Goal: Information Seeking & Learning: Check status

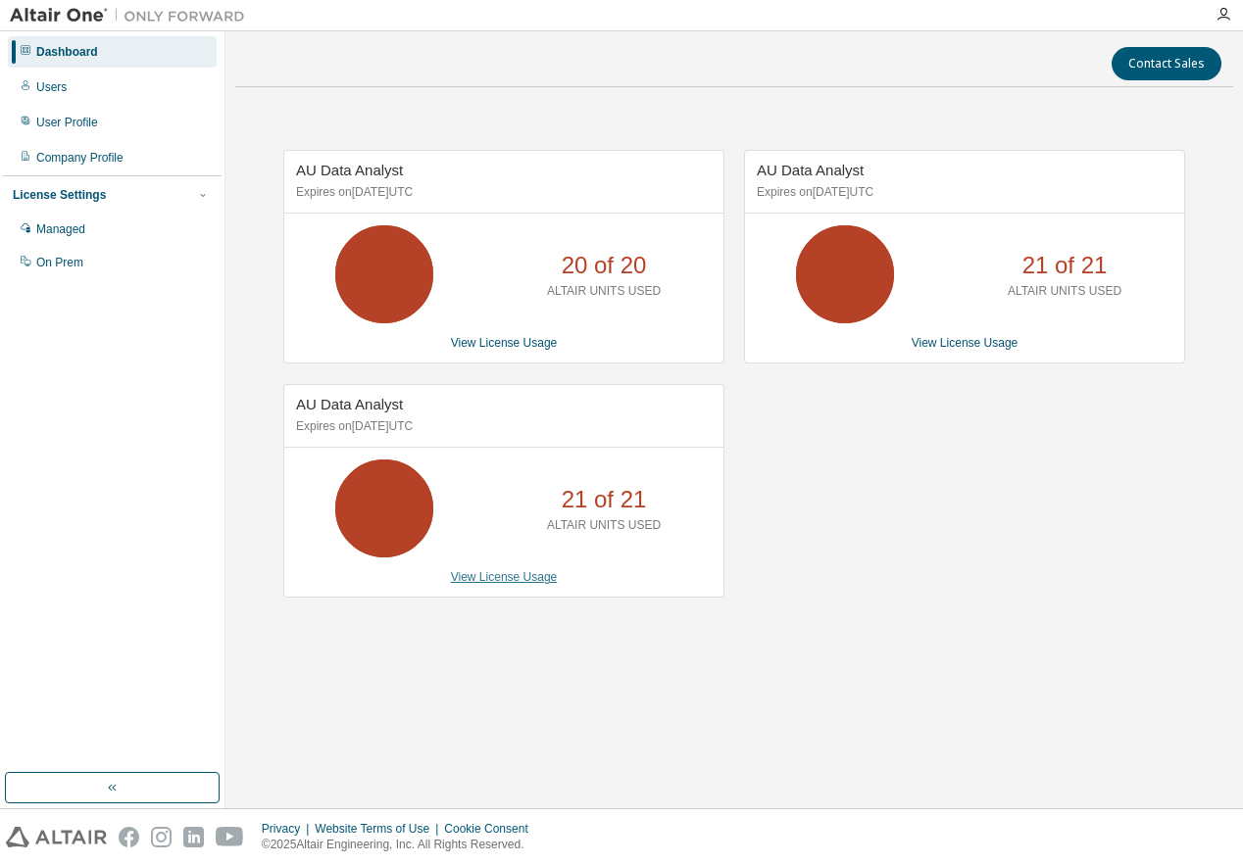
click at [530, 580] on link "View License Usage" at bounding box center [504, 577] width 107 height 14
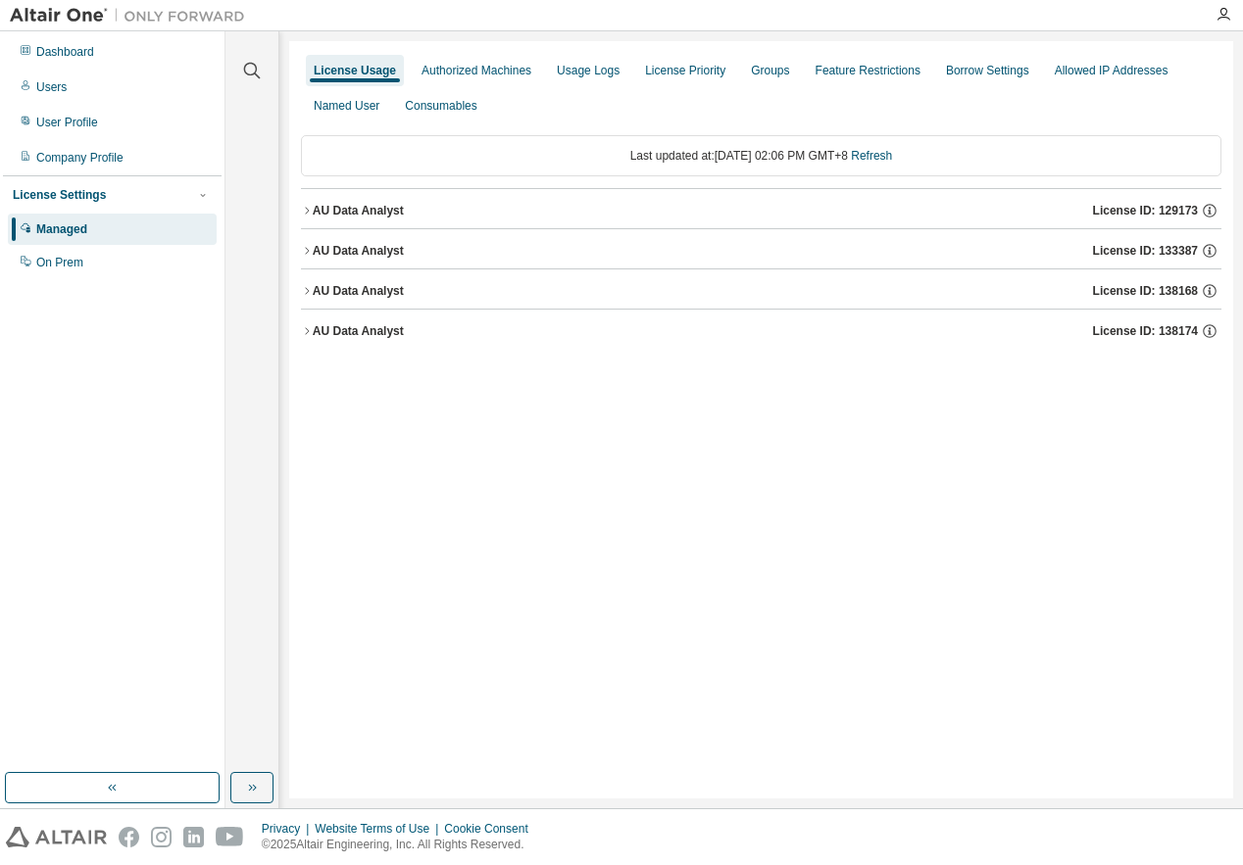
click at [361, 248] on div "AU Data Analyst" at bounding box center [358, 251] width 91 height 16
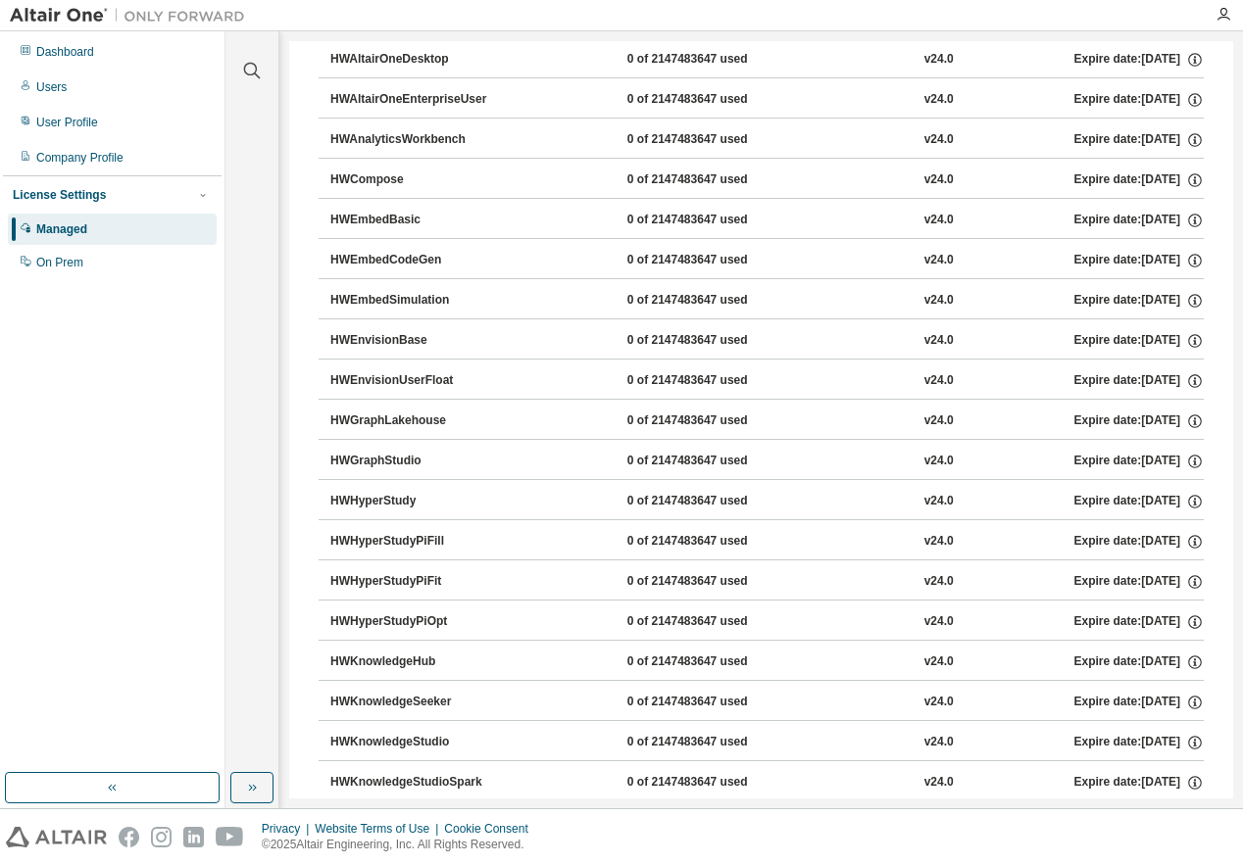
scroll to position [784, 0]
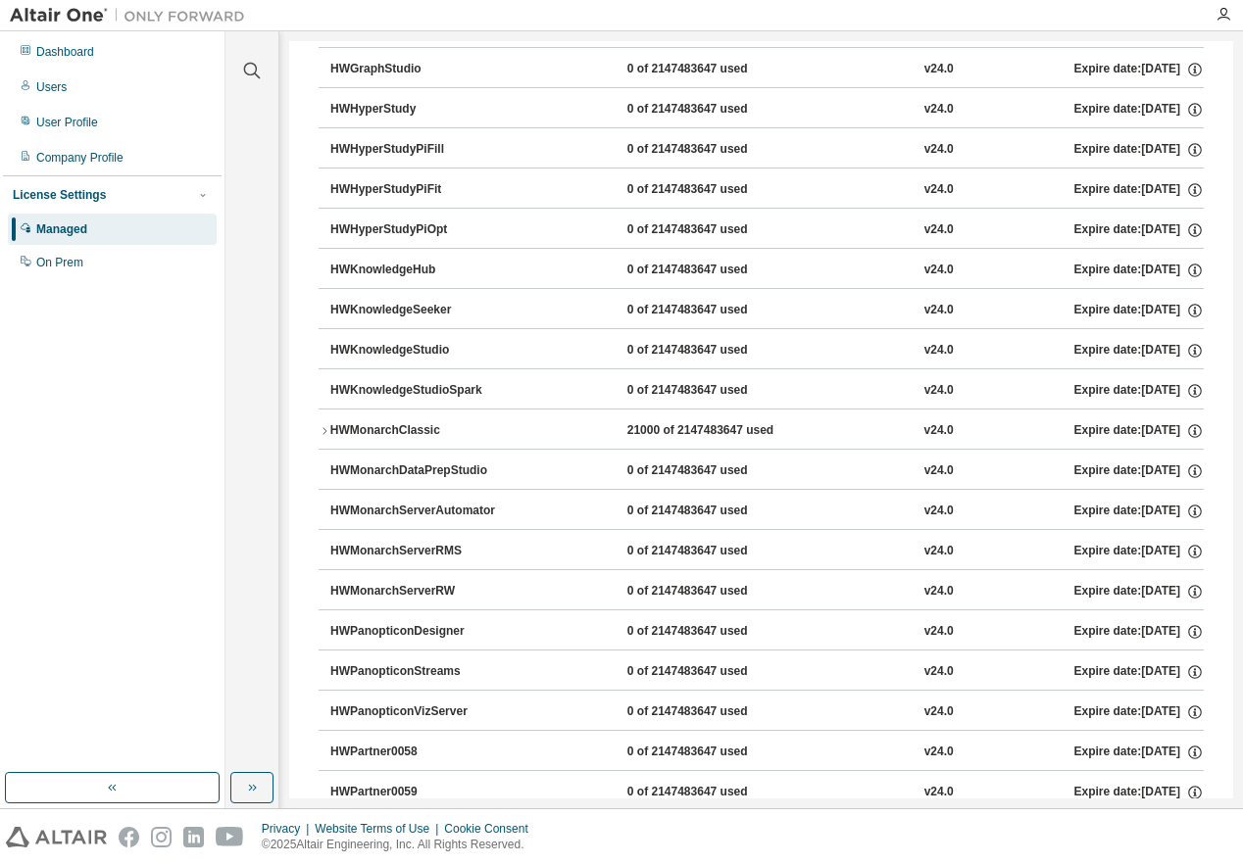
click at [427, 427] on div "HWMonarchClassic" at bounding box center [418, 431] width 176 height 18
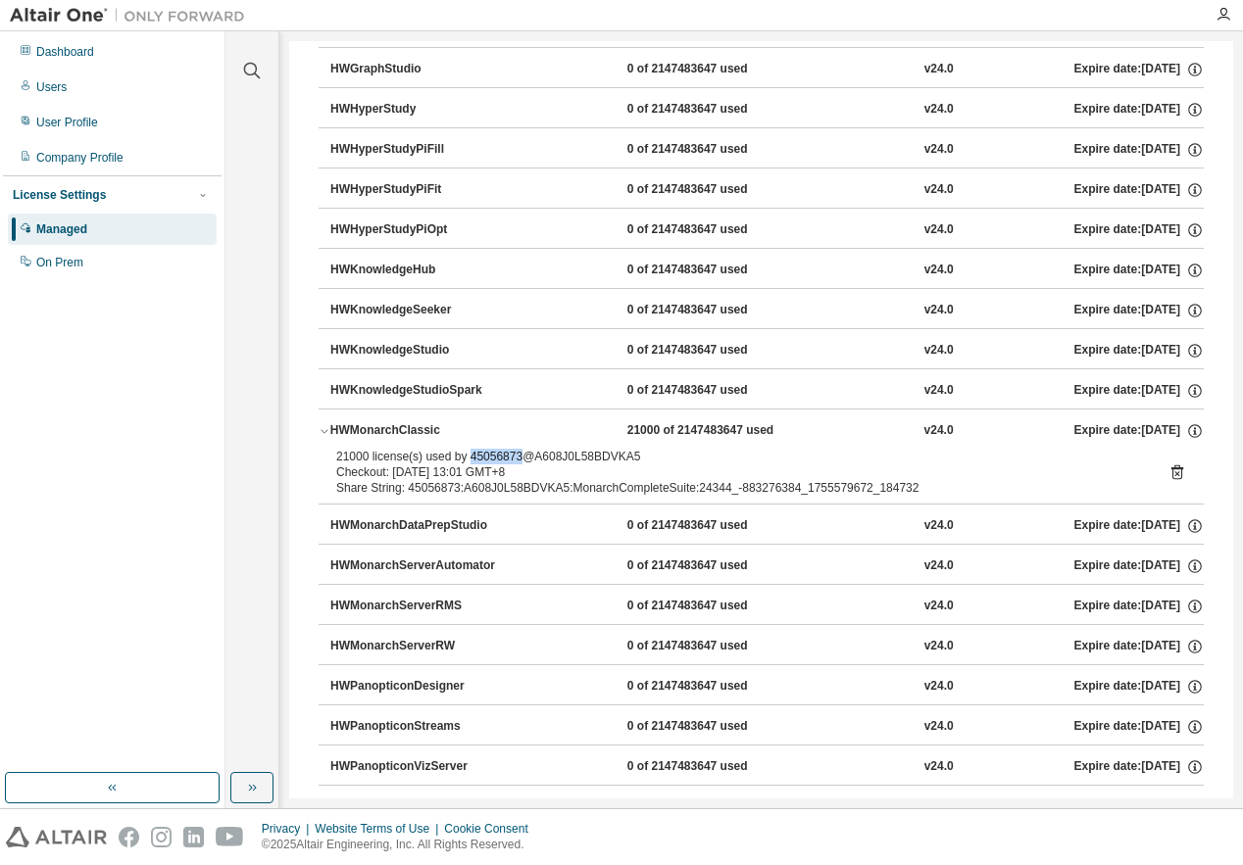
drag, startPoint x: 514, startPoint y: 457, endPoint x: 465, endPoint y: 464, distance: 49.5
click at [465, 464] on div "21000 license(s) used by 45056873@A608J0L58BDVKA5" at bounding box center [737, 457] width 803 height 16
copy div "45056873"
click at [389, 430] on div "HWMonarchClassic" at bounding box center [418, 431] width 176 height 18
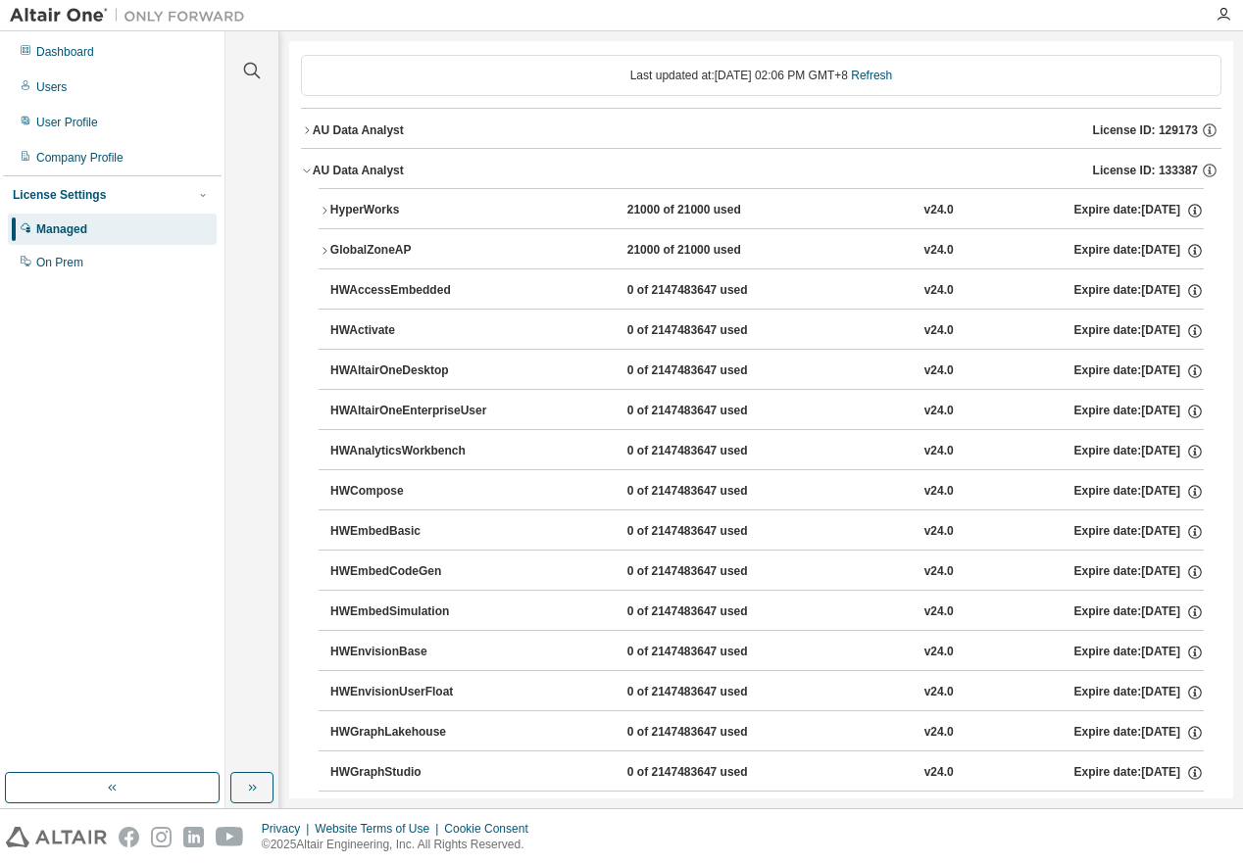
scroll to position [0, 0]
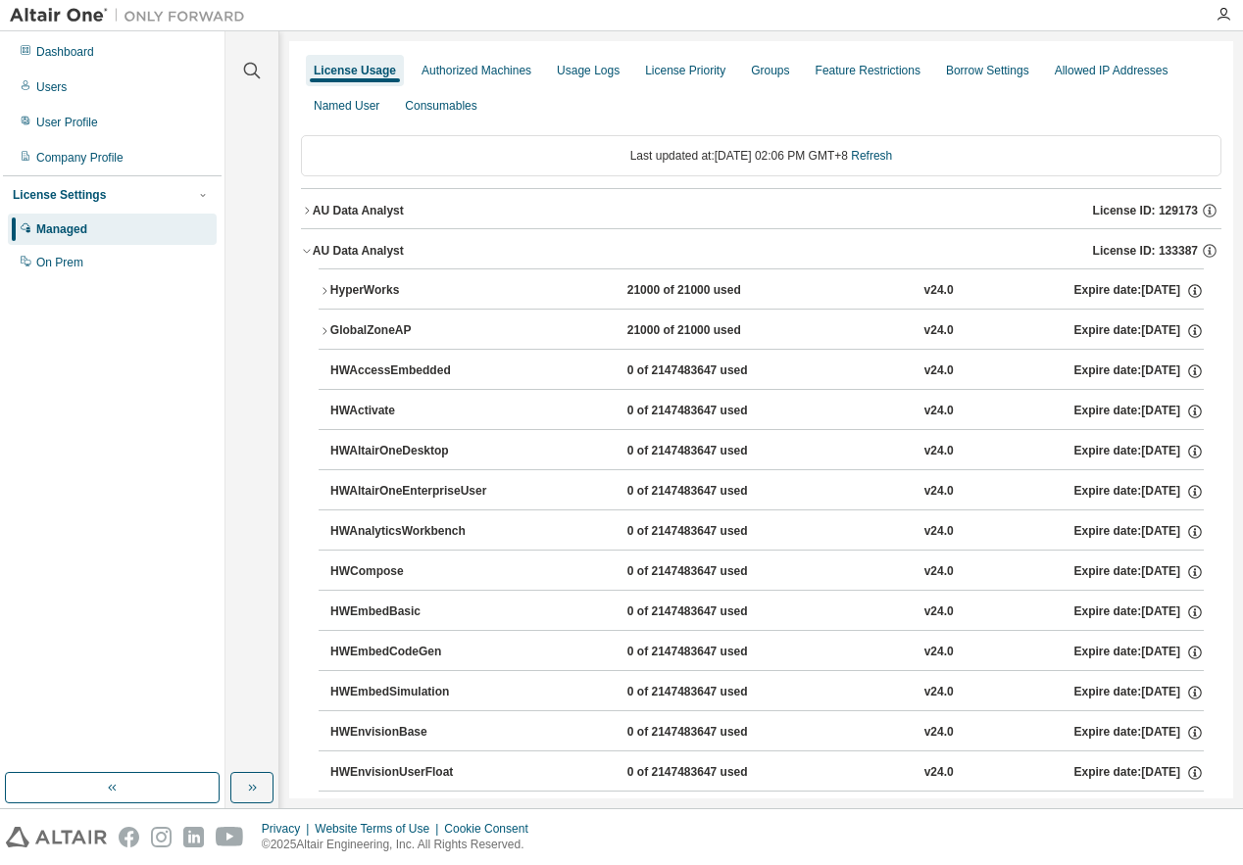
click at [368, 251] on div "AU Data Analyst" at bounding box center [358, 251] width 91 height 16
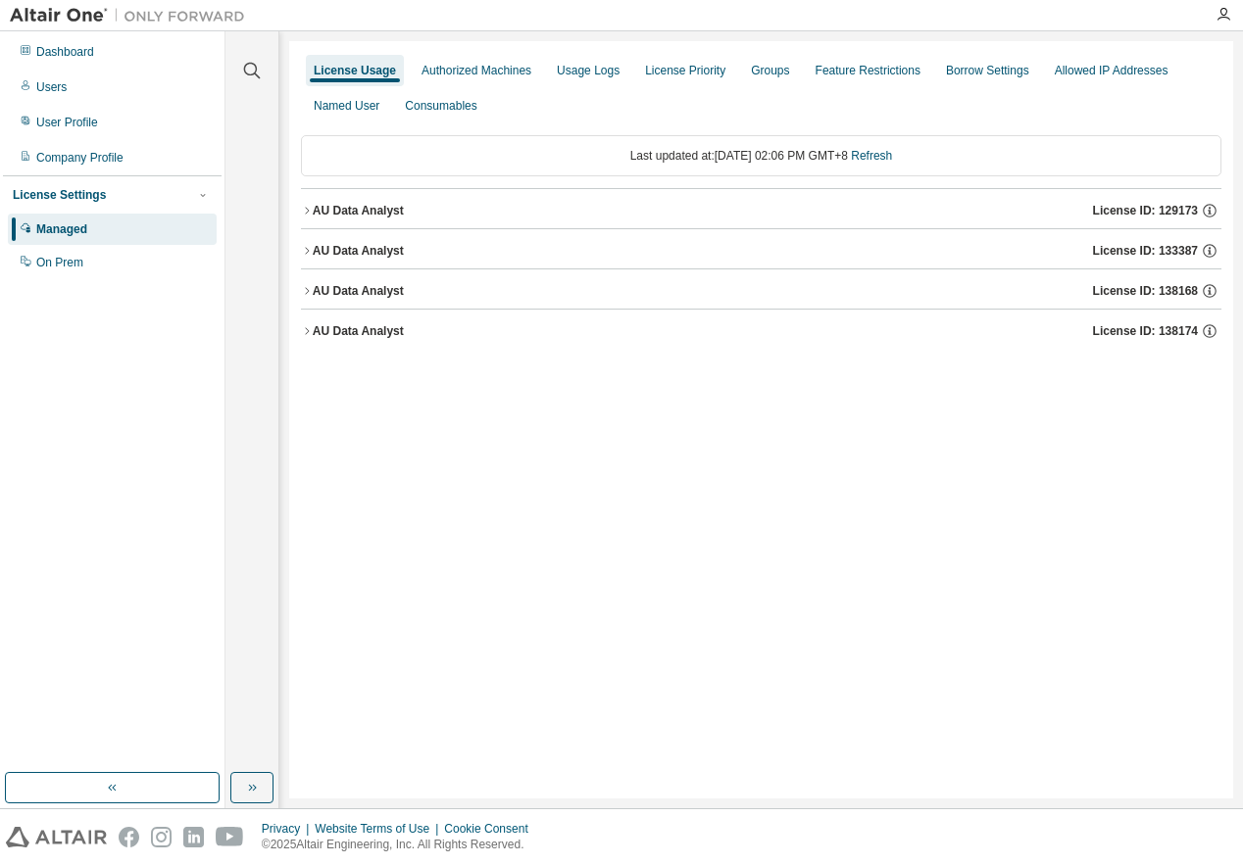
click at [373, 294] on div "AU Data Analyst" at bounding box center [358, 291] width 91 height 16
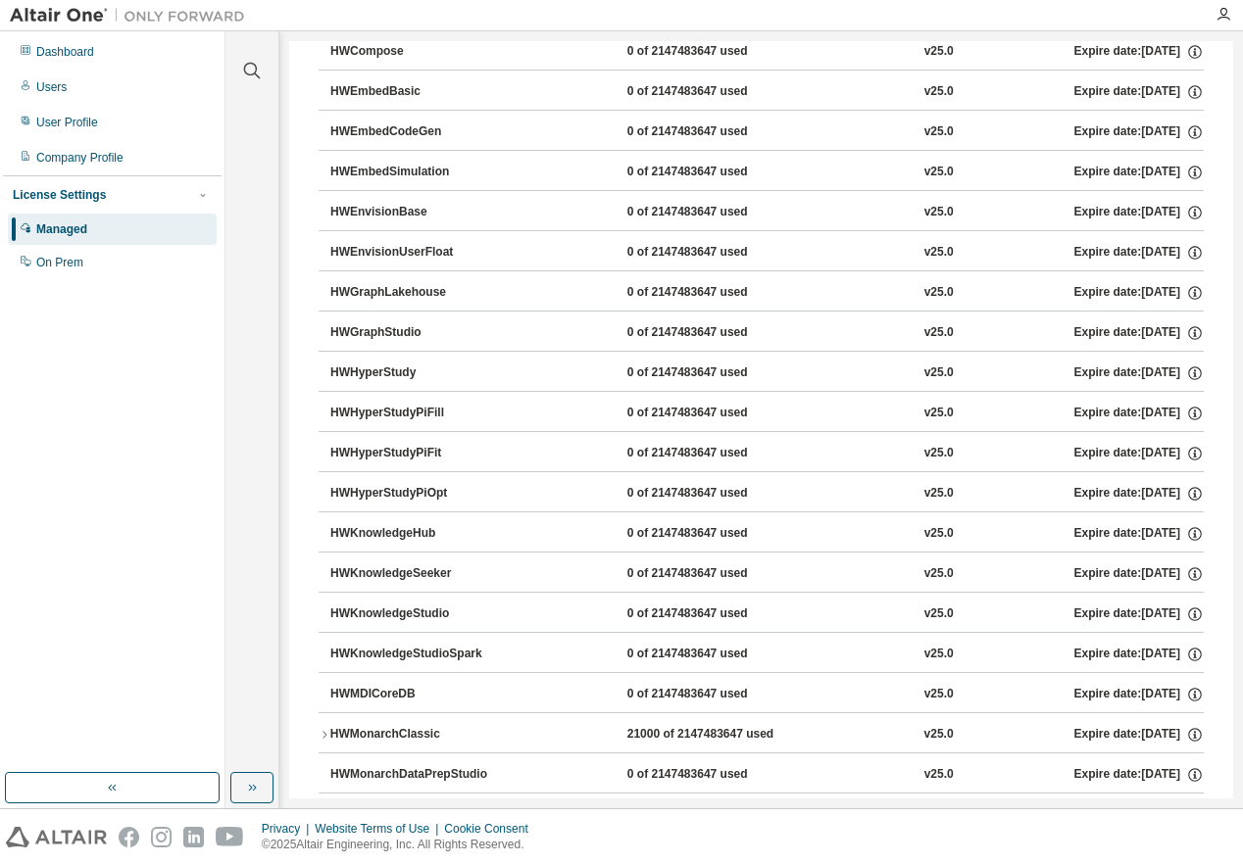
scroll to position [686, 0]
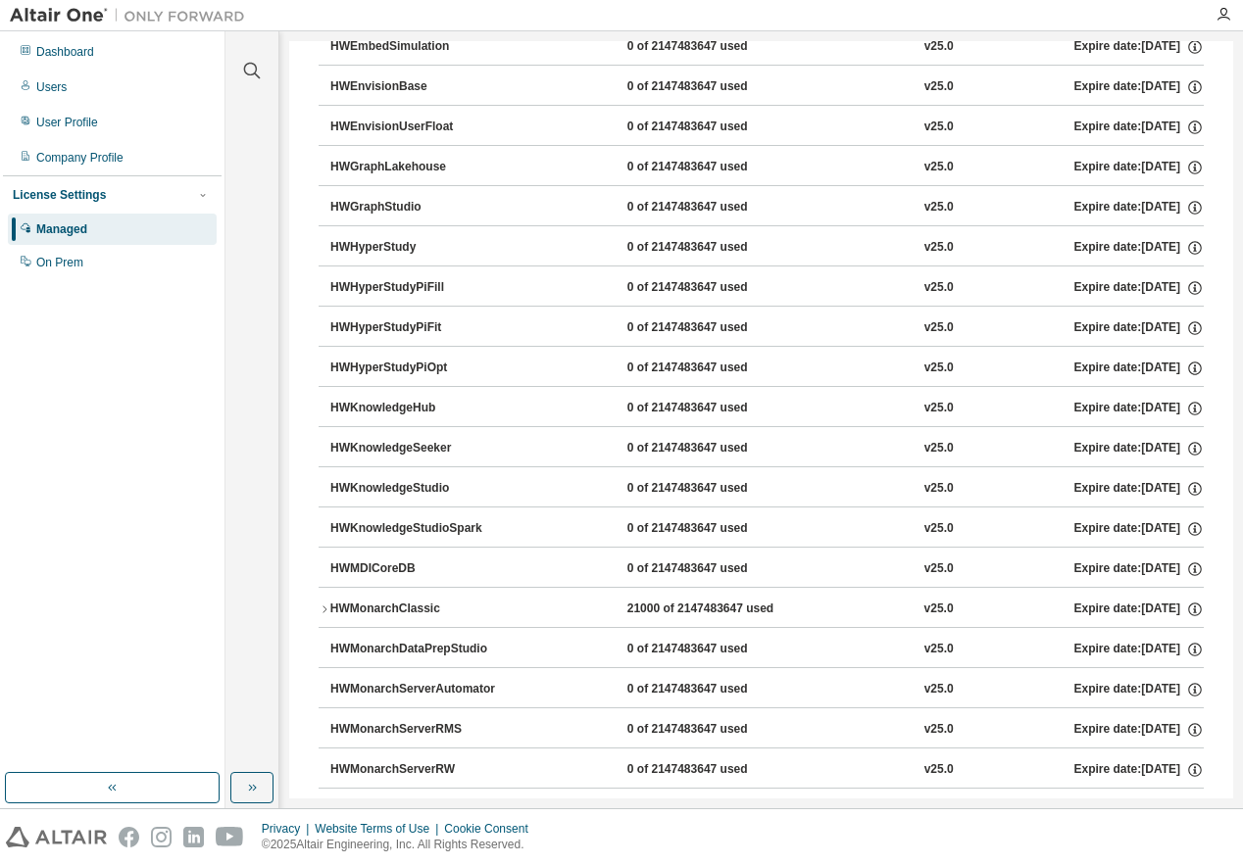
click at [420, 605] on div "HWMonarchClassic" at bounding box center [418, 610] width 176 height 18
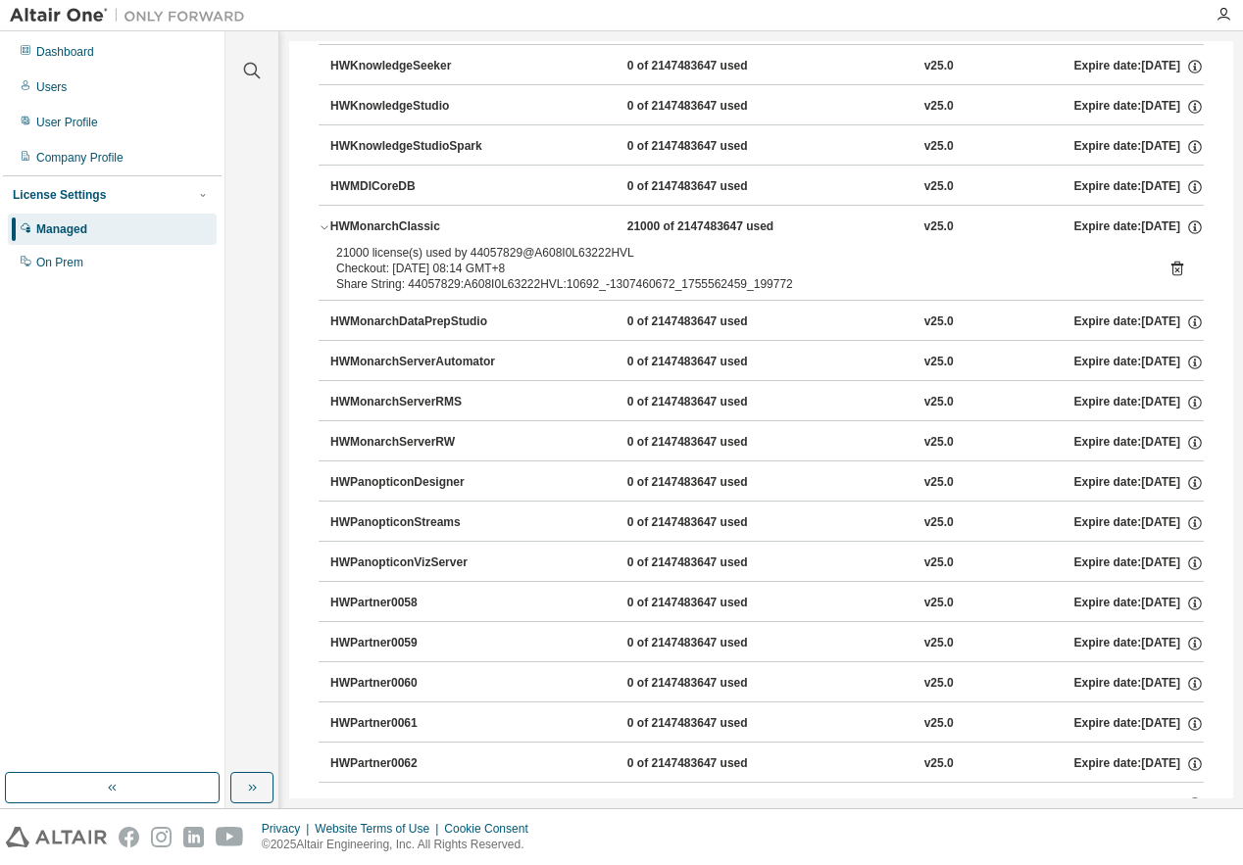
scroll to position [1078, 0]
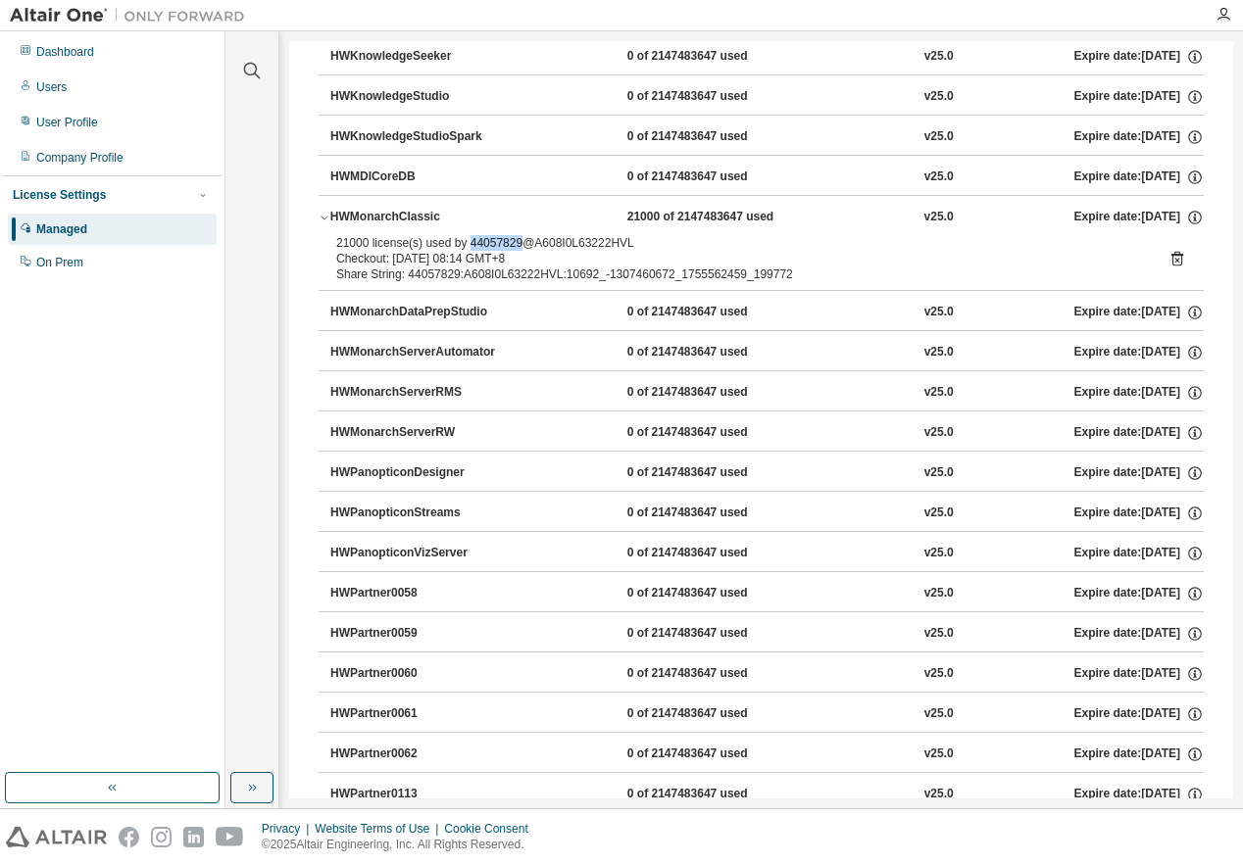
drag, startPoint x: 515, startPoint y: 244, endPoint x: 466, endPoint y: 243, distance: 49.0
click at [466, 243] on div "21000 license(s) used by 44057829@A608I0L63222HVL" at bounding box center [737, 243] width 803 height 16
copy div "44057829"
click at [367, 210] on div "HWMonarchClassic" at bounding box center [418, 218] width 176 height 18
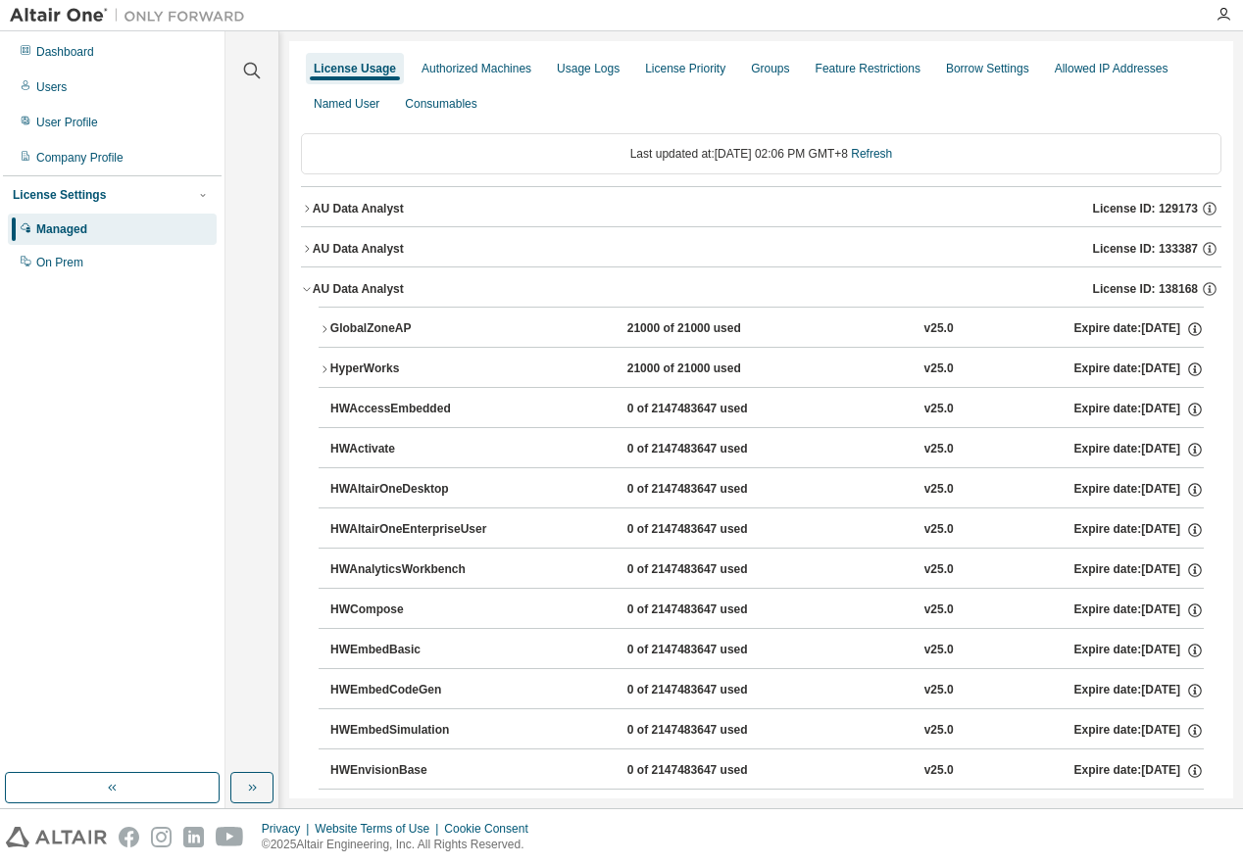
scroll to position [0, 0]
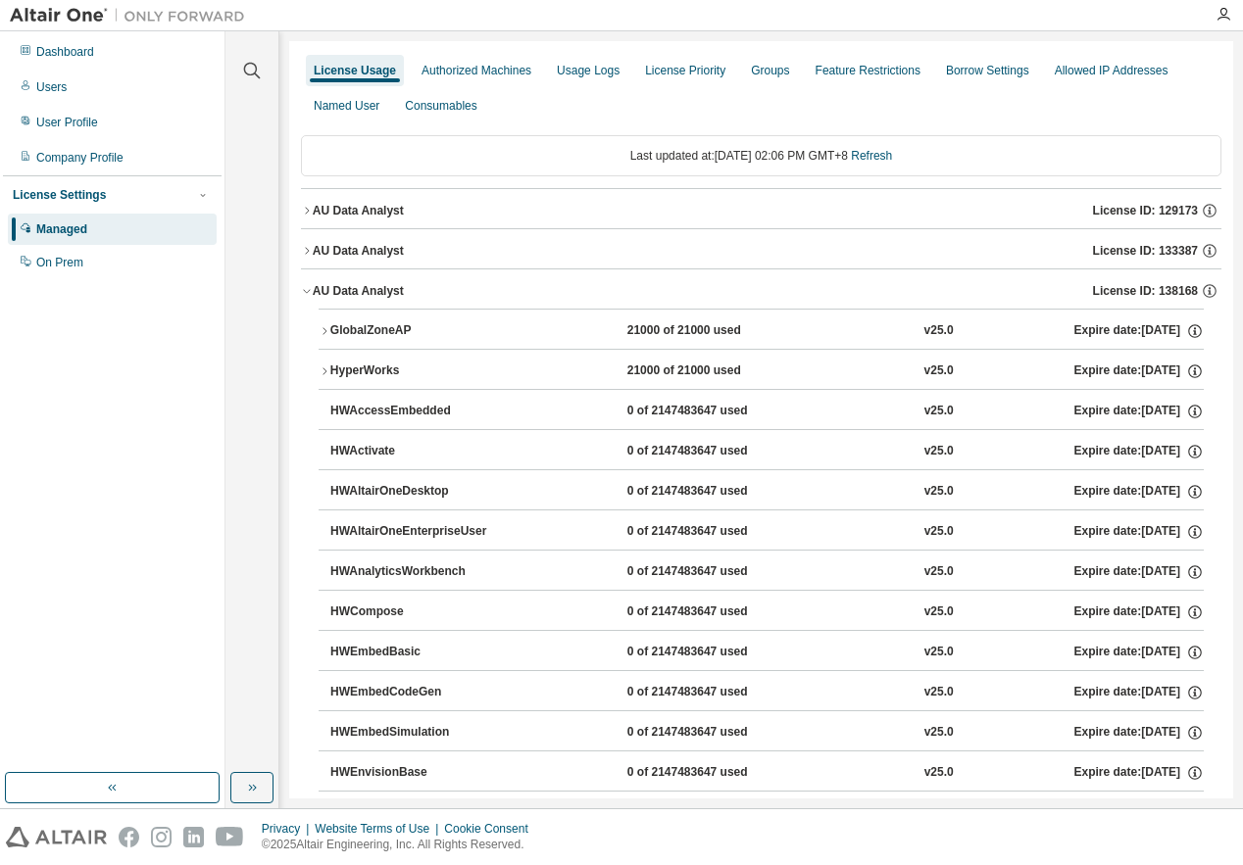
click at [370, 287] on div "AU Data Analyst" at bounding box center [358, 291] width 91 height 16
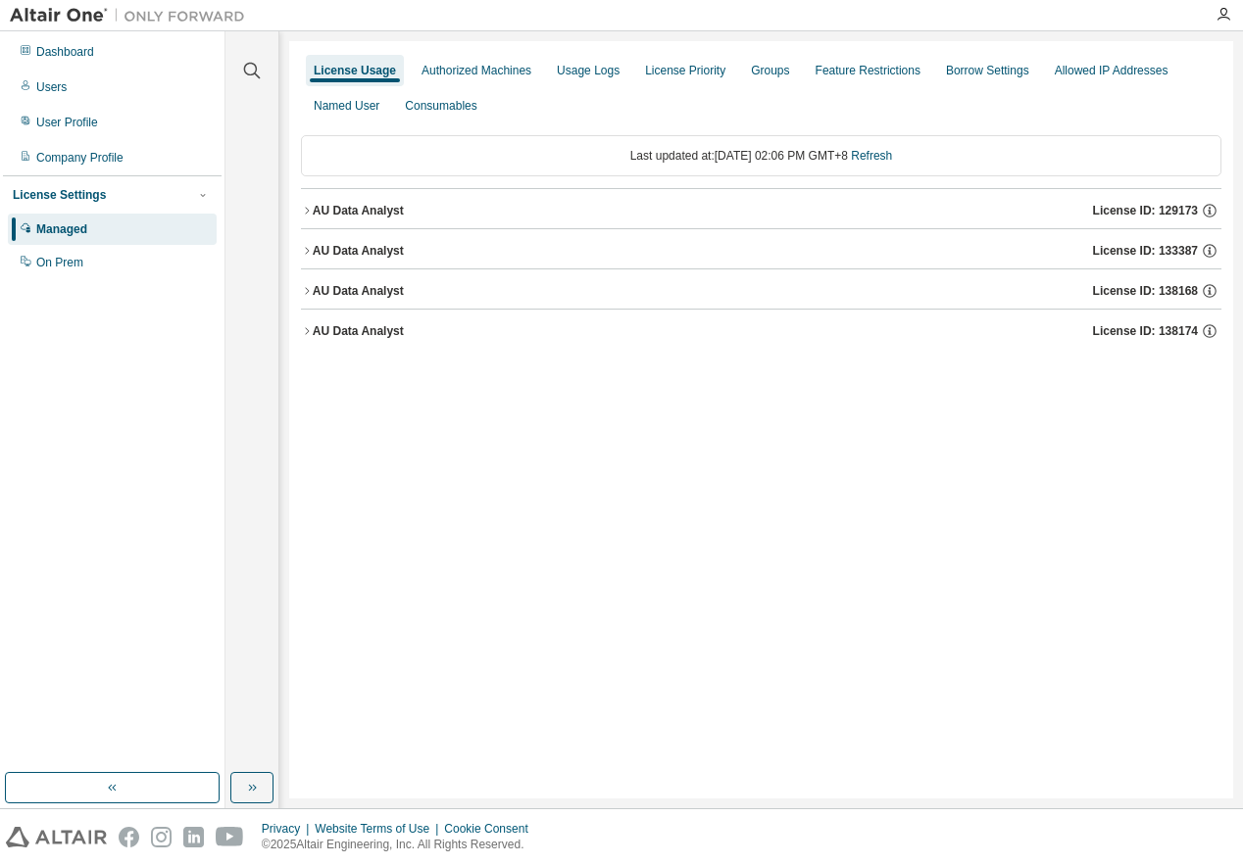
click at [368, 321] on button "AU Data Analyst License ID: 138174" at bounding box center [761, 331] width 920 height 43
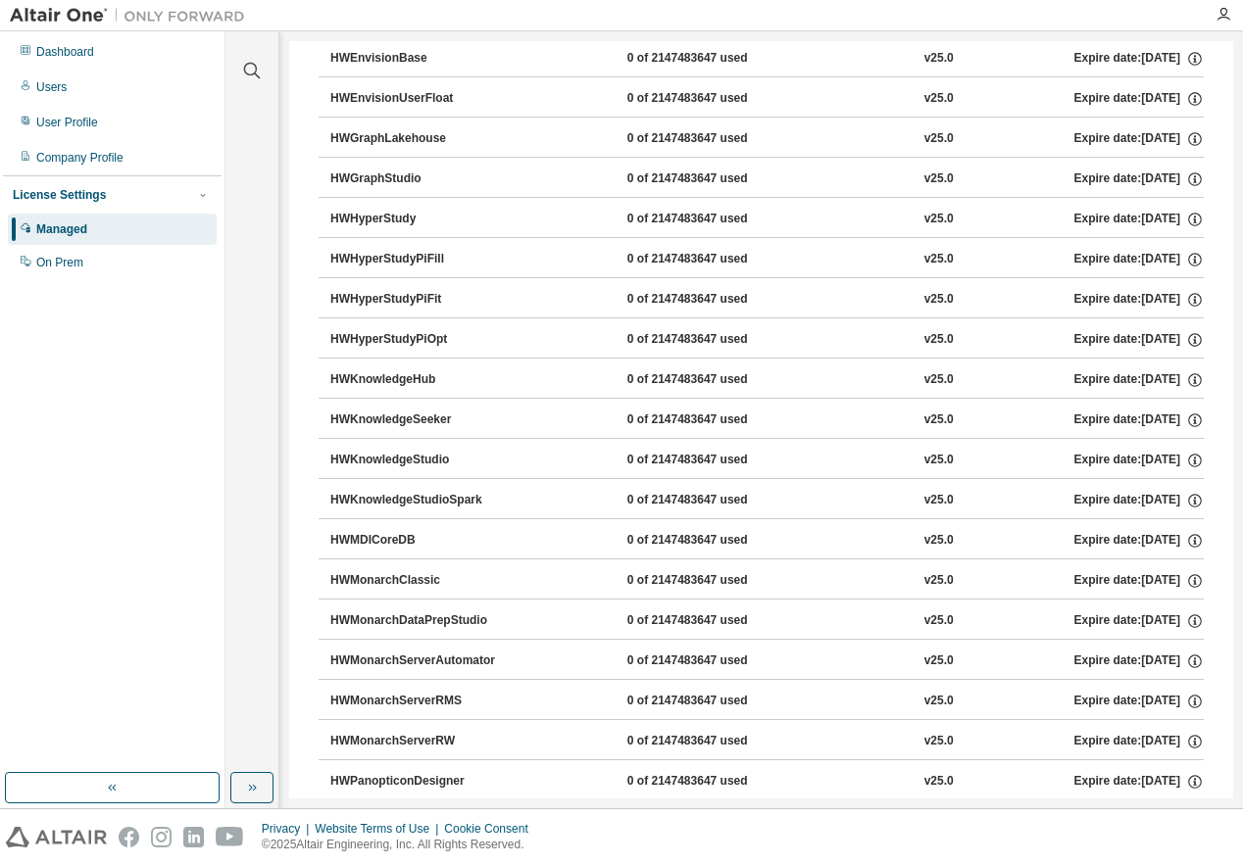
scroll to position [784, 0]
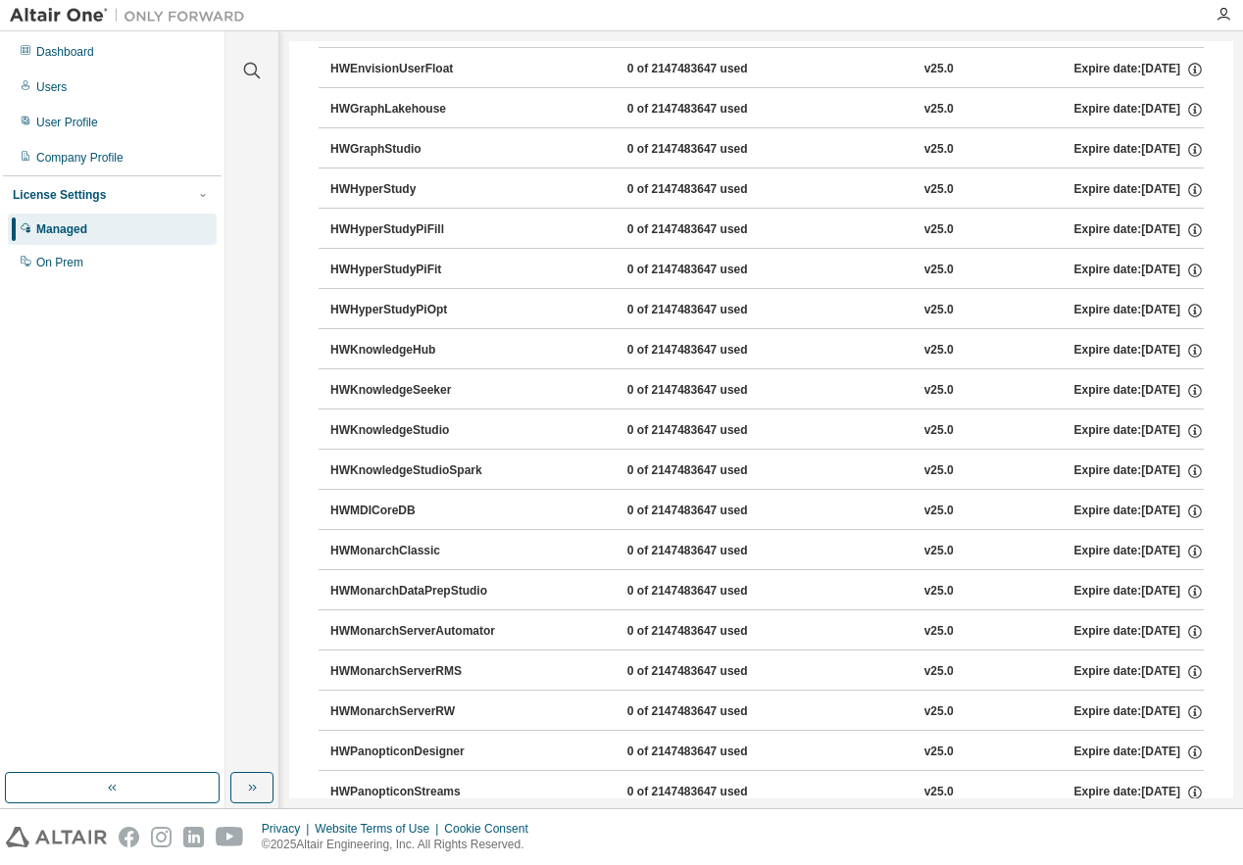
click at [420, 555] on div "HWMonarchClassic" at bounding box center [418, 552] width 176 height 18
click at [420, 547] on div "HWMonarchClassic" at bounding box center [418, 552] width 176 height 18
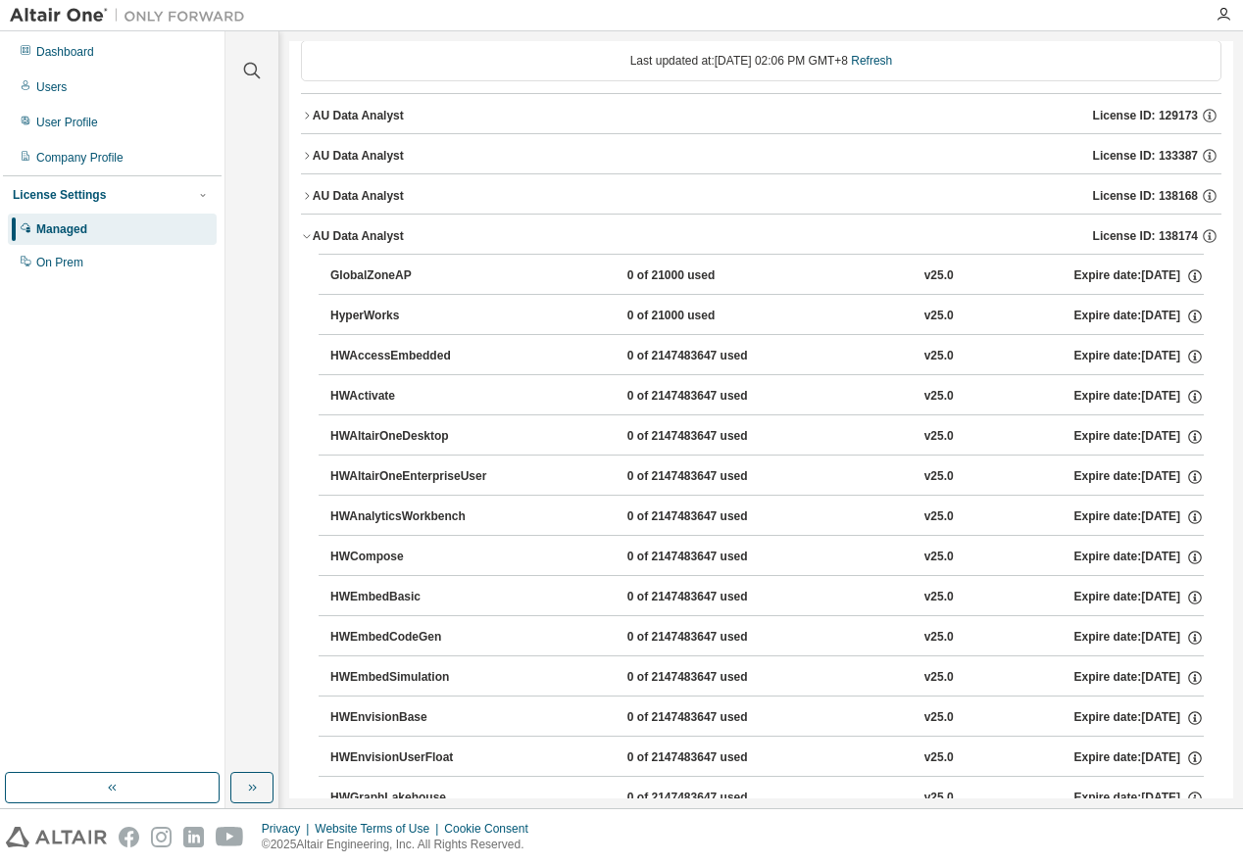
scroll to position [0, 0]
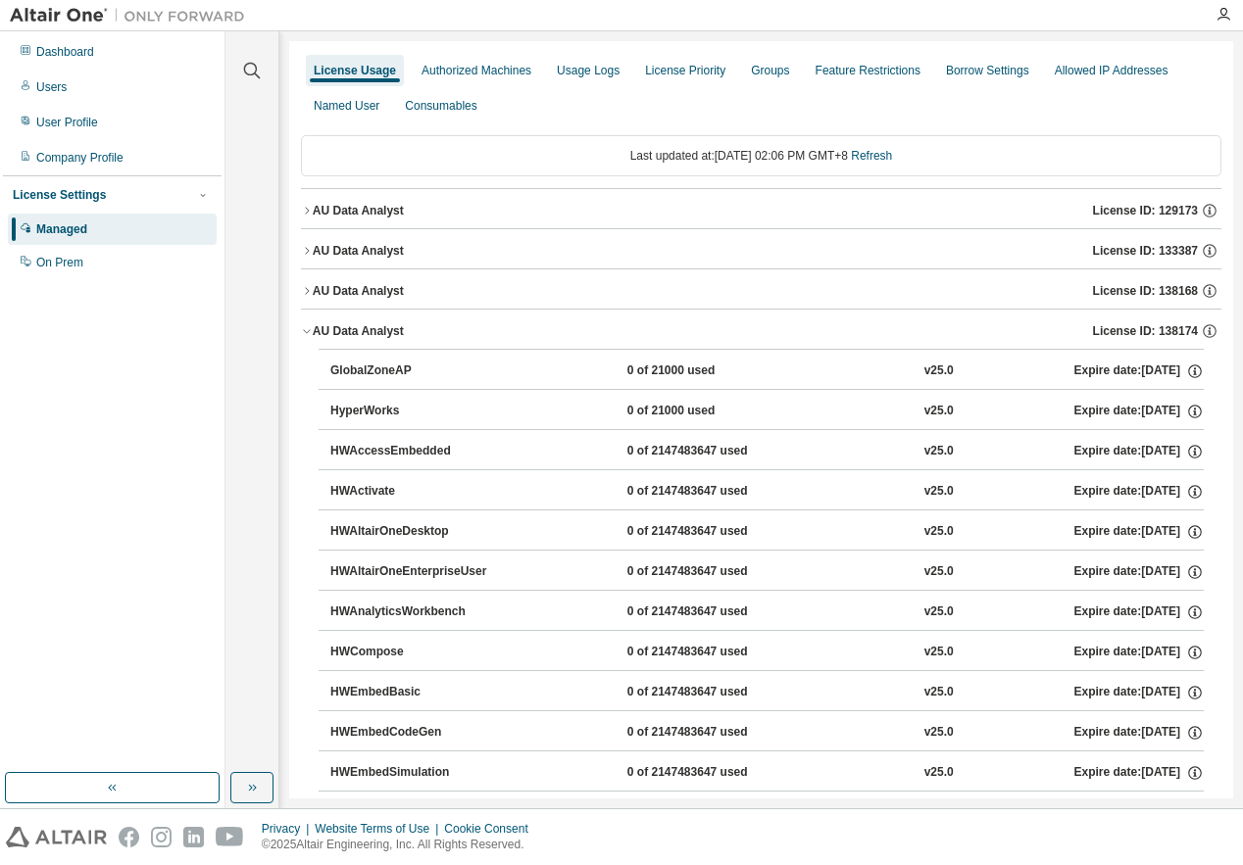
drag, startPoint x: 370, startPoint y: 333, endPoint x: 374, endPoint y: 311, distance: 23.1
click at [370, 333] on div "AU Data Analyst" at bounding box center [358, 331] width 91 height 16
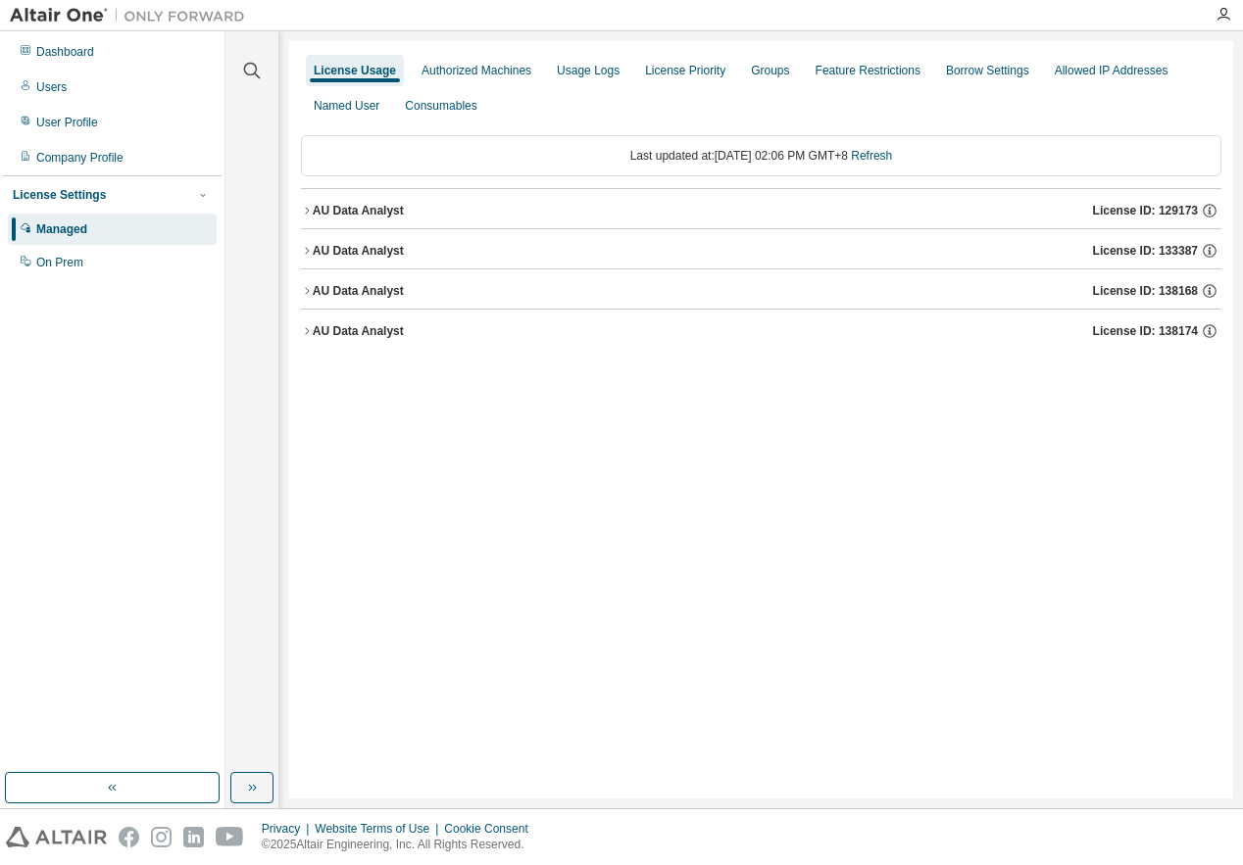
click at [379, 210] on div "AU Data Analyst" at bounding box center [358, 211] width 91 height 16
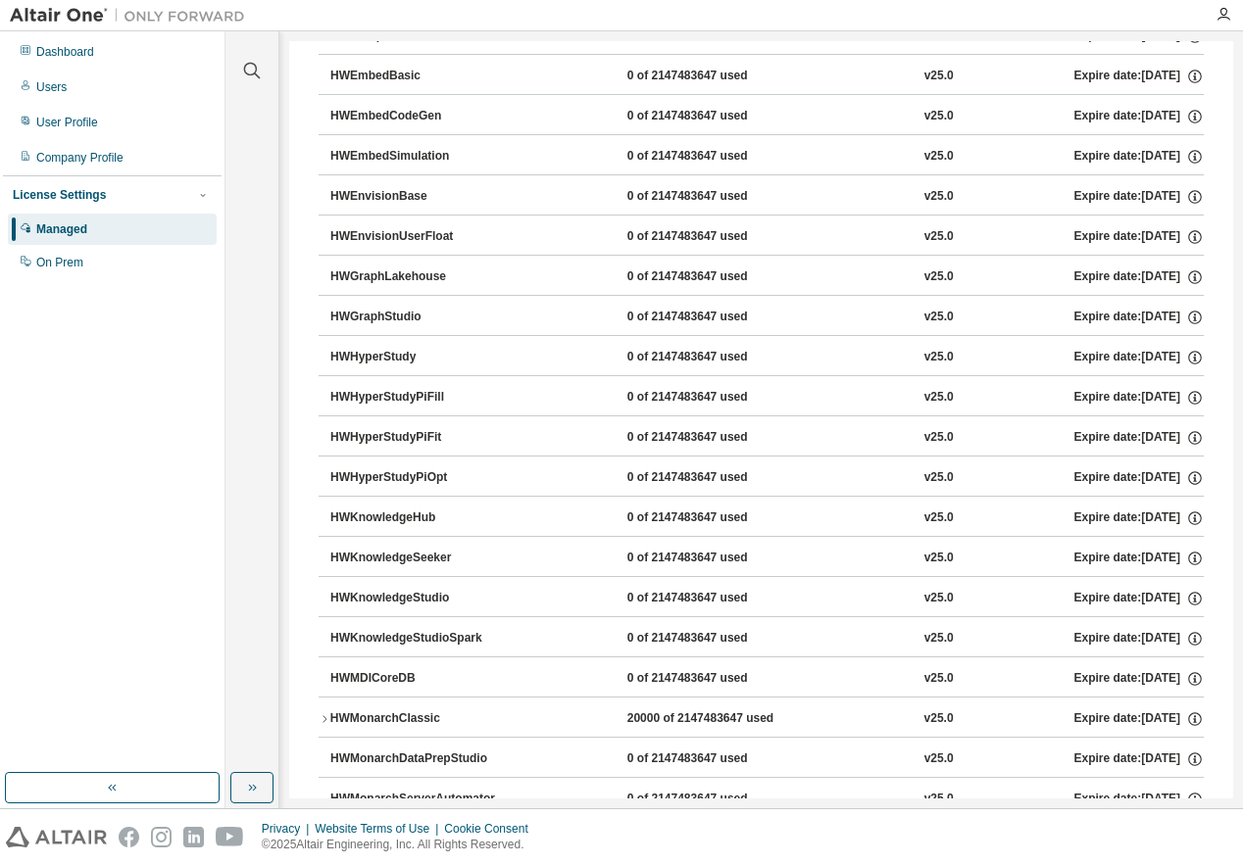
scroll to position [686, 0]
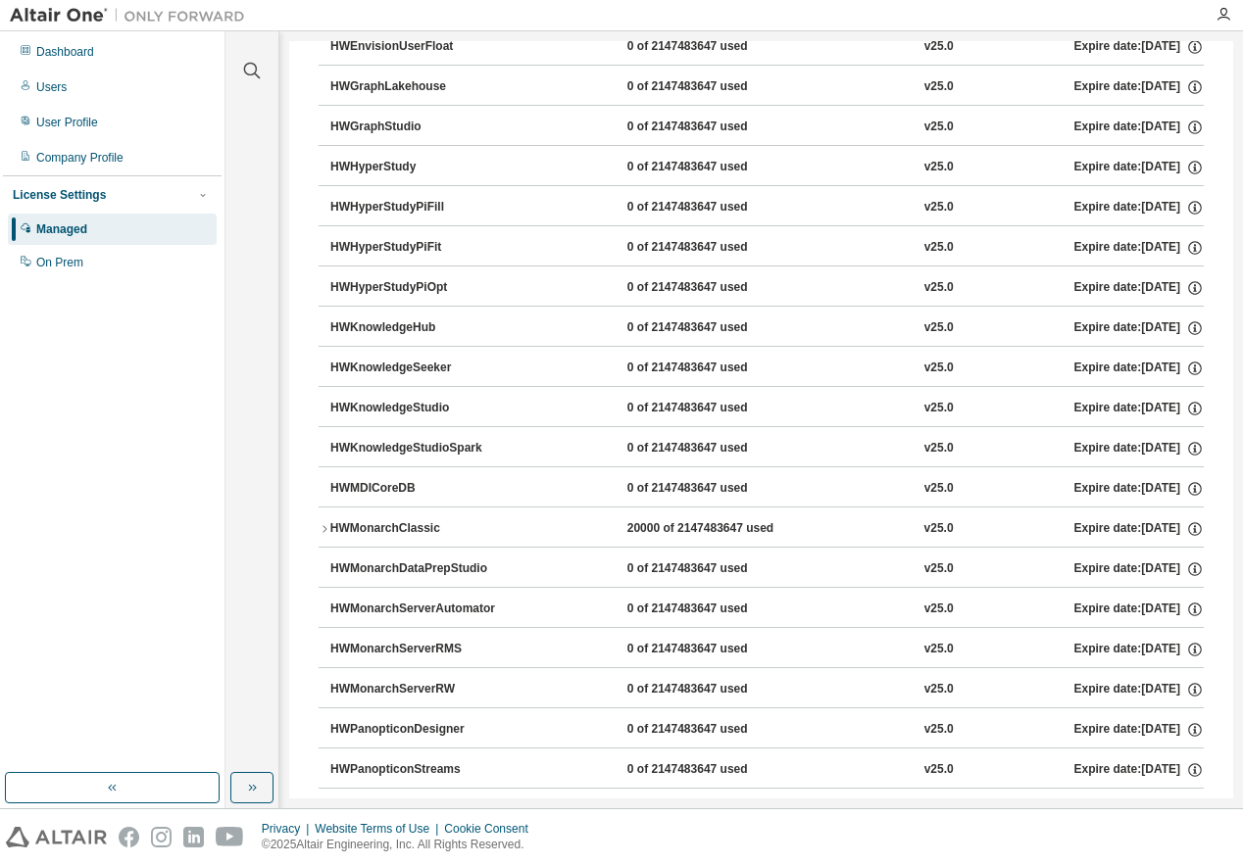
click at [420, 525] on div "HWMonarchClassic" at bounding box center [418, 529] width 176 height 18
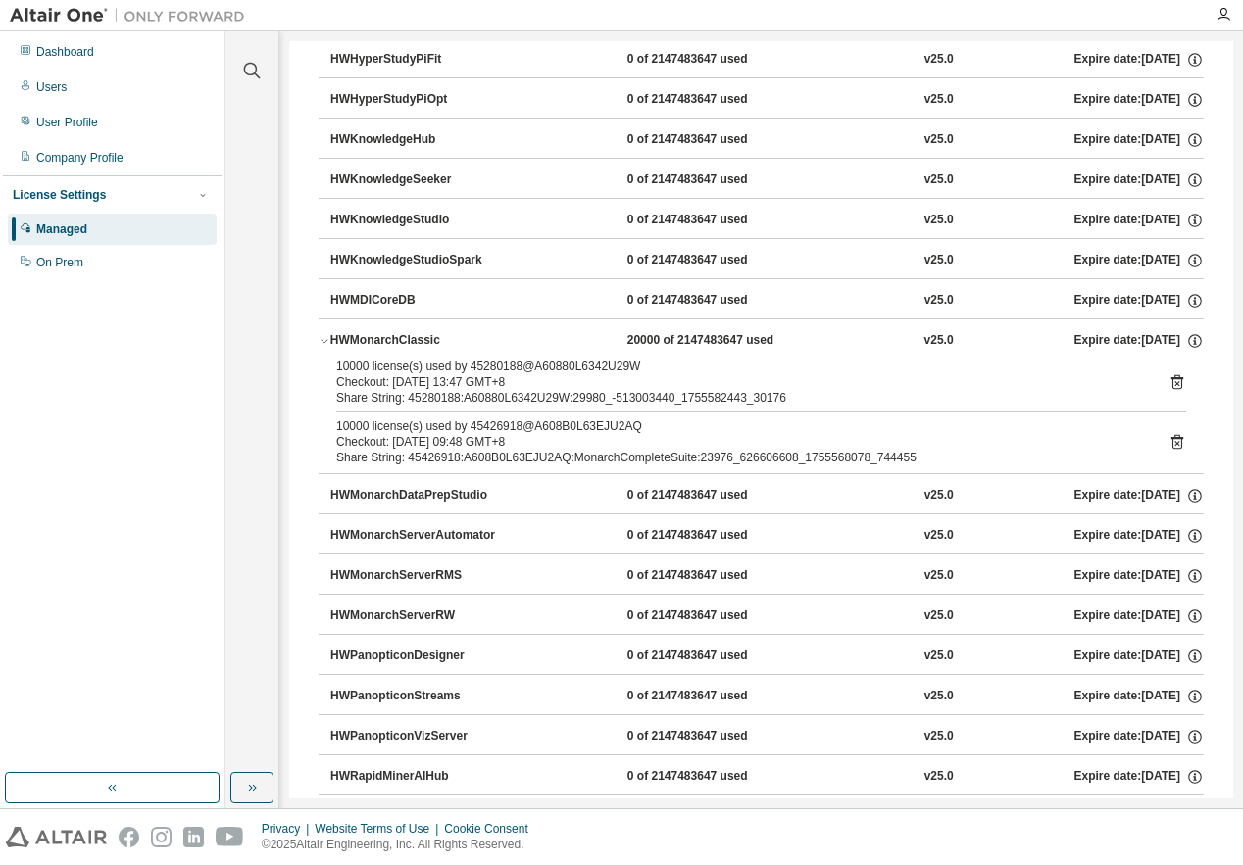
scroll to position [882, 0]
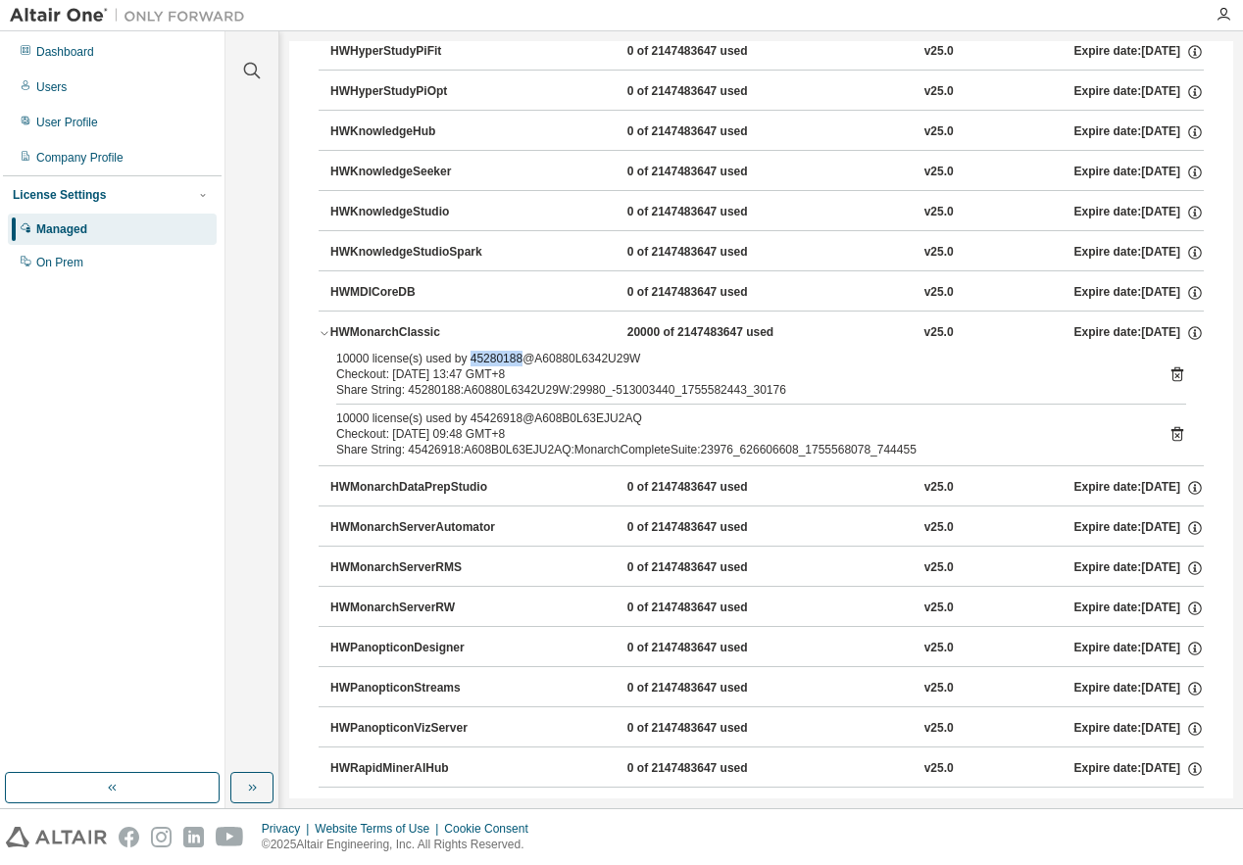
drag, startPoint x: 514, startPoint y: 360, endPoint x: 468, endPoint y: 362, distance: 46.1
click at [468, 362] on div "10000 license(s) used by 45280188@A60880L6342U29W" at bounding box center [737, 359] width 803 height 16
copy div "45280188"
drag, startPoint x: 515, startPoint y: 419, endPoint x: 467, endPoint y: 425, distance: 48.5
click at [467, 425] on div "10000 license(s) used by 45426918@A608B0L63EJU2AQ" at bounding box center [737, 419] width 803 height 16
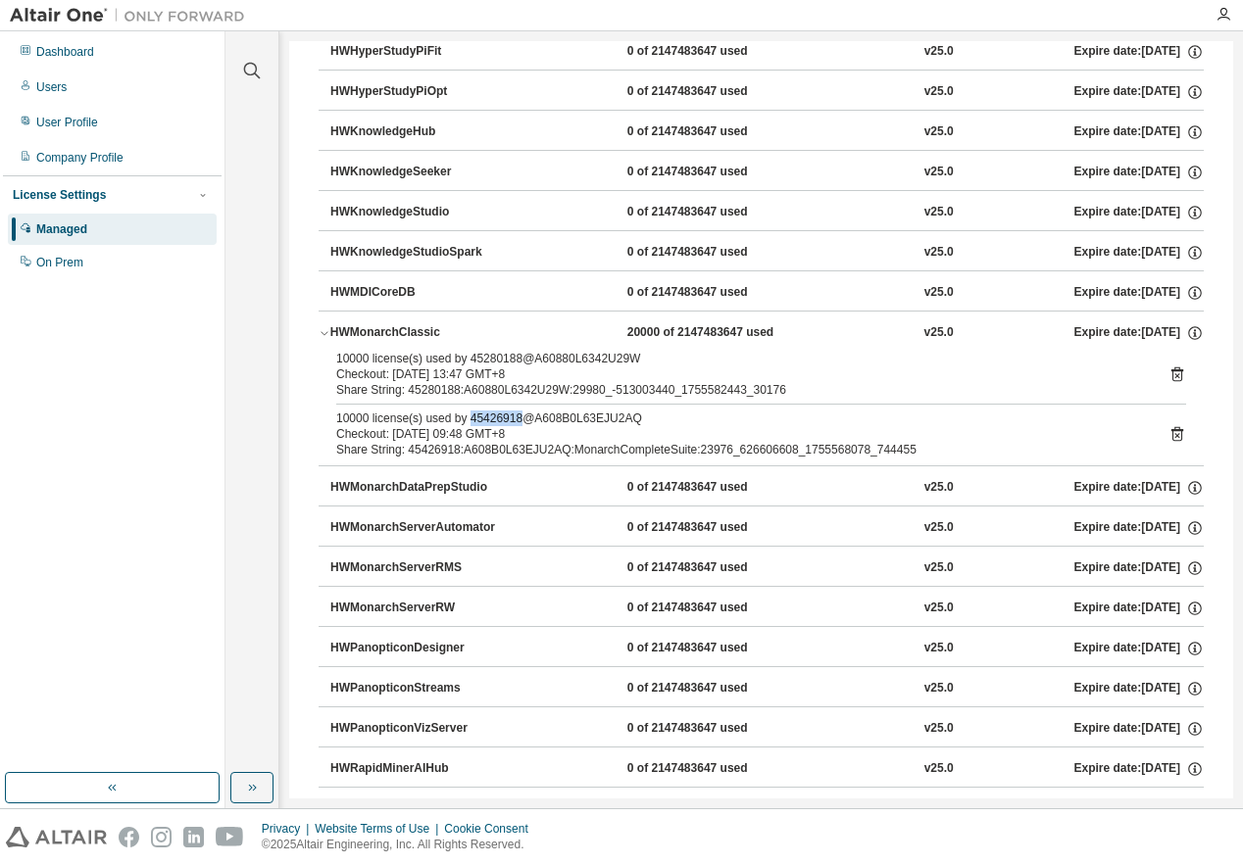
copy div "45426918"
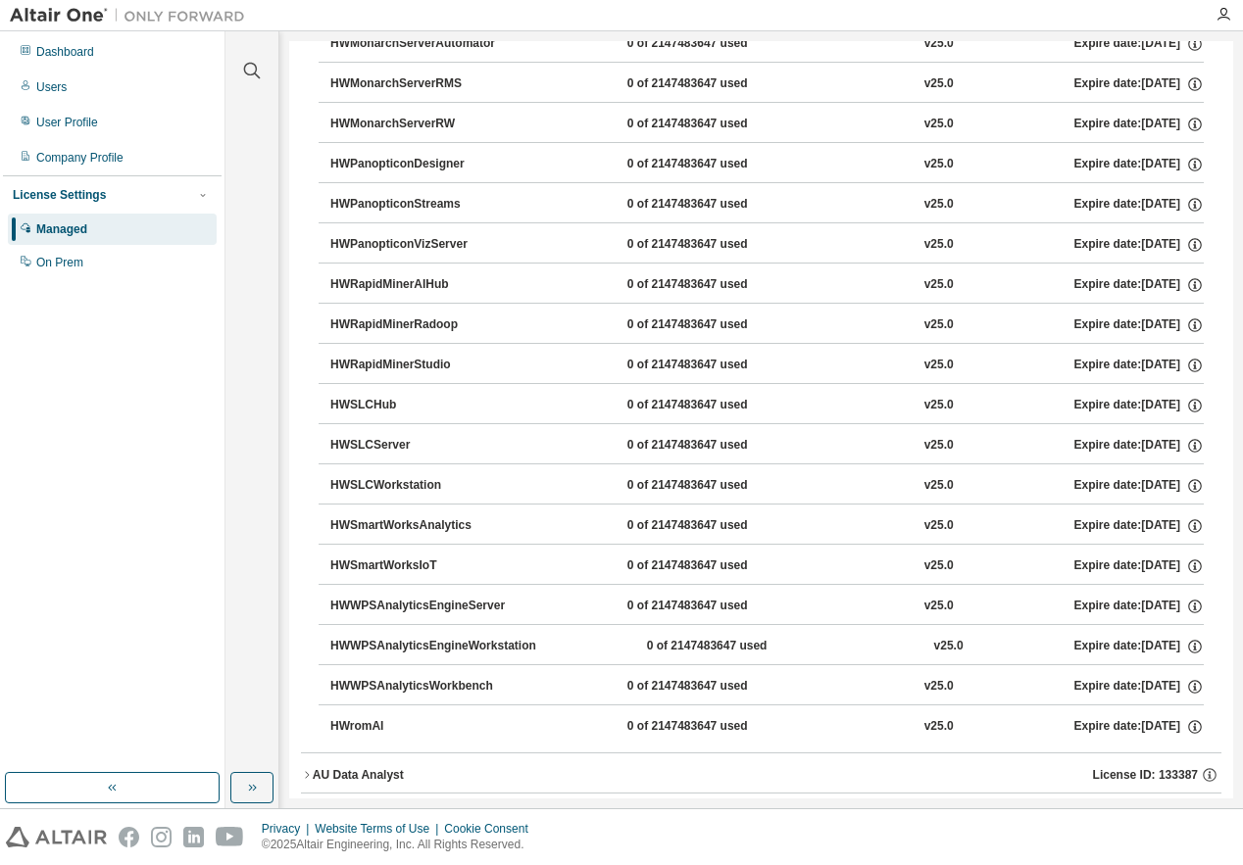
scroll to position [1468, 0]
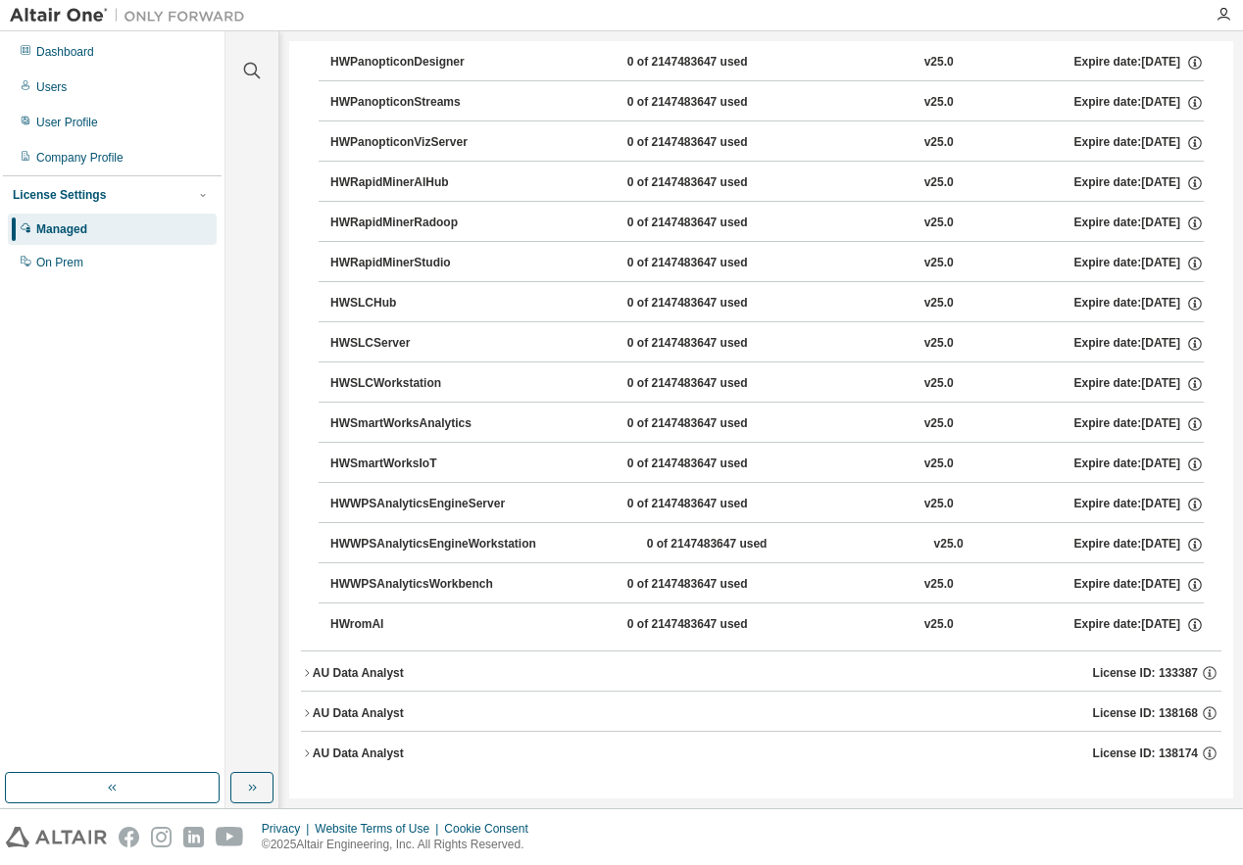
click at [385, 674] on div "AU Data Analyst" at bounding box center [358, 674] width 91 height 16
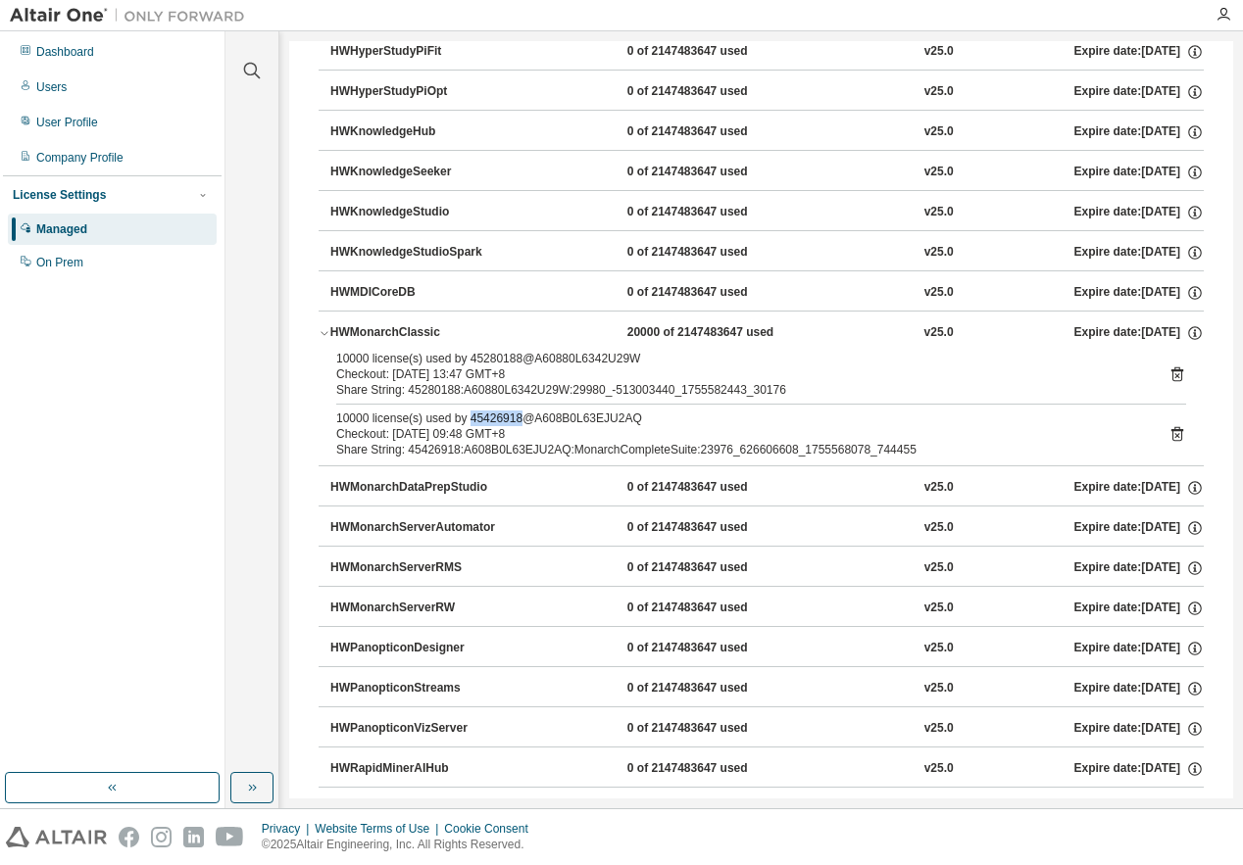
scroll to position [880, 0]
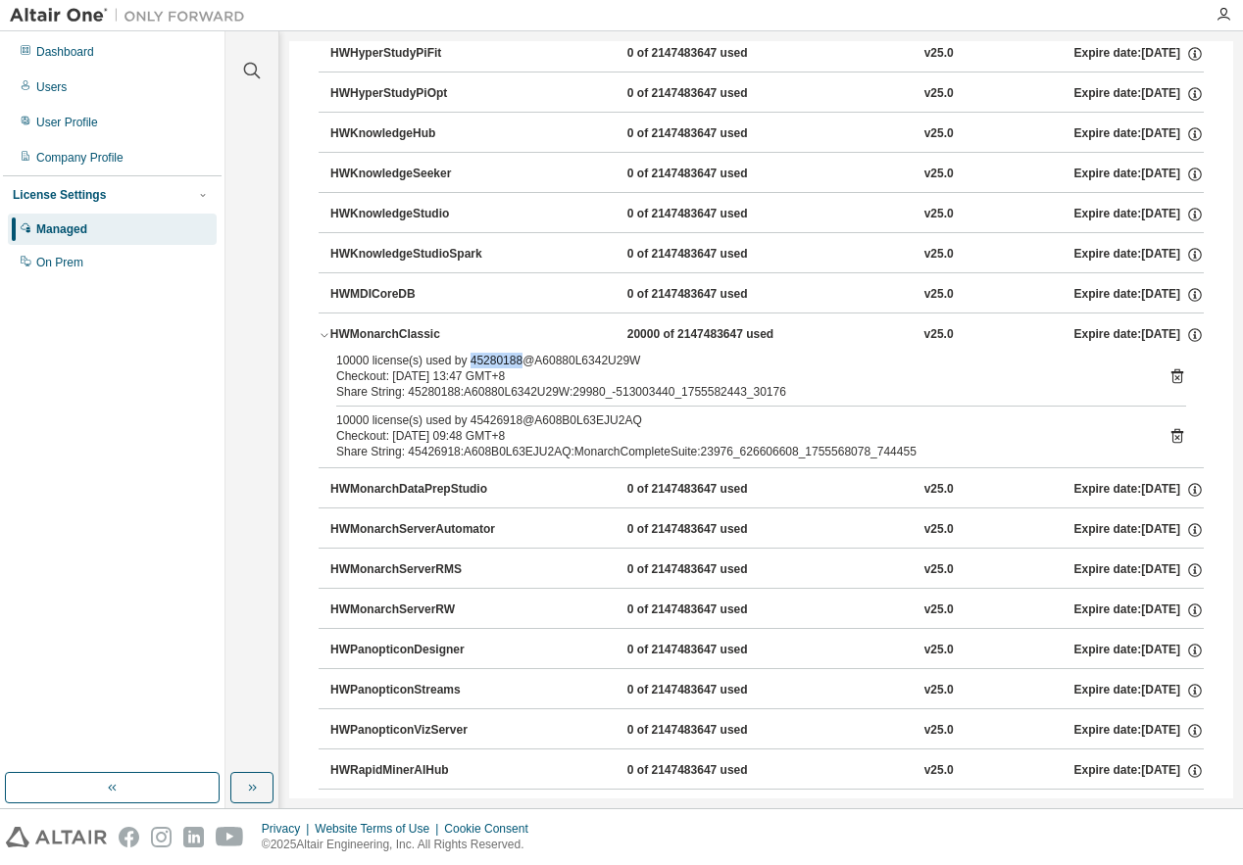
drag, startPoint x: 515, startPoint y: 361, endPoint x: 465, endPoint y: 363, distance: 50.0
click at [465, 363] on div "10000 license(s) used by 45280188@A60880L6342U29W" at bounding box center [737, 361] width 803 height 16
copy div "45280188"
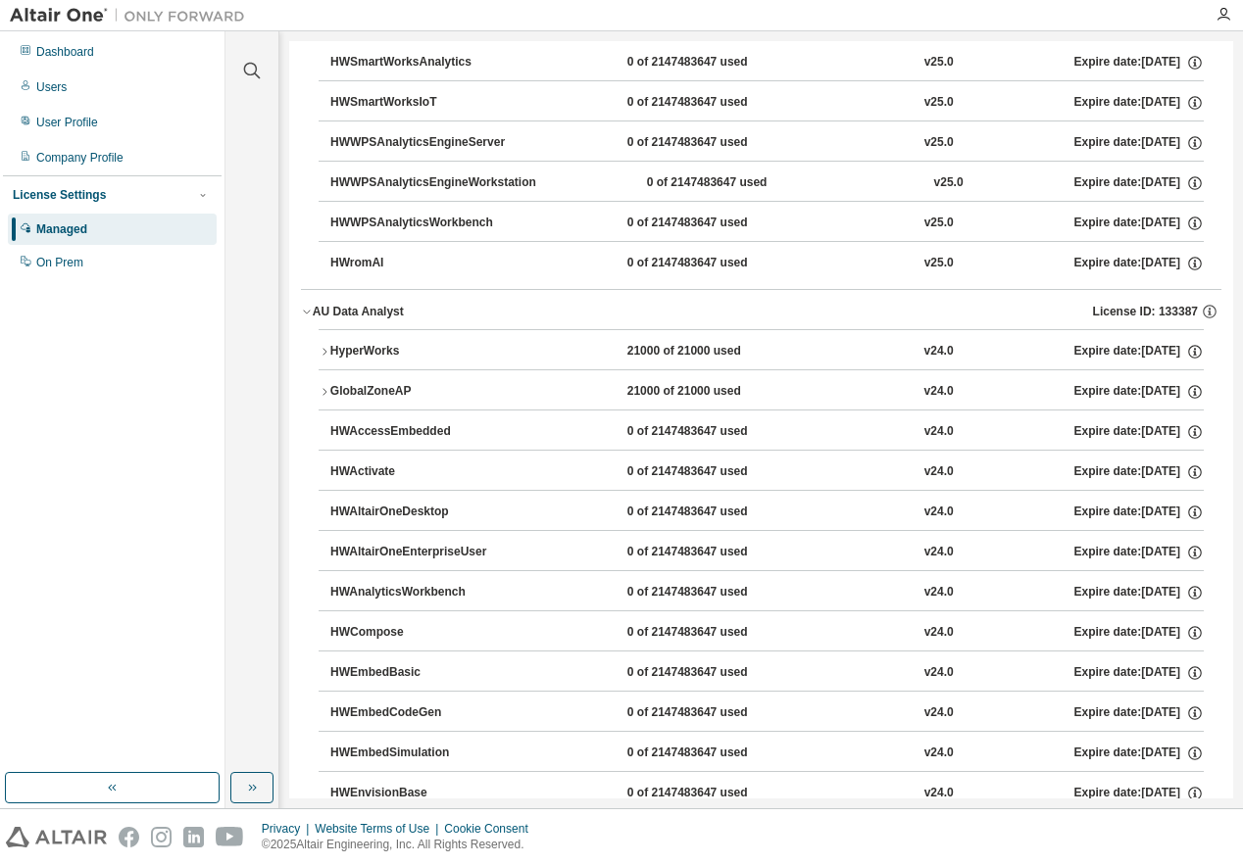
scroll to position [1860, 0]
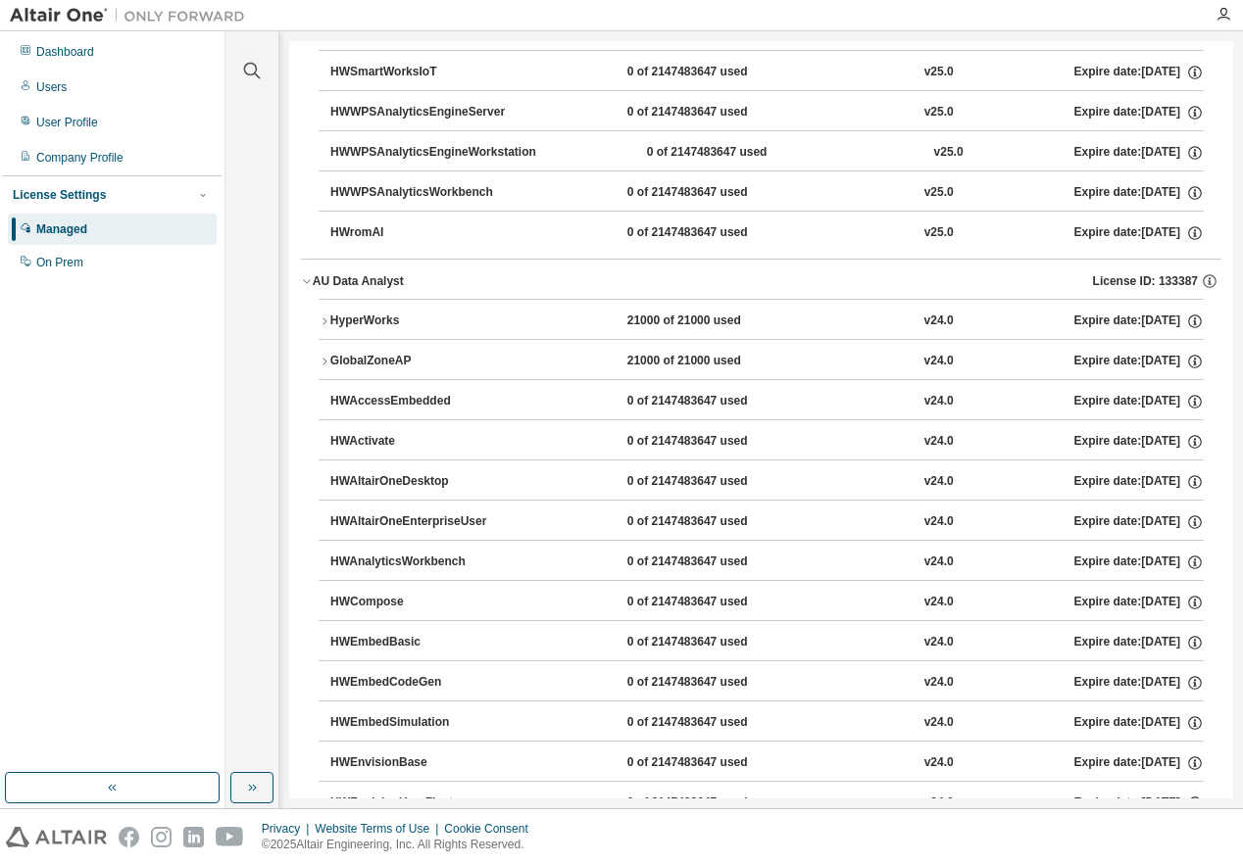
click at [379, 282] on div "AU Data Analyst" at bounding box center [358, 281] width 91 height 16
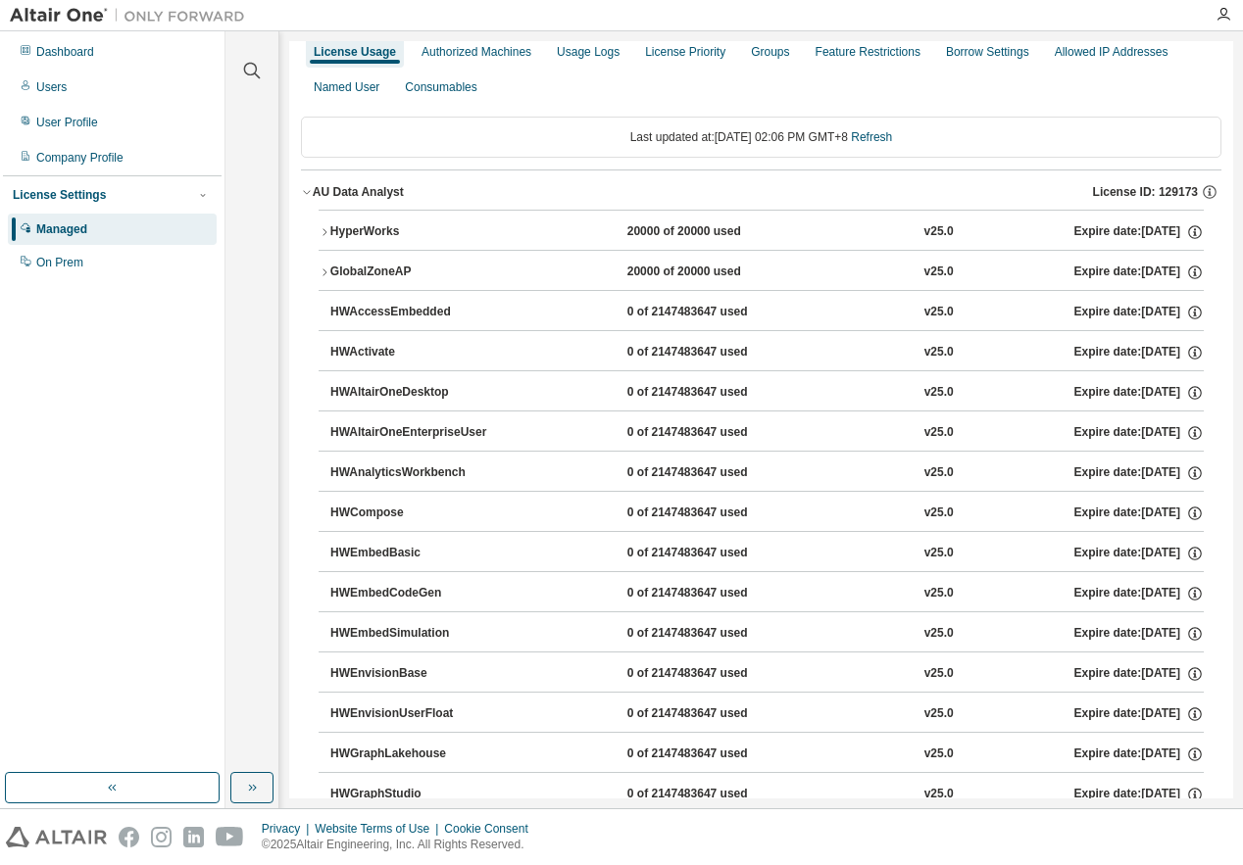
scroll to position [0, 0]
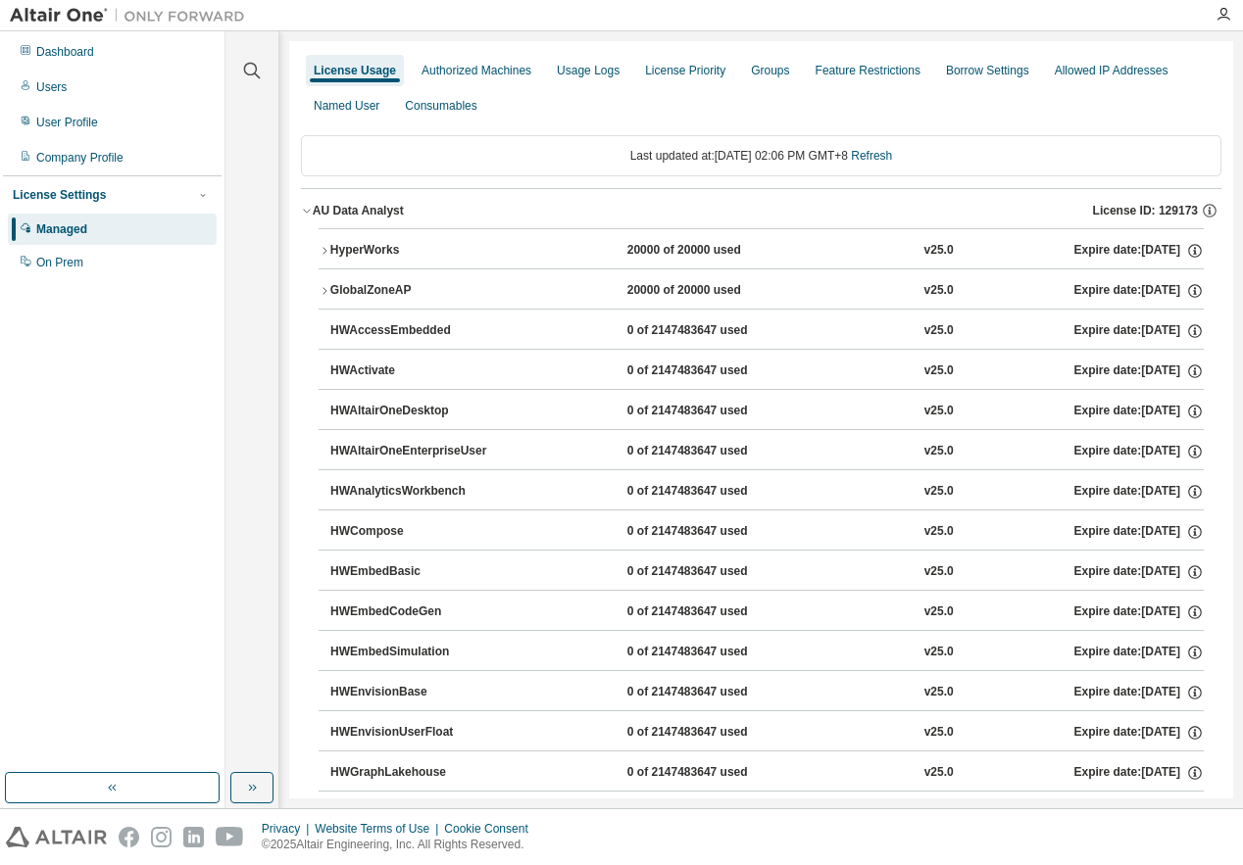
click at [374, 210] on div "AU Data Analyst" at bounding box center [358, 211] width 91 height 16
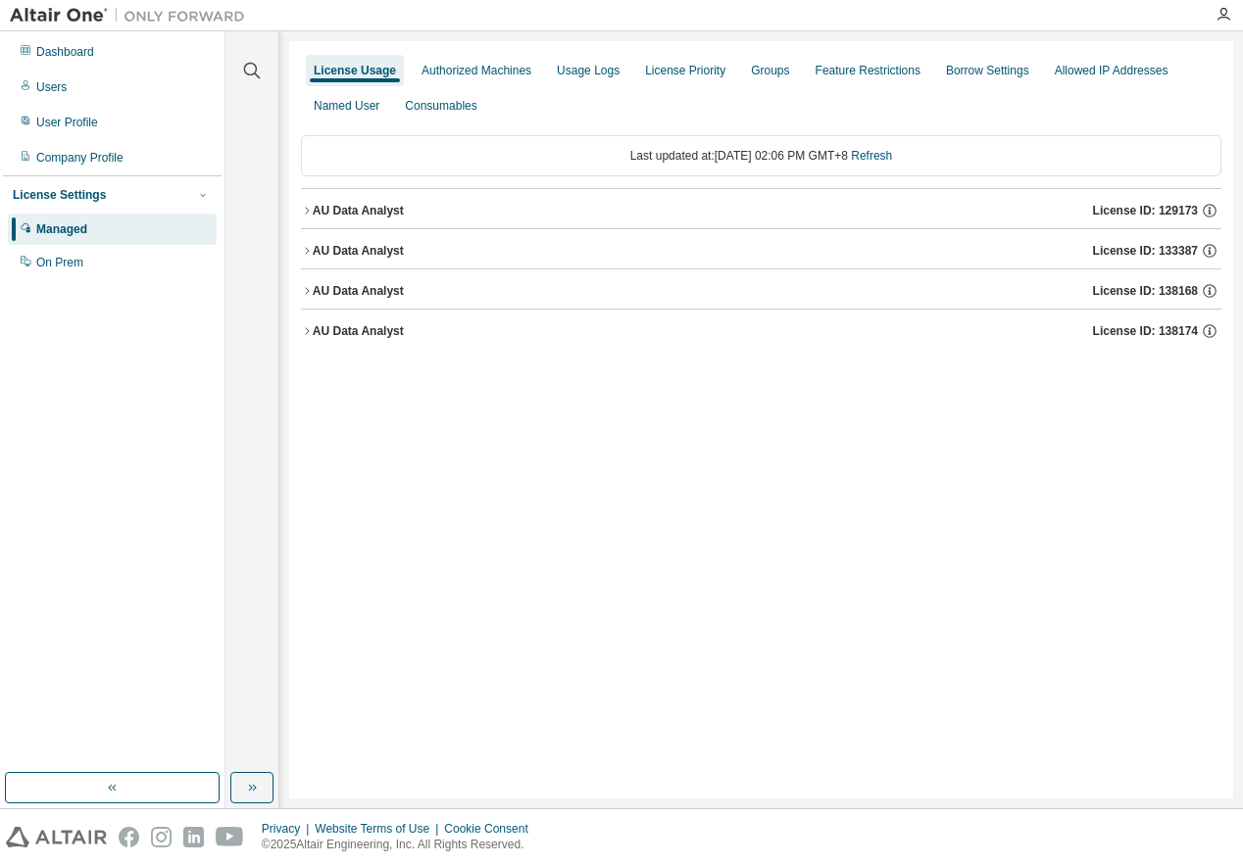
click at [375, 283] on div "AU Data Analyst" at bounding box center [358, 291] width 91 height 16
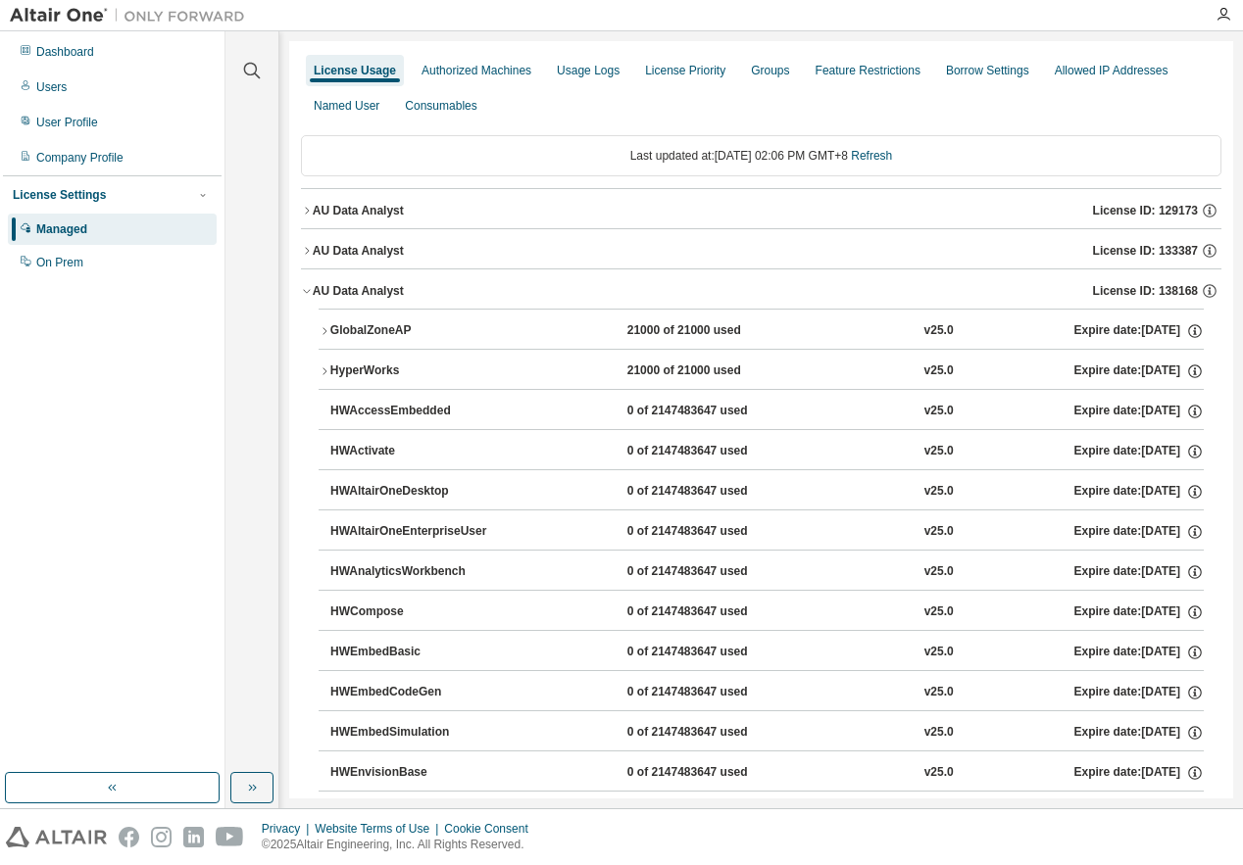
click at [892, 156] on link "Refresh" at bounding box center [871, 156] width 41 height 14
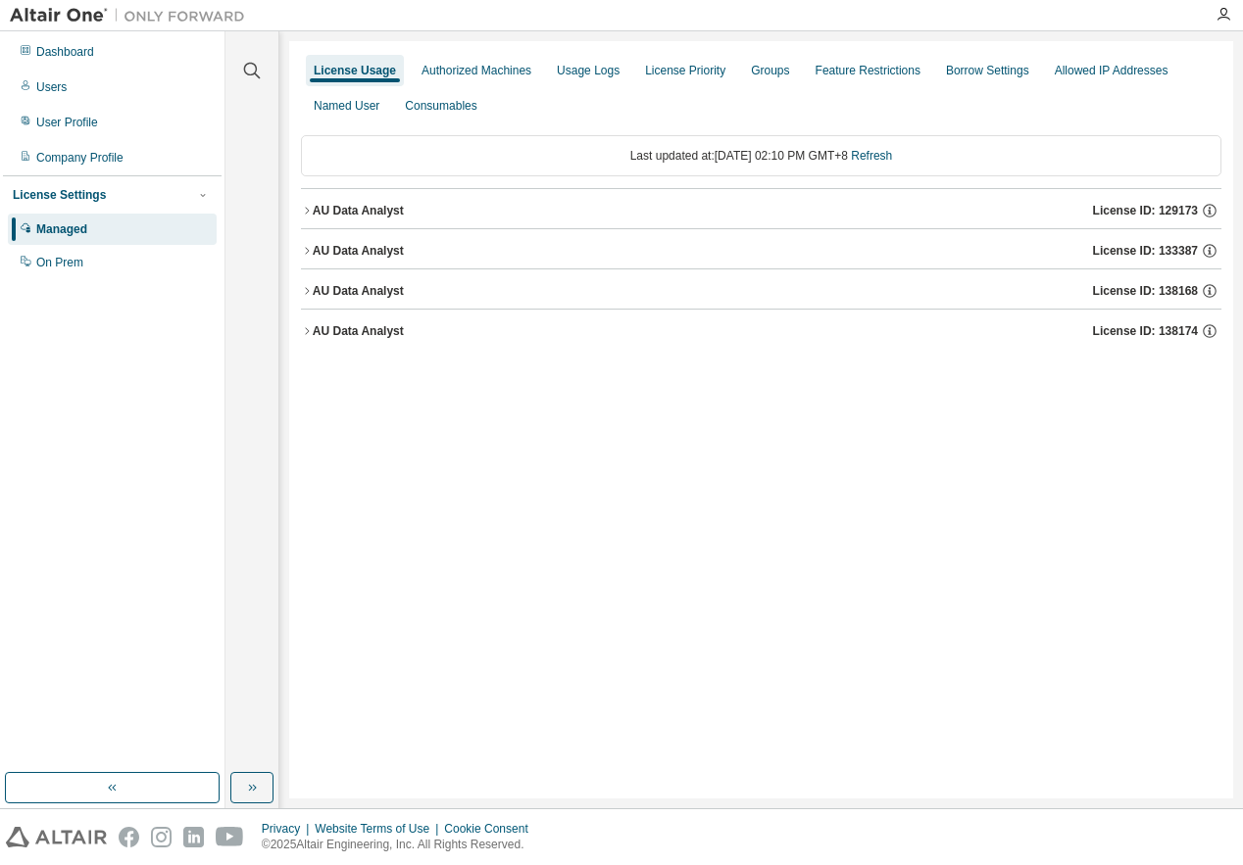
click at [378, 283] on div "AU Data Analyst" at bounding box center [358, 291] width 91 height 16
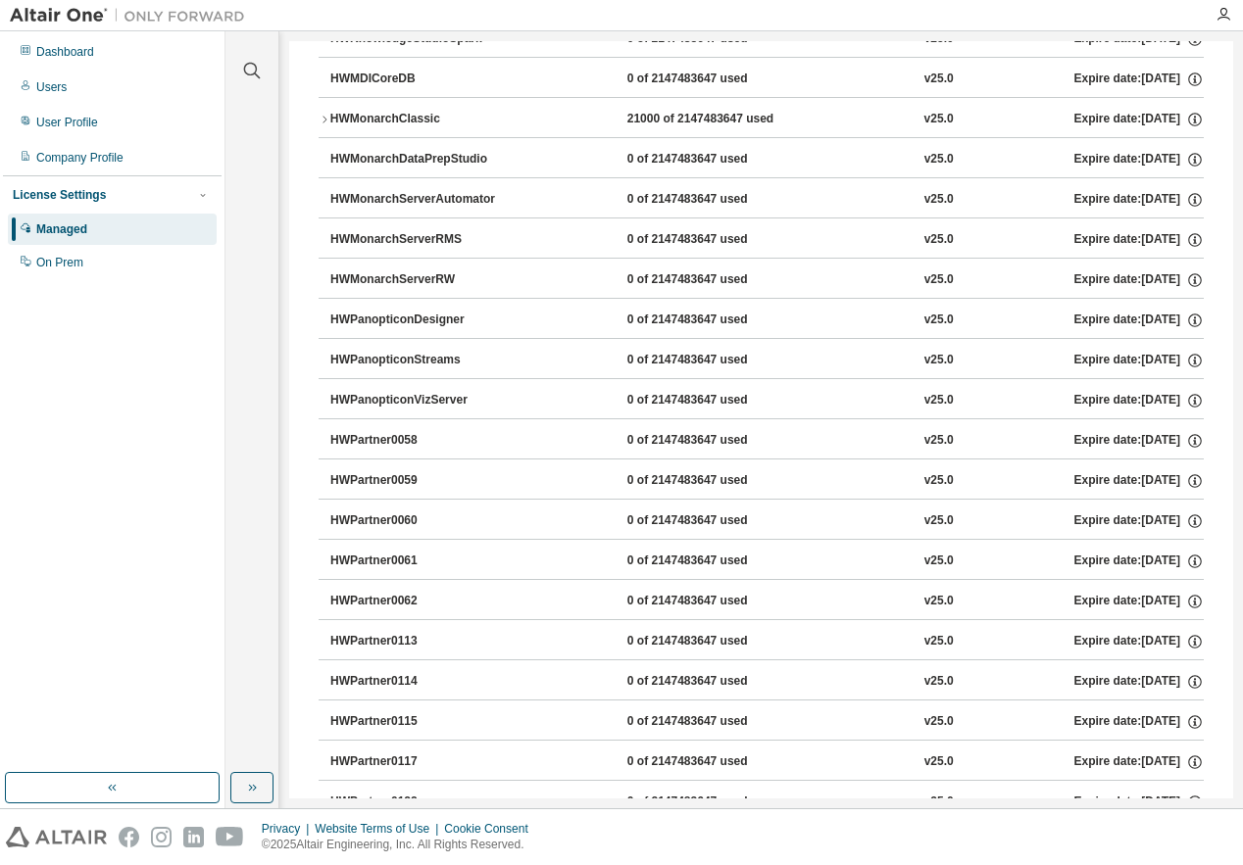
scroll to position [980, 0]
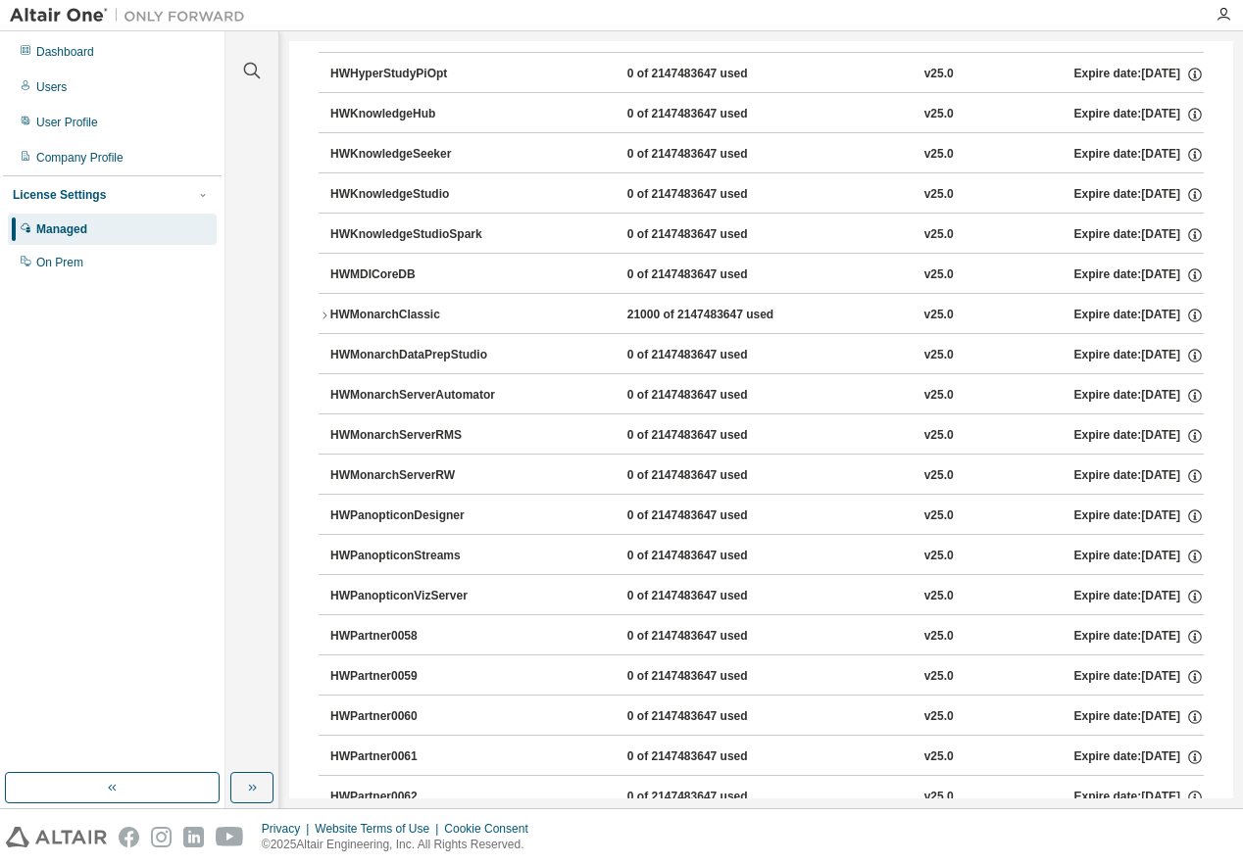
click at [409, 323] on div "HWMonarchClassic" at bounding box center [418, 316] width 176 height 18
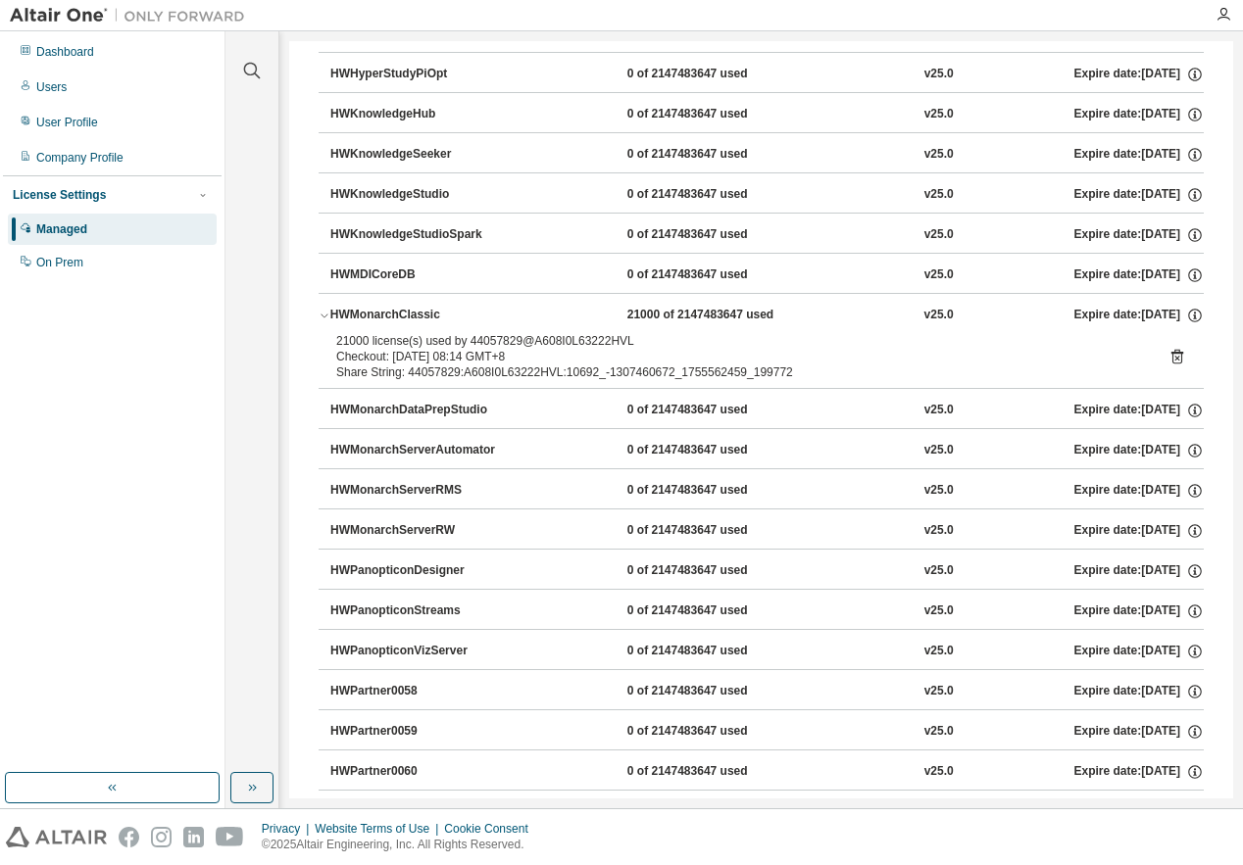
click at [417, 311] on div "HWMonarchClassic" at bounding box center [418, 316] width 176 height 18
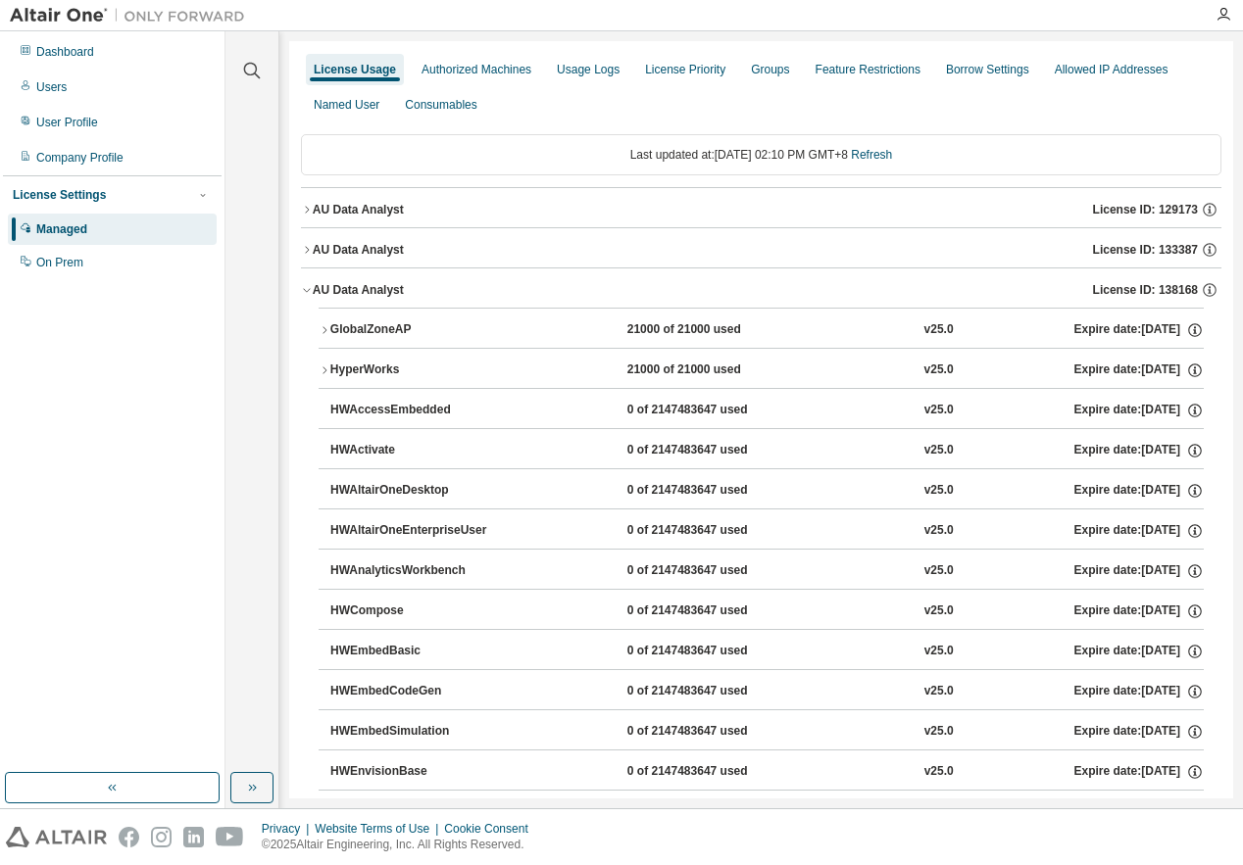
scroll to position [0, 0]
click at [384, 294] on div "AU Data Analyst" at bounding box center [358, 291] width 91 height 16
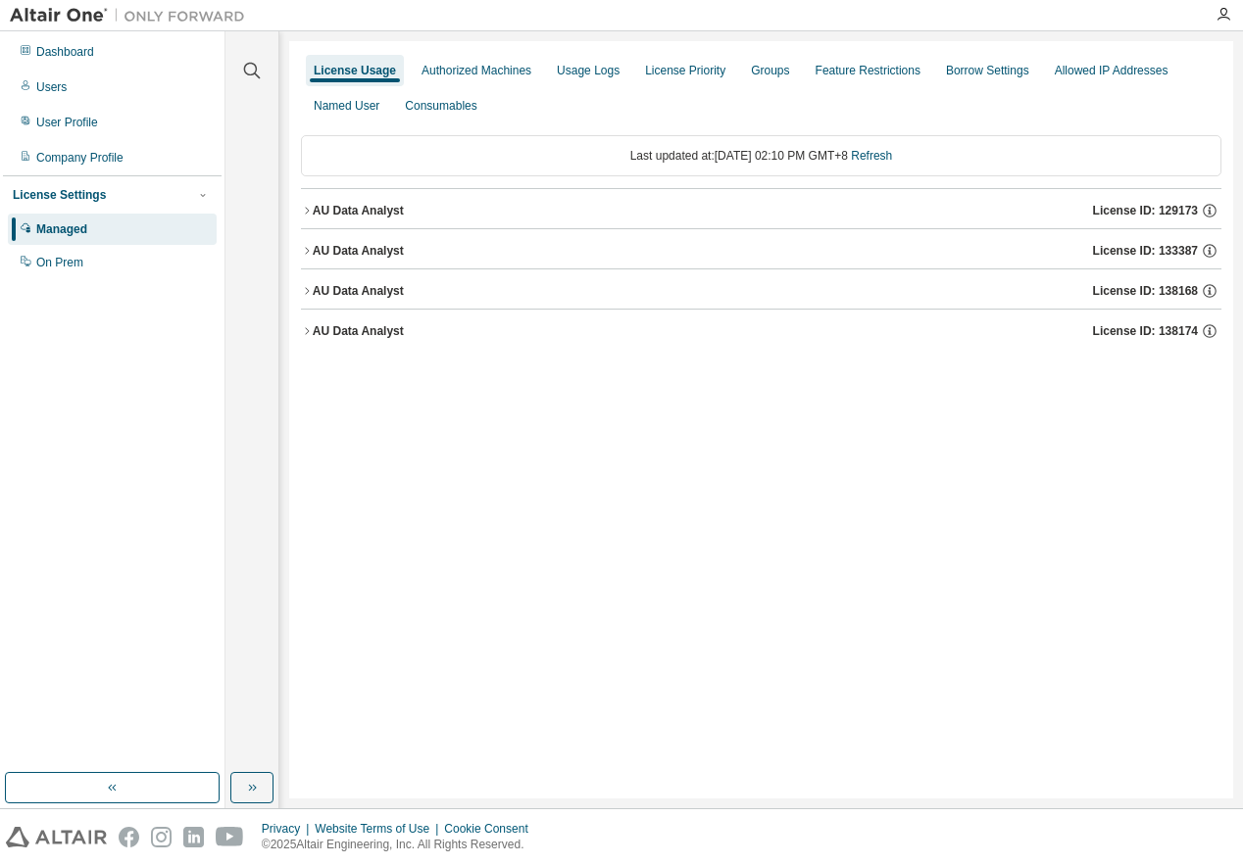
click at [375, 259] on div "AU Data Analyst License ID: 133387" at bounding box center [767, 251] width 909 height 18
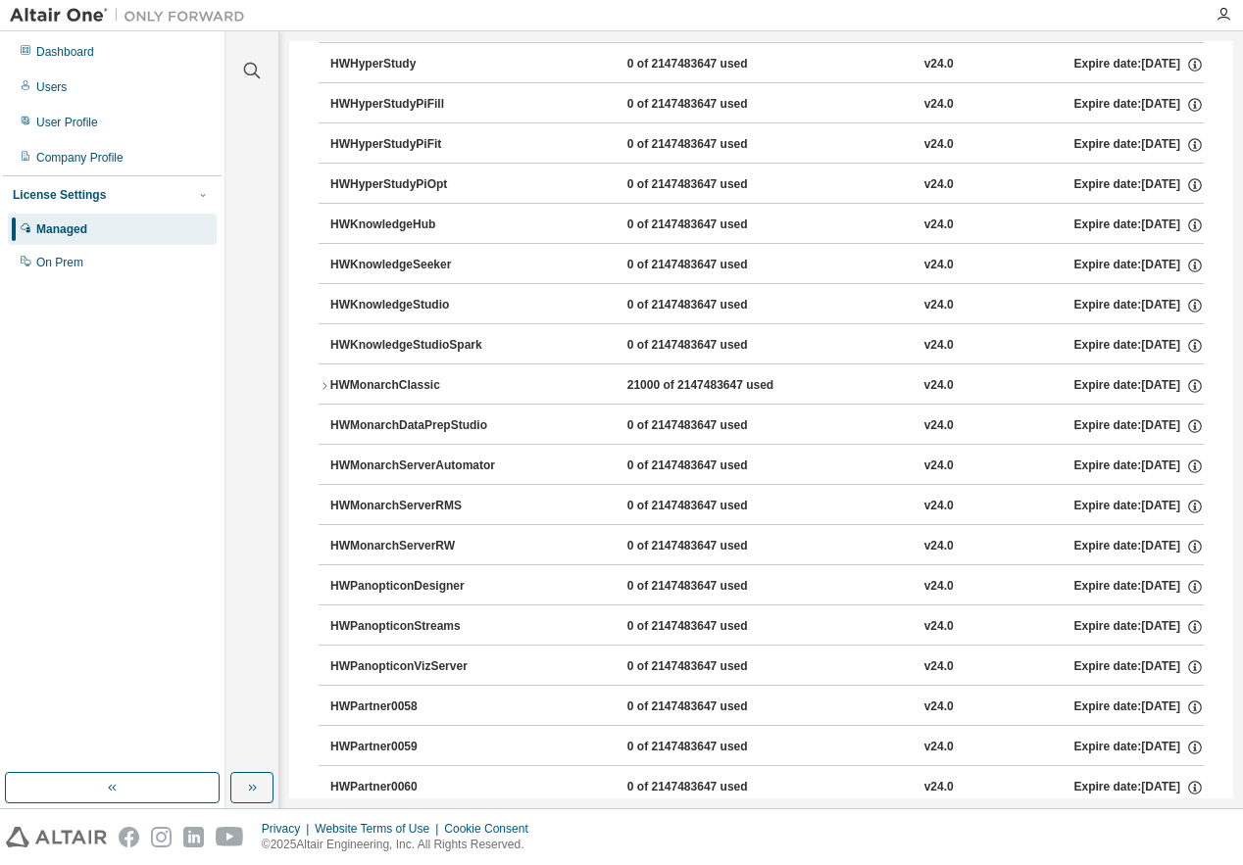
scroll to position [784, 0]
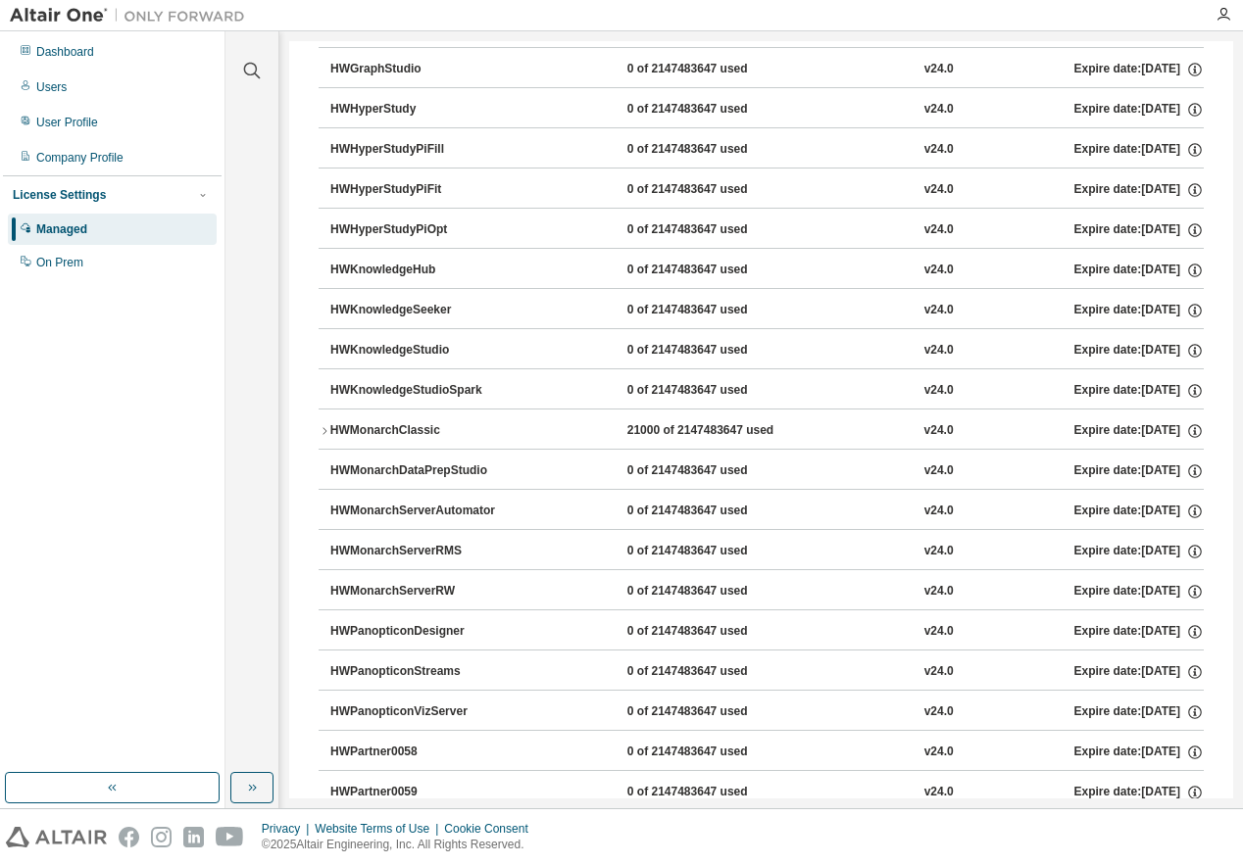
click at [410, 427] on div "HWMonarchClassic" at bounding box center [418, 431] width 176 height 18
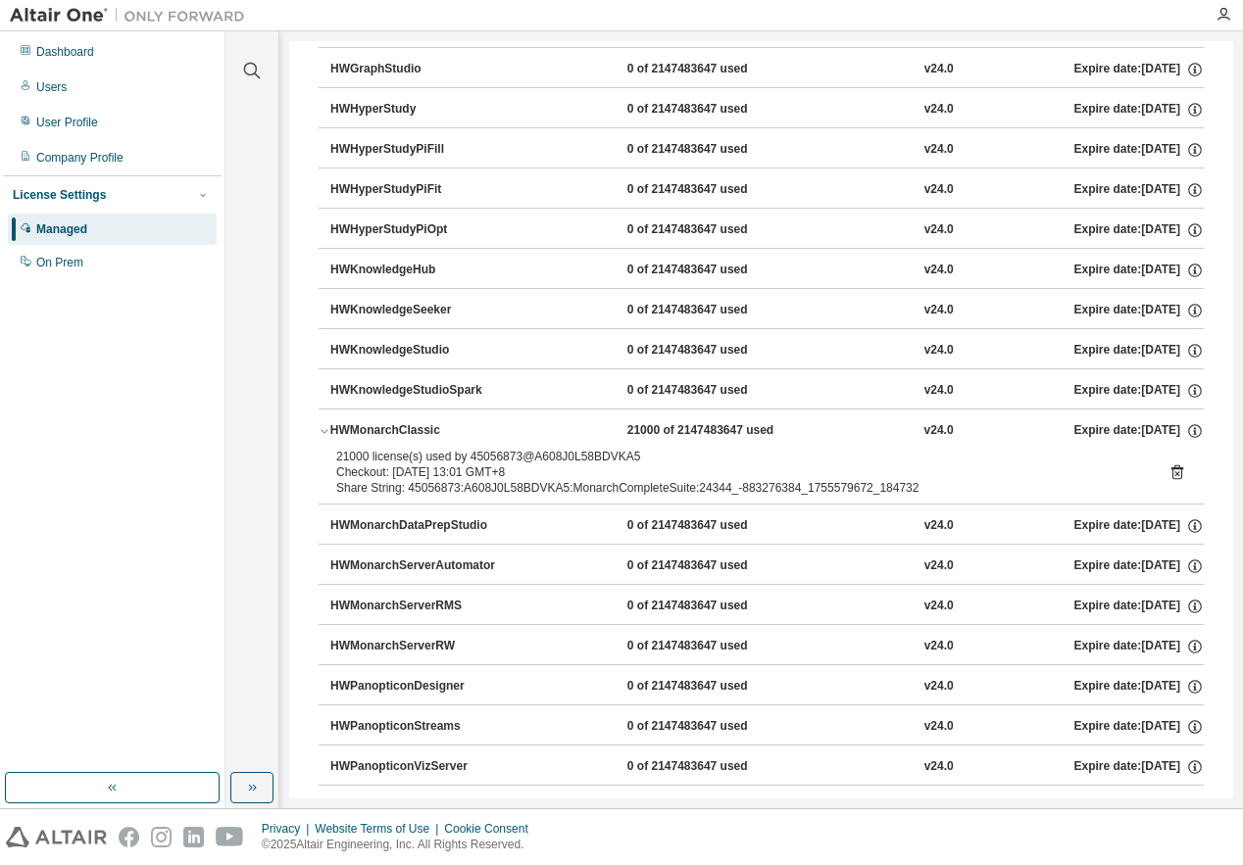
click at [408, 437] on div "HWMonarchClassic" at bounding box center [418, 431] width 176 height 18
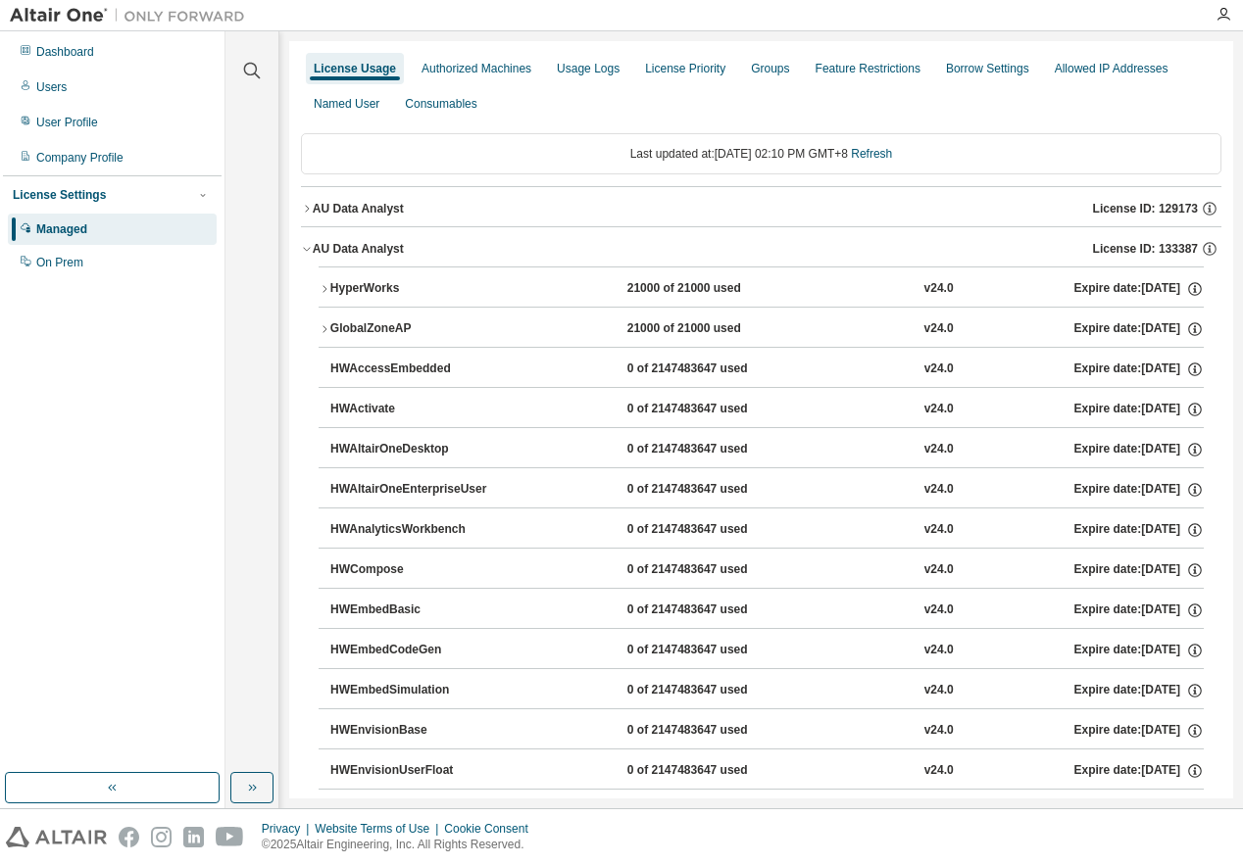
scroll to position [0, 0]
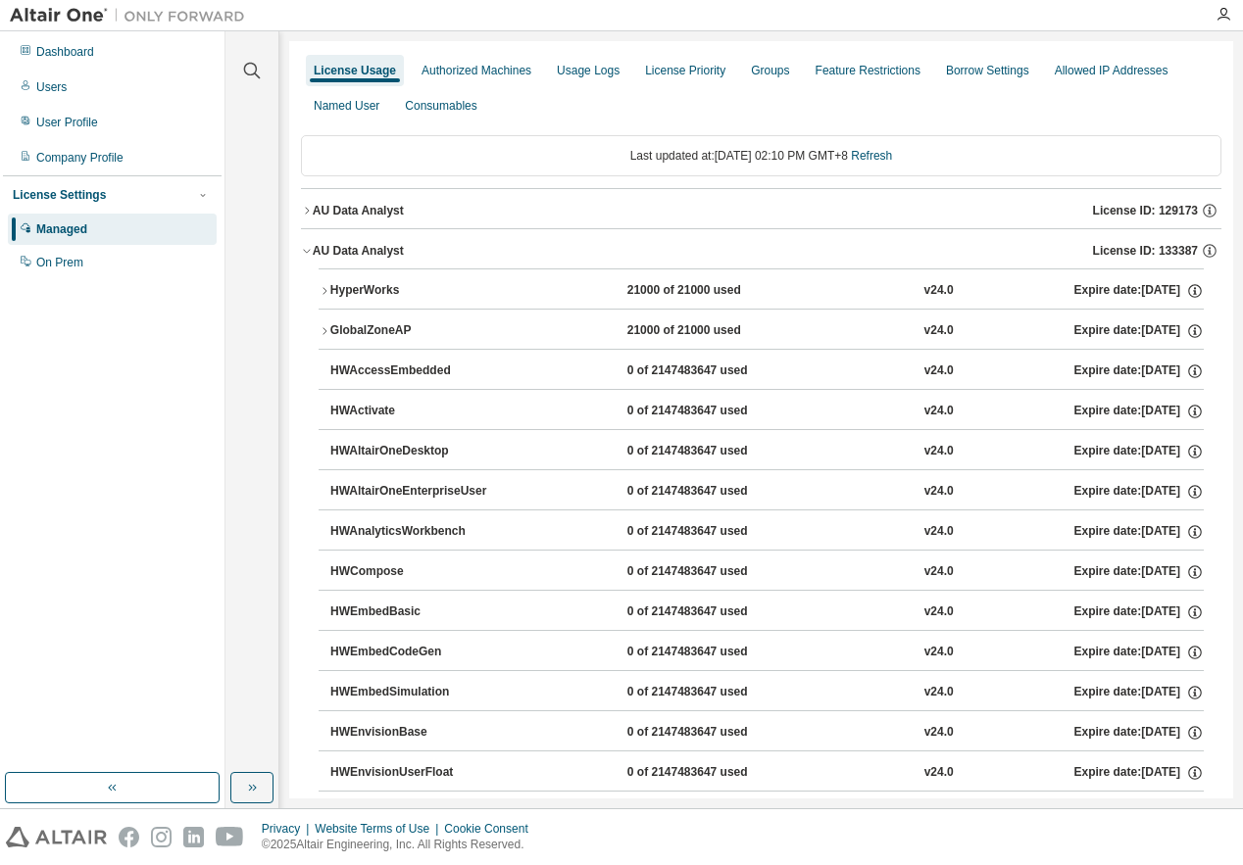
click at [369, 250] on div "AU Data Analyst" at bounding box center [358, 251] width 91 height 16
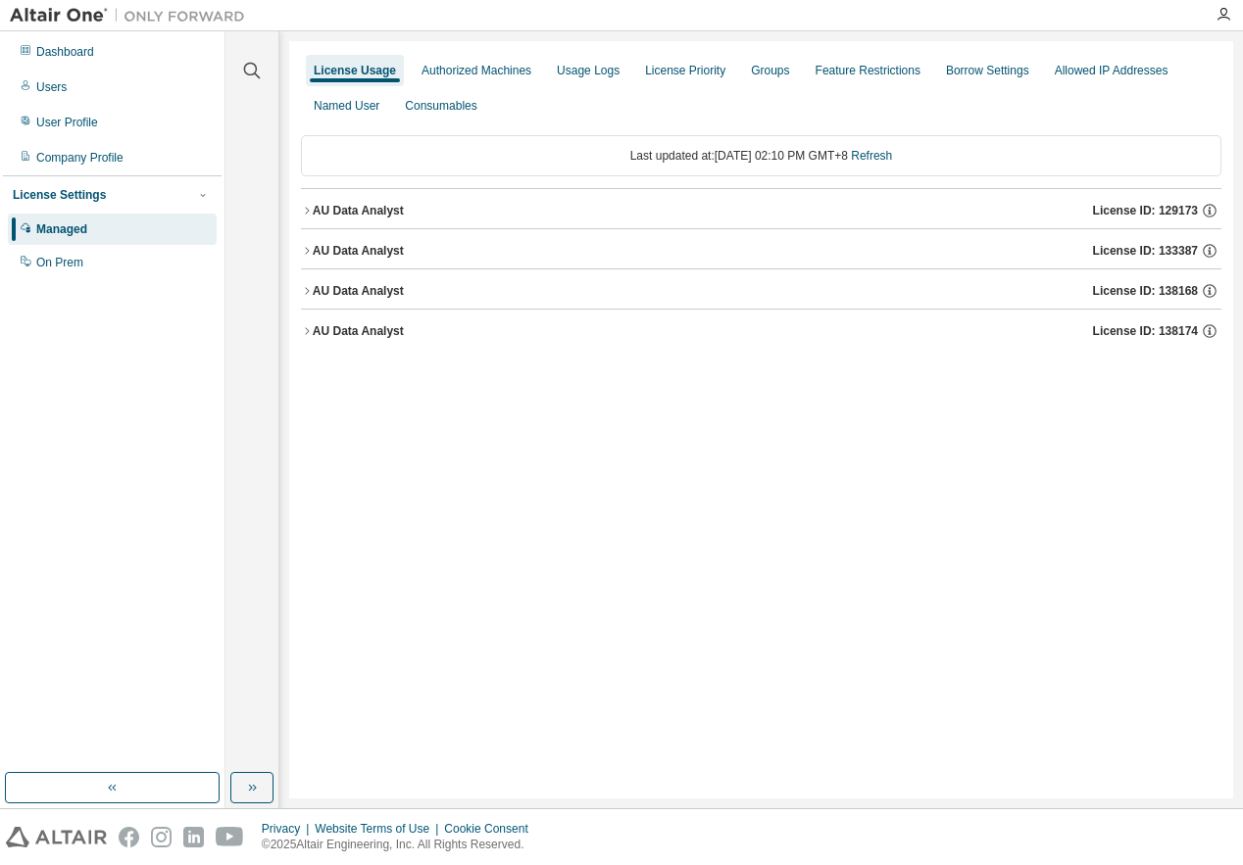
click at [355, 326] on div "AU Data Analyst" at bounding box center [358, 331] width 91 height 16
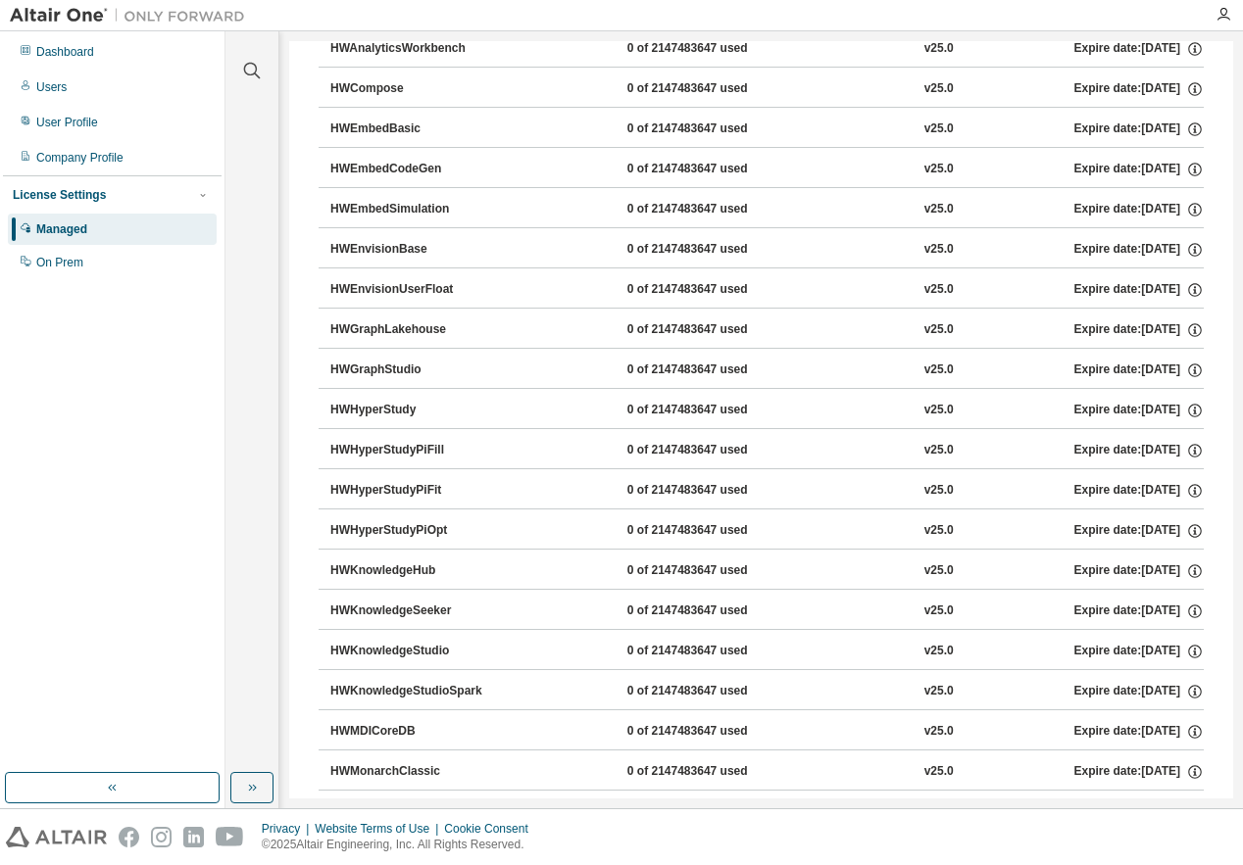
scroll to position [784, 0]
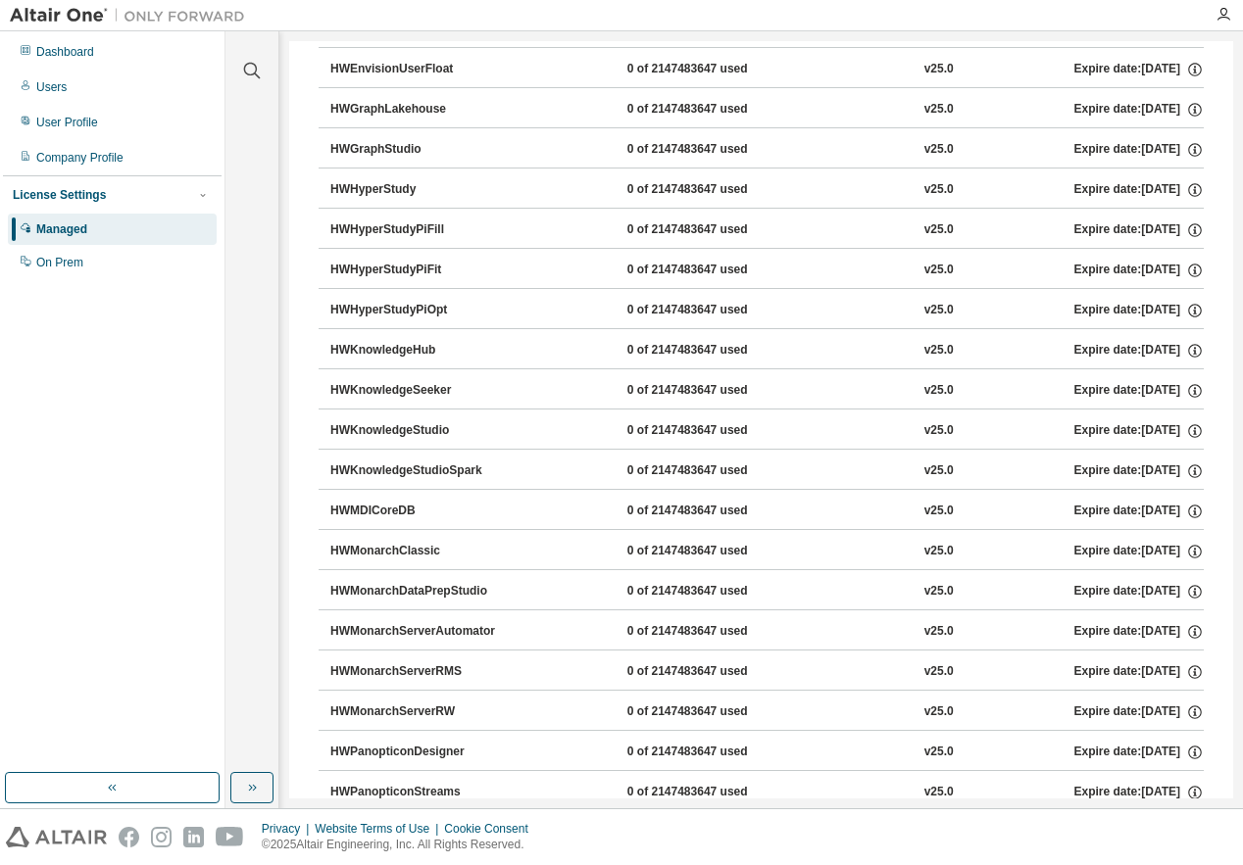
click at [406, 560] on div "HWMonarchClassic" at bounding box center [418, 552] width 176 height 18
click at [418, 548] on div "HWMonarchClassic" at bounding box center [418, 552] width 176 height 18
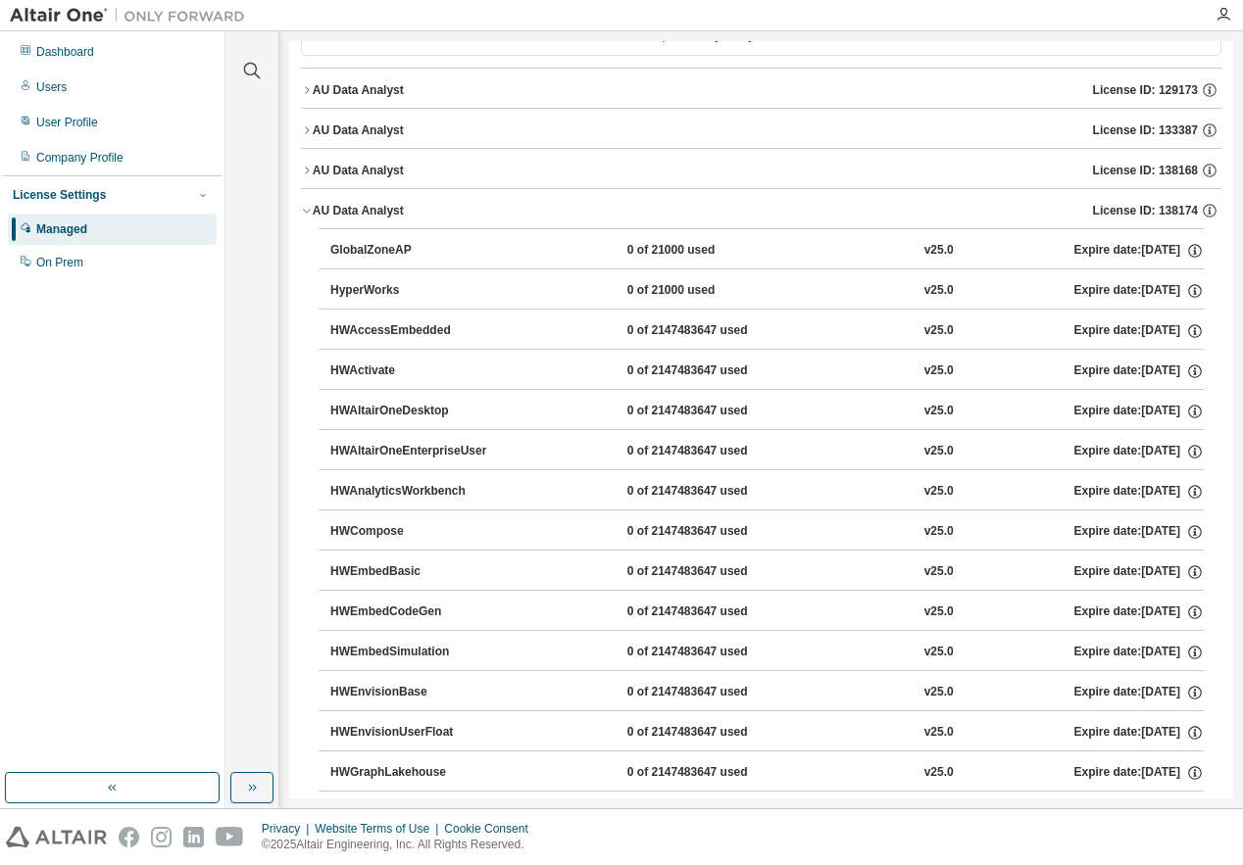
scroll to position [0, 0]
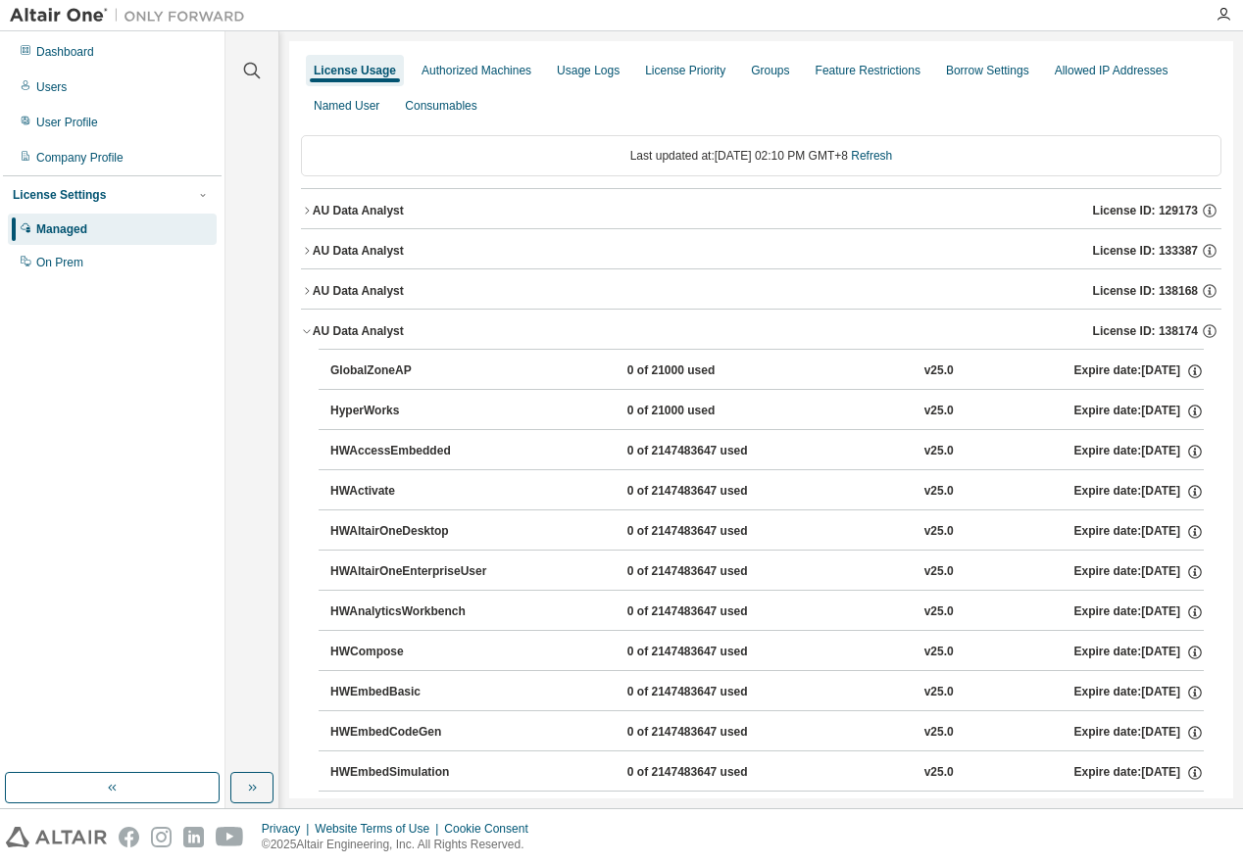
click at [383, 337] on div "AU Data Analyst" at bounding box center [358, 331] width 91 height 16
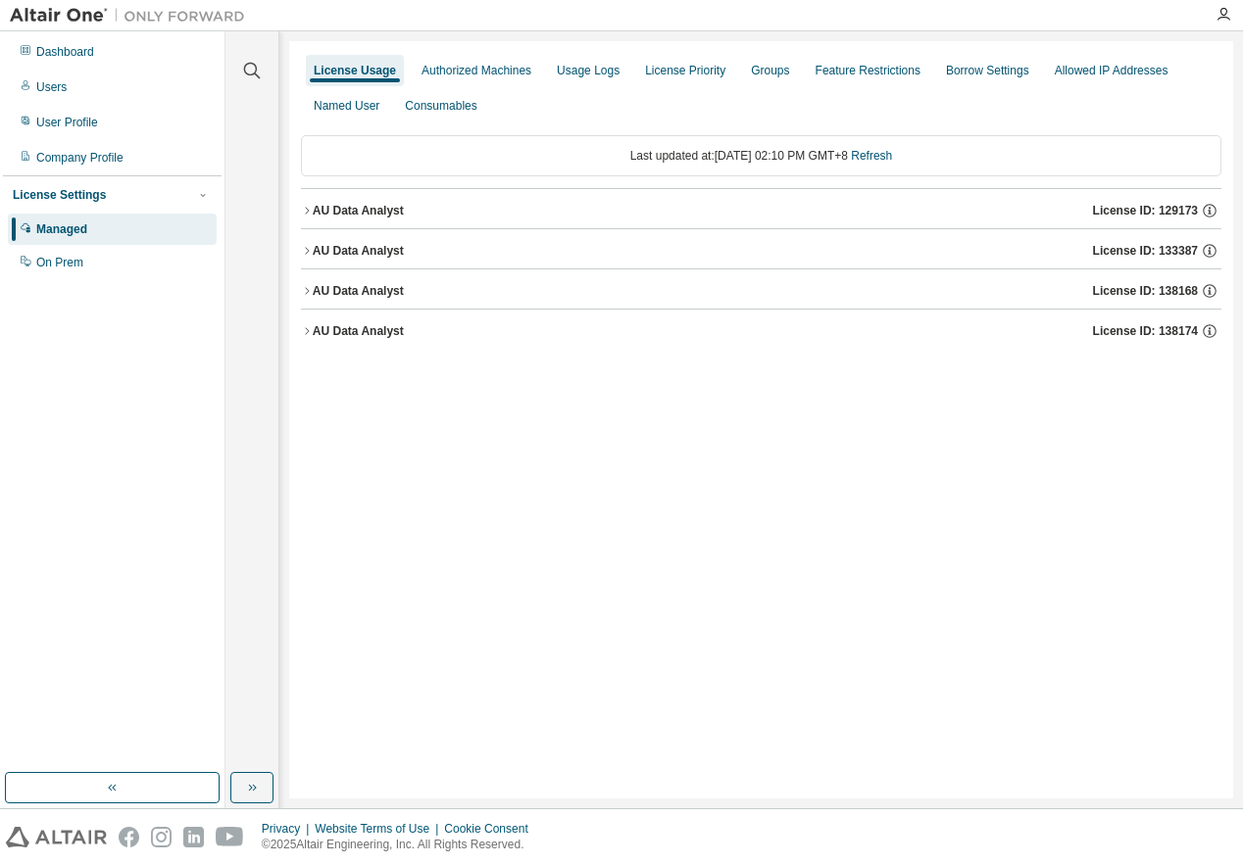
click at [379, 210] on div "AU Data Analyst" at bounding box center [358, 211] width 91 height 16
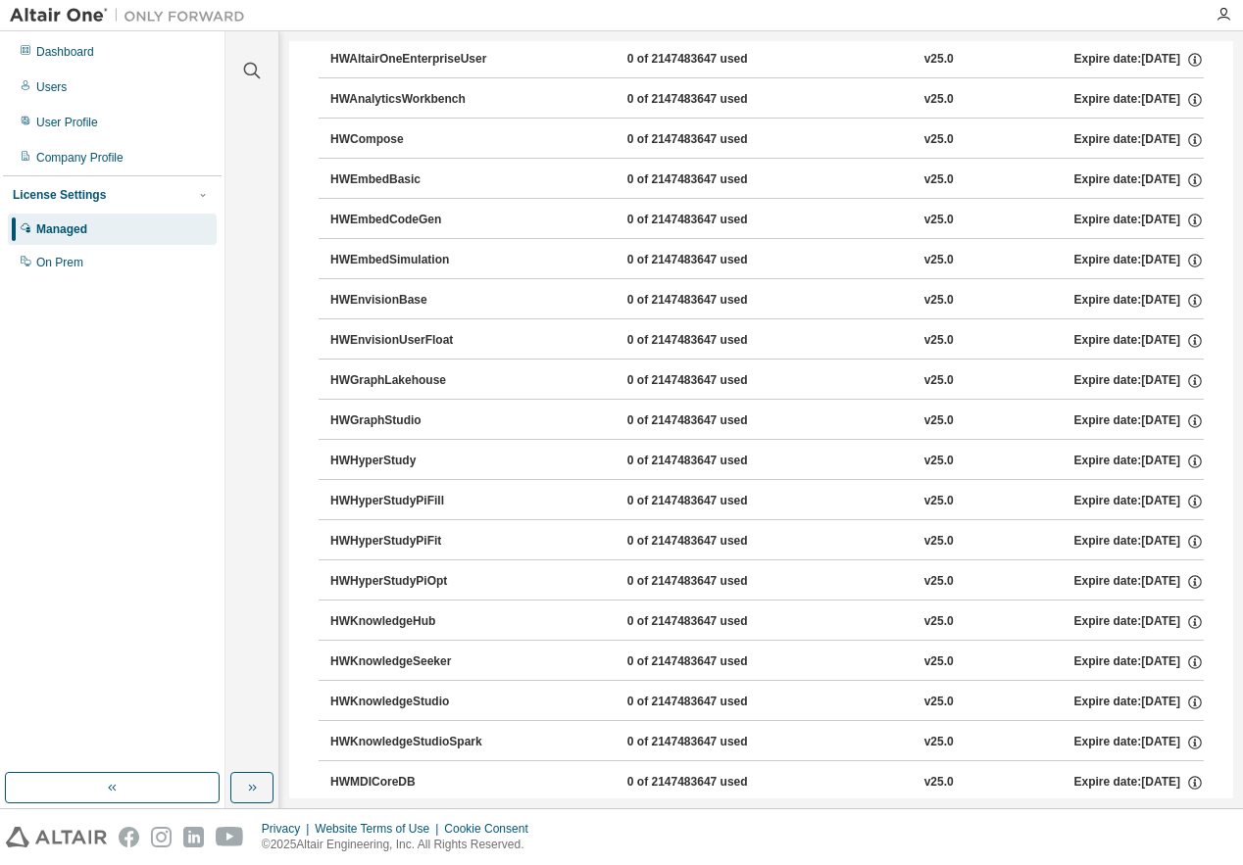
scroll to position [686, 0]
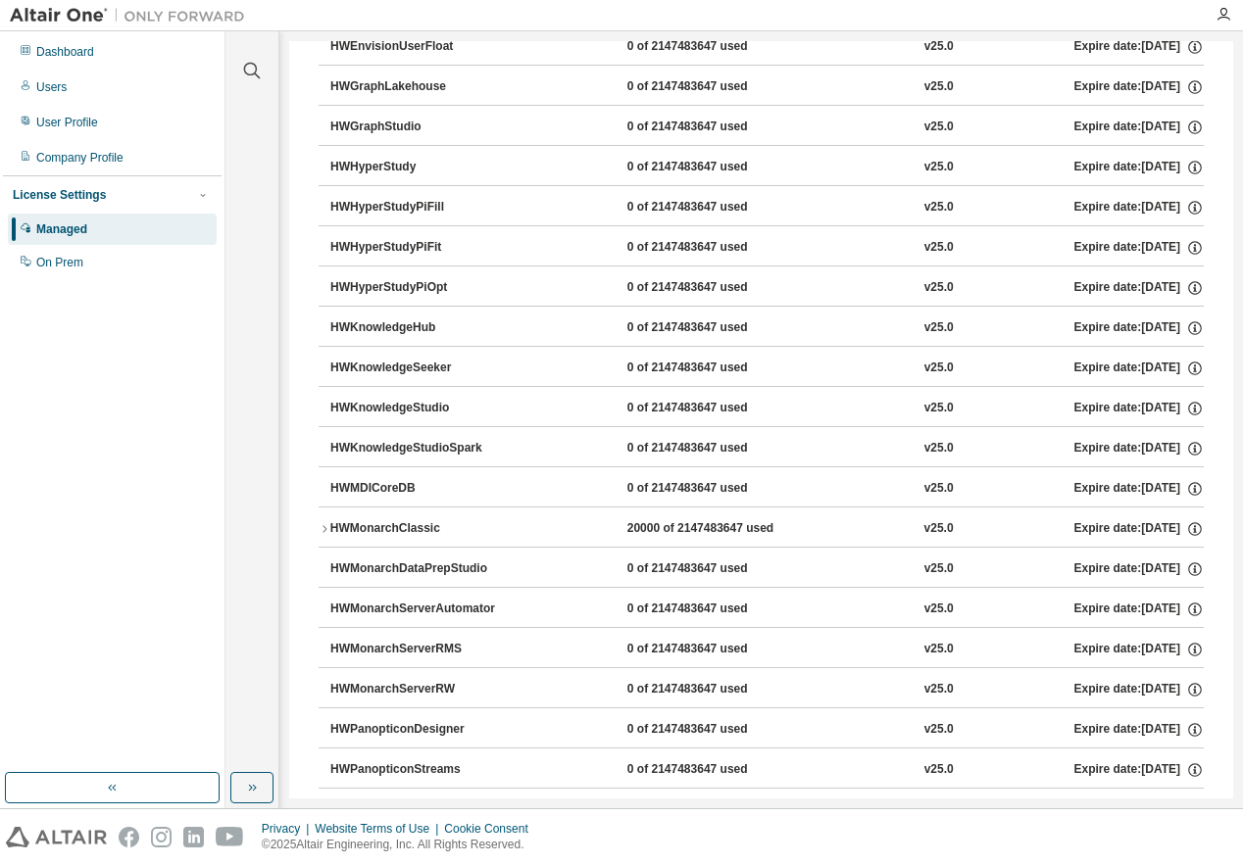
click at [414, 530] on div "HWMonarchClassic" at bounding box center [418, 529] width 176 height 18
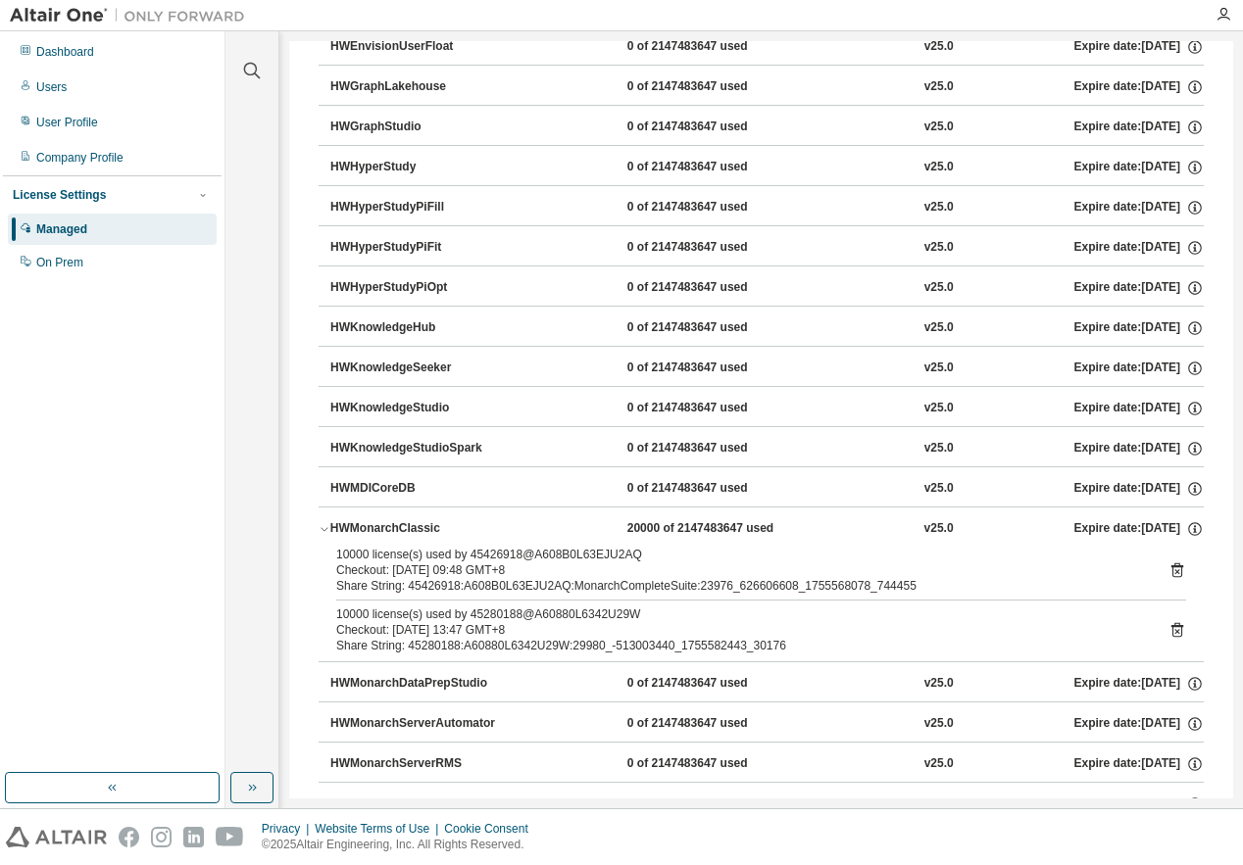
click at [407, 531] on div "HWMonarchClassic" at bounding box center [418, 529] width 176 height 18
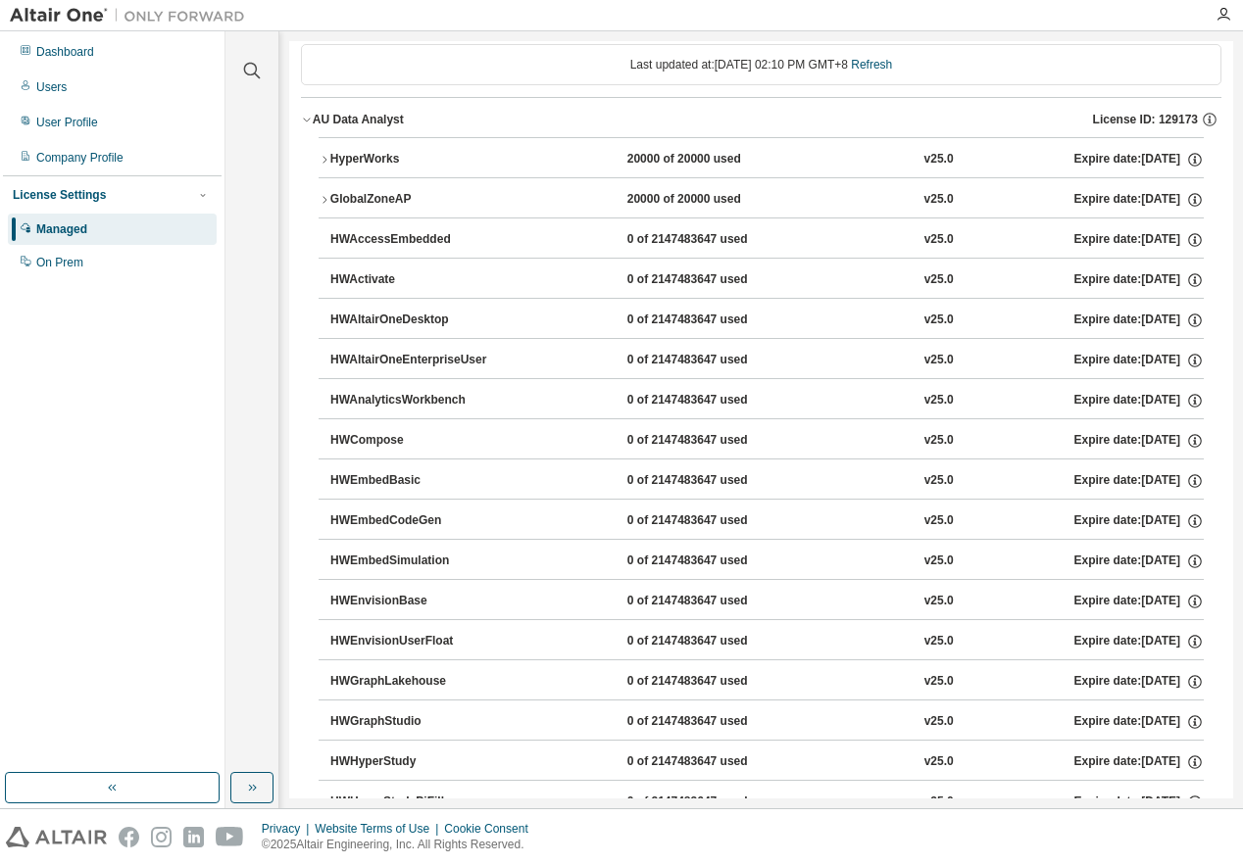
scroll to position [0, 0]
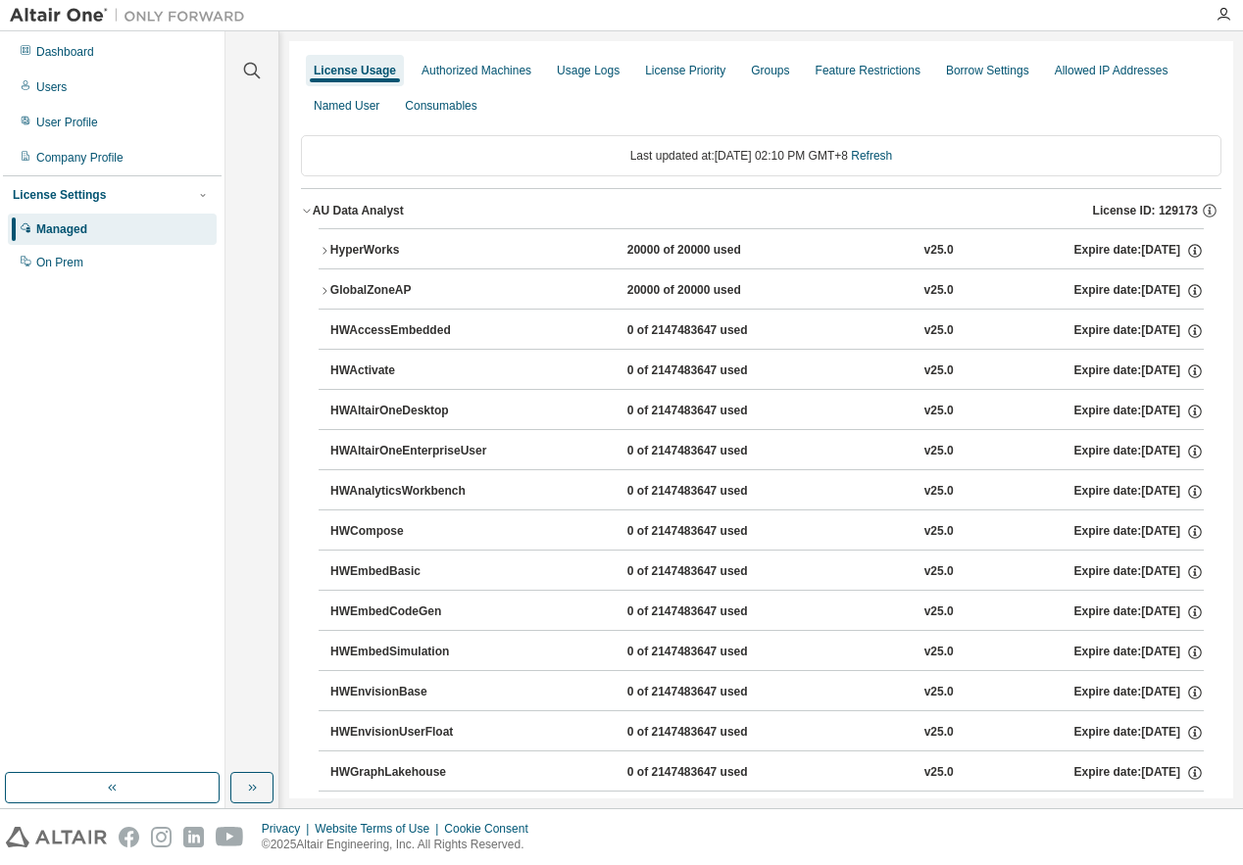
click at [387, 214] on div "AU Data Analyst" at bounding box center [358, 211] width 91 height 16
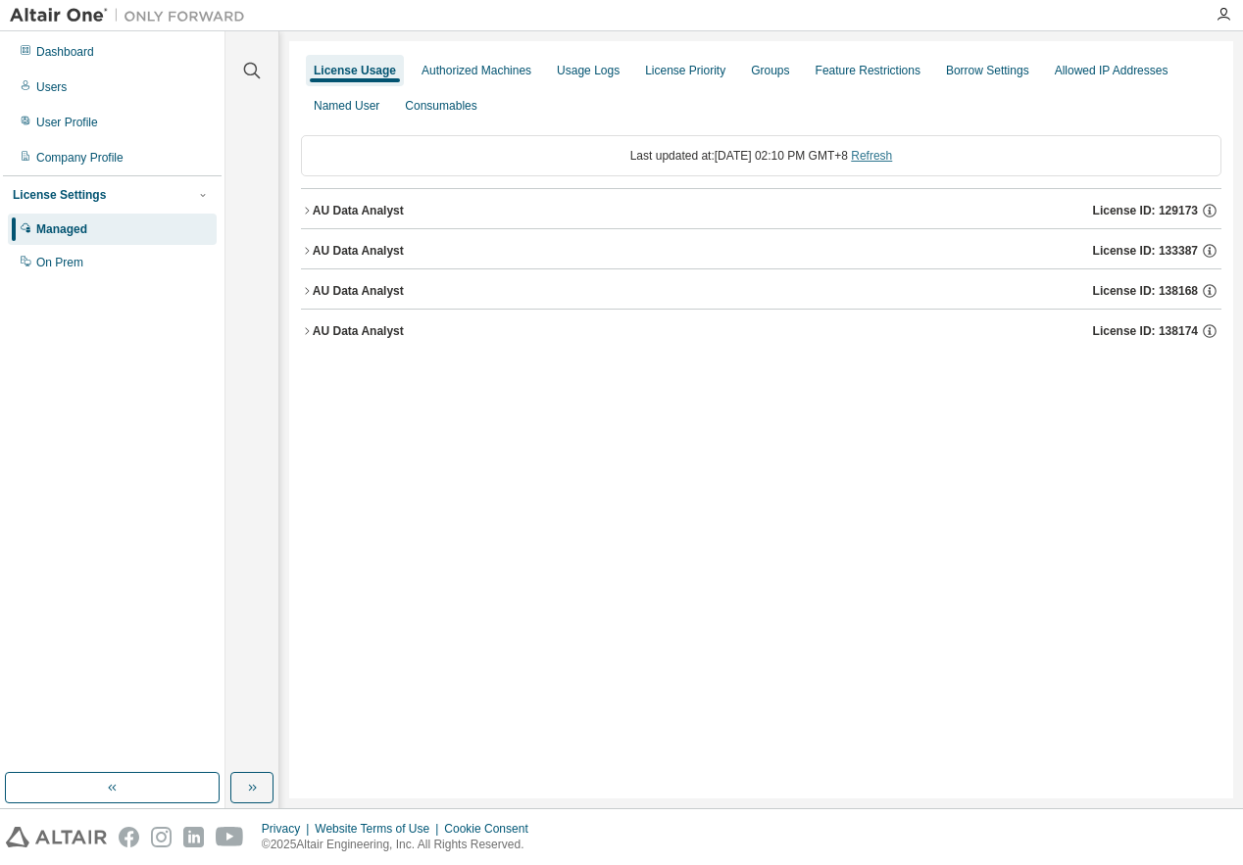
click at [892, 150] on link "Refresh" at bounding box center [871, 156] width 41 height 14
click at [384, 287] on div "AU Data Analyst" at bounding box center [358, 291] width 91 height 16
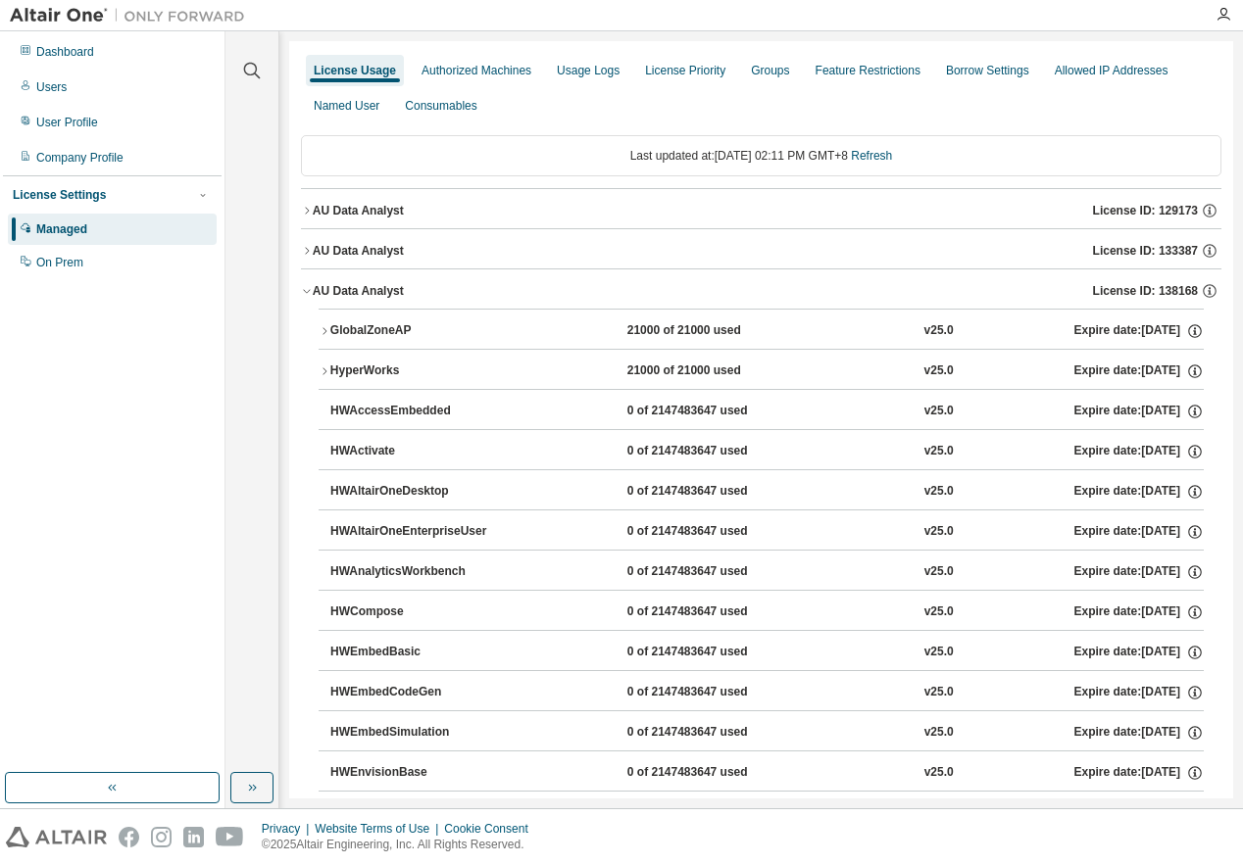
click at [384, 287] on div "AU Data Analyst" at bounding box center [358, 291] width 91 height 16
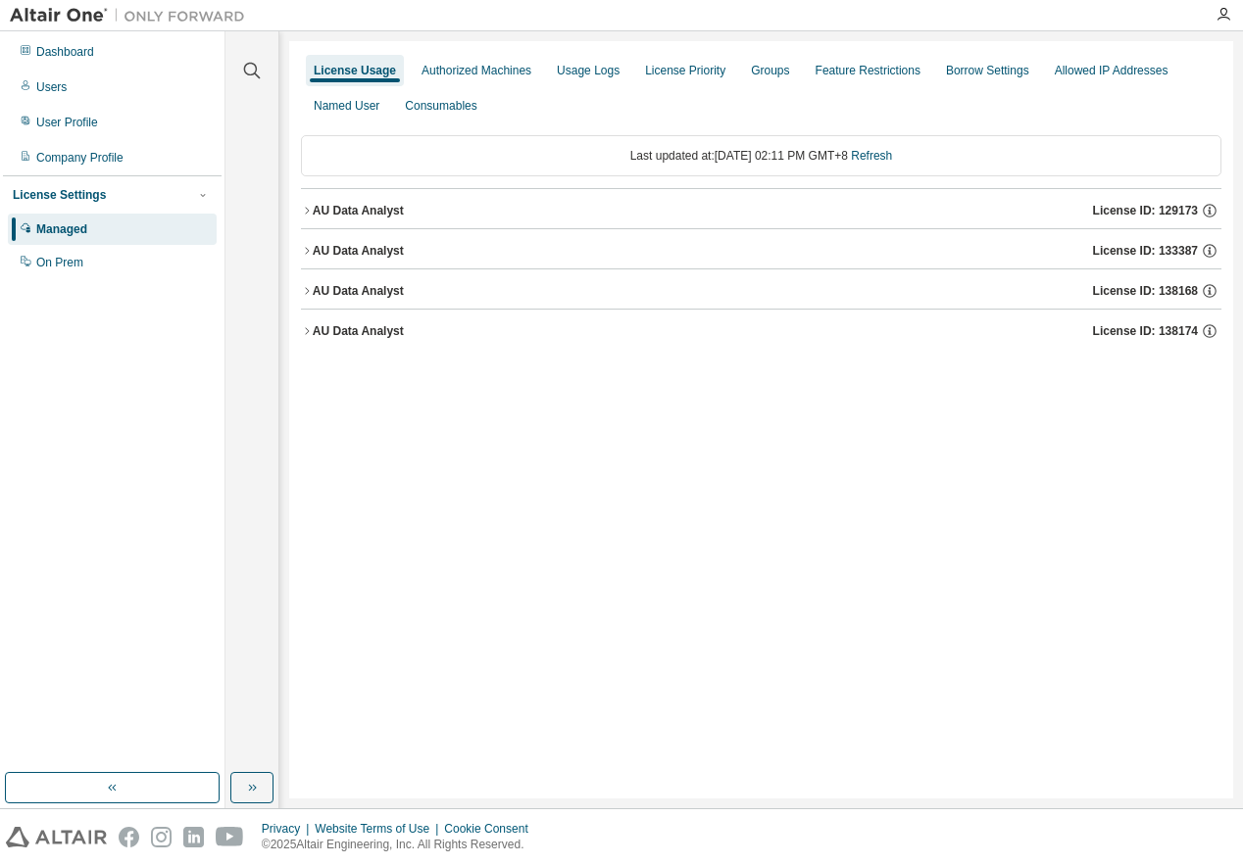
click at [384, 287] on div "AU Data Analyst" at bounding box center [358, 291] width 91 height 16
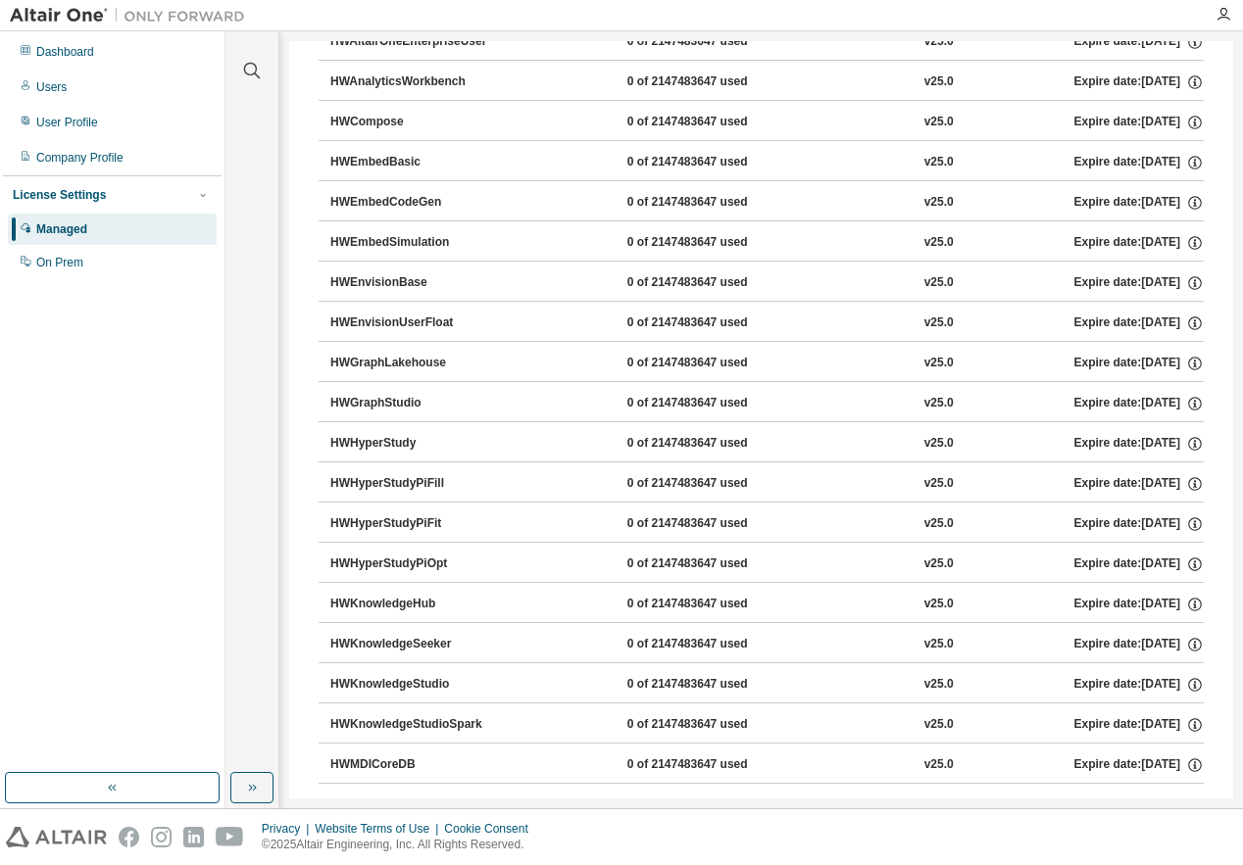
scroll to position [980, 0]
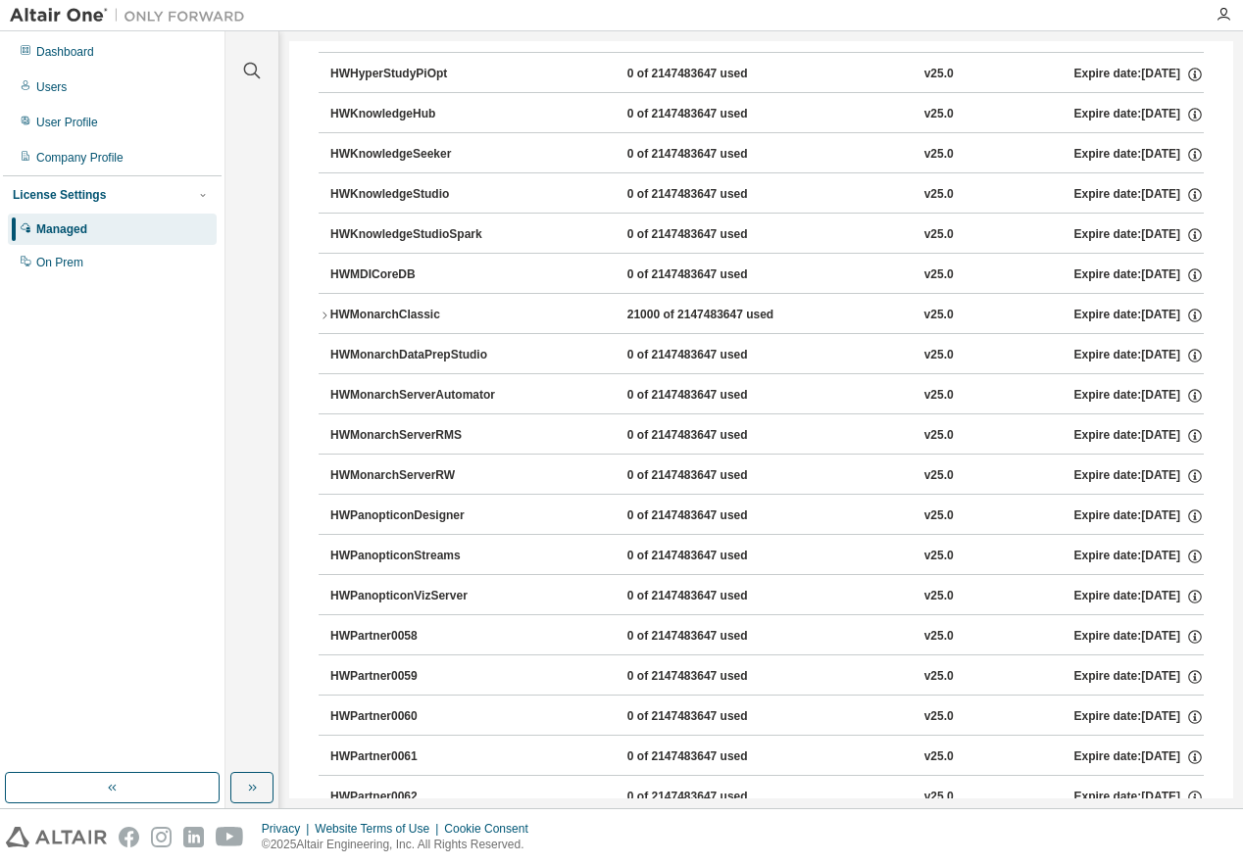
click at [422, 319] on div "HWMonarchClassic" at bounding box center [418, 316] width 176 height 18
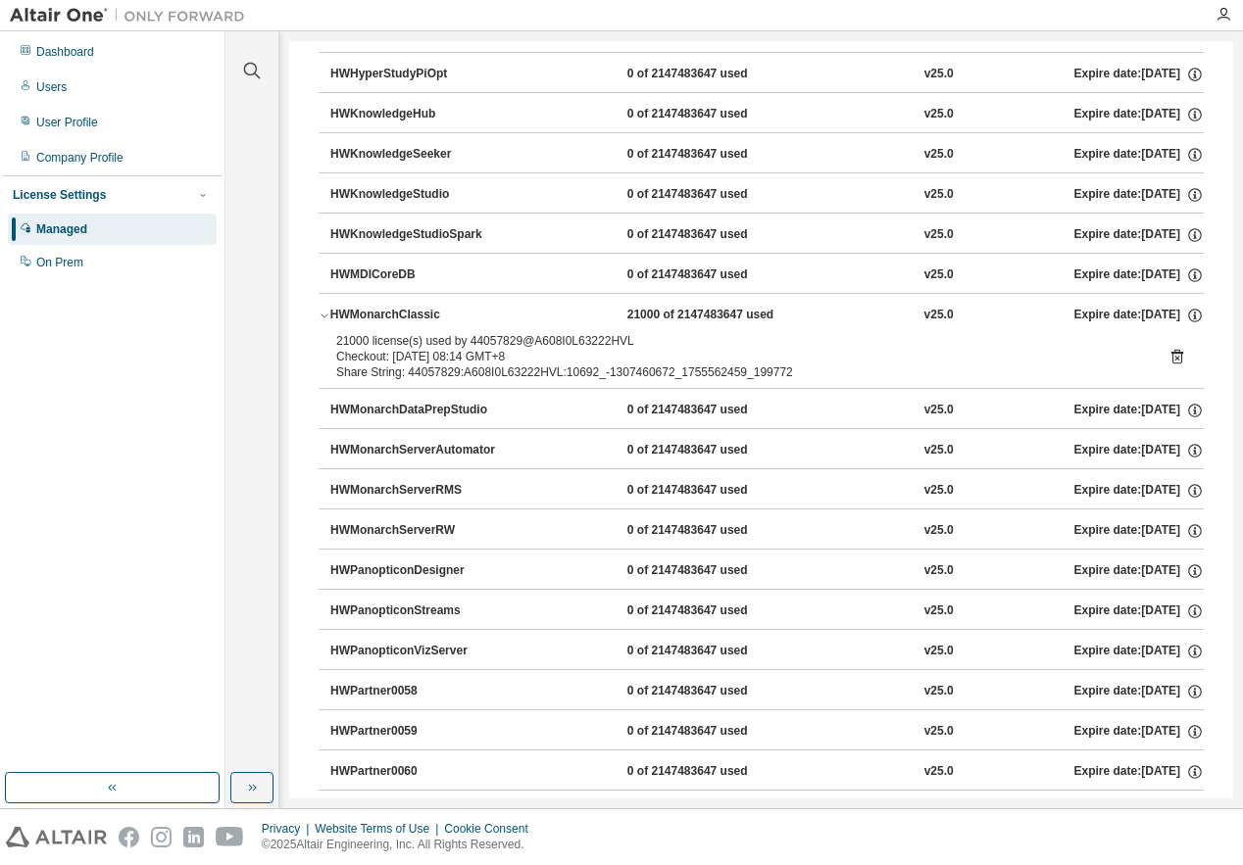
click at [374, 308] on div "HWMonarchClassic" at bounding box center [418, 316] width 176 height 18
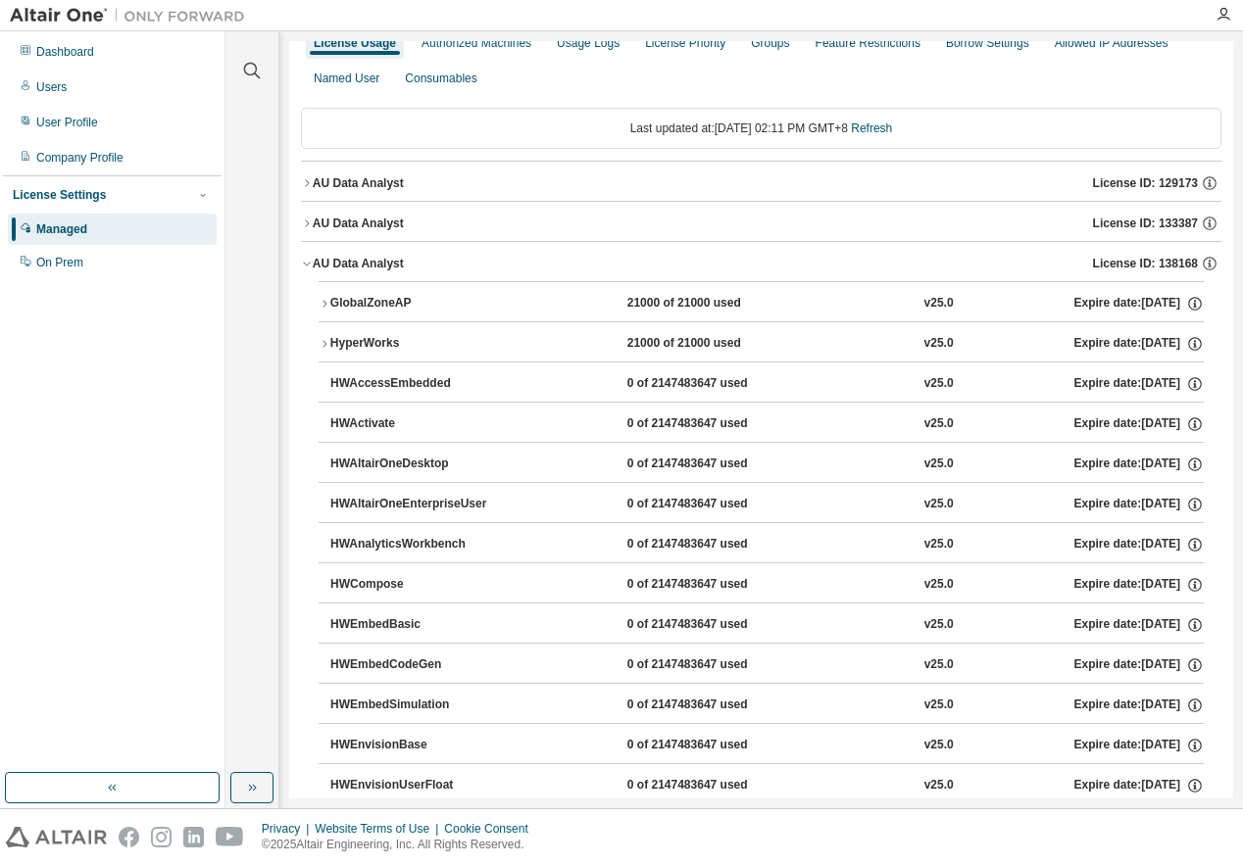
scroll to position [0, 0]
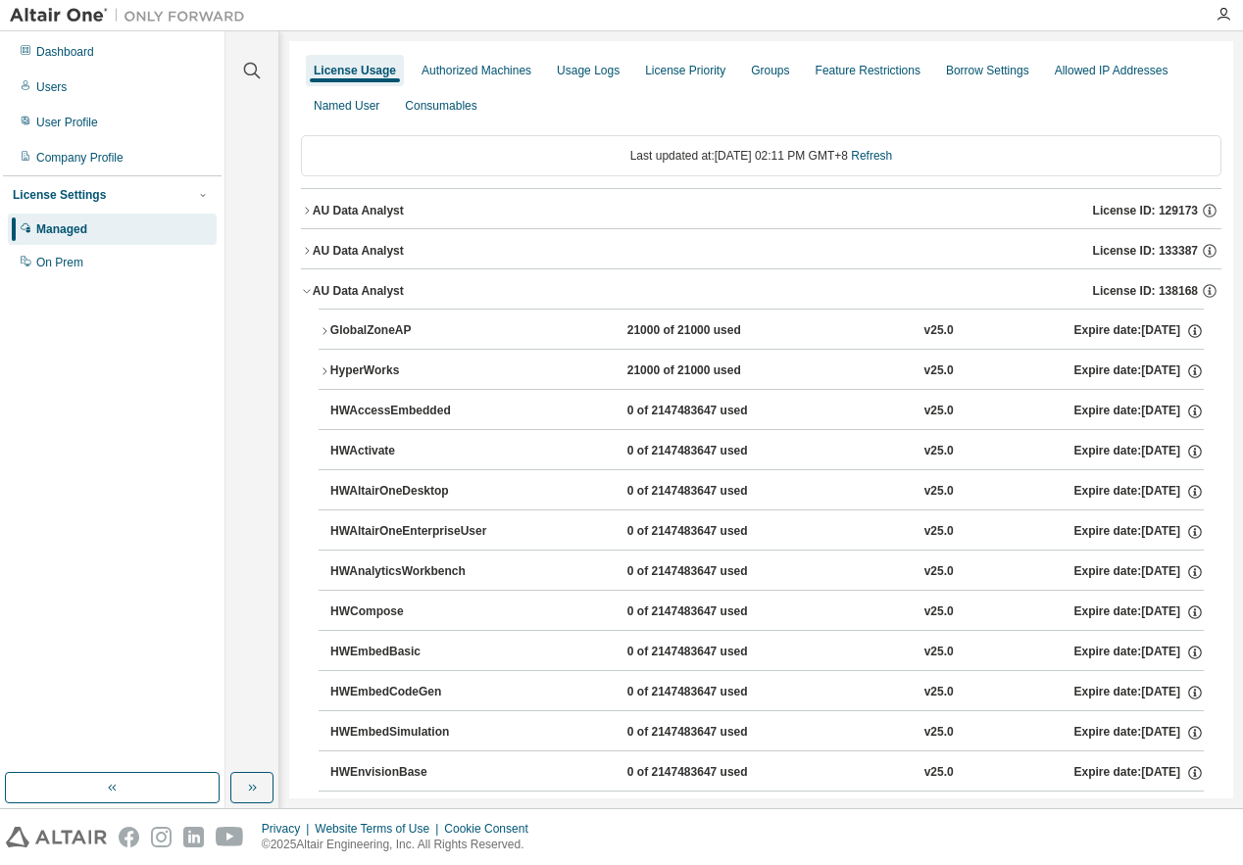
click at [393, 291] on div "AU Data Analyst" at bounding box center [358, 291] width 91 height 16
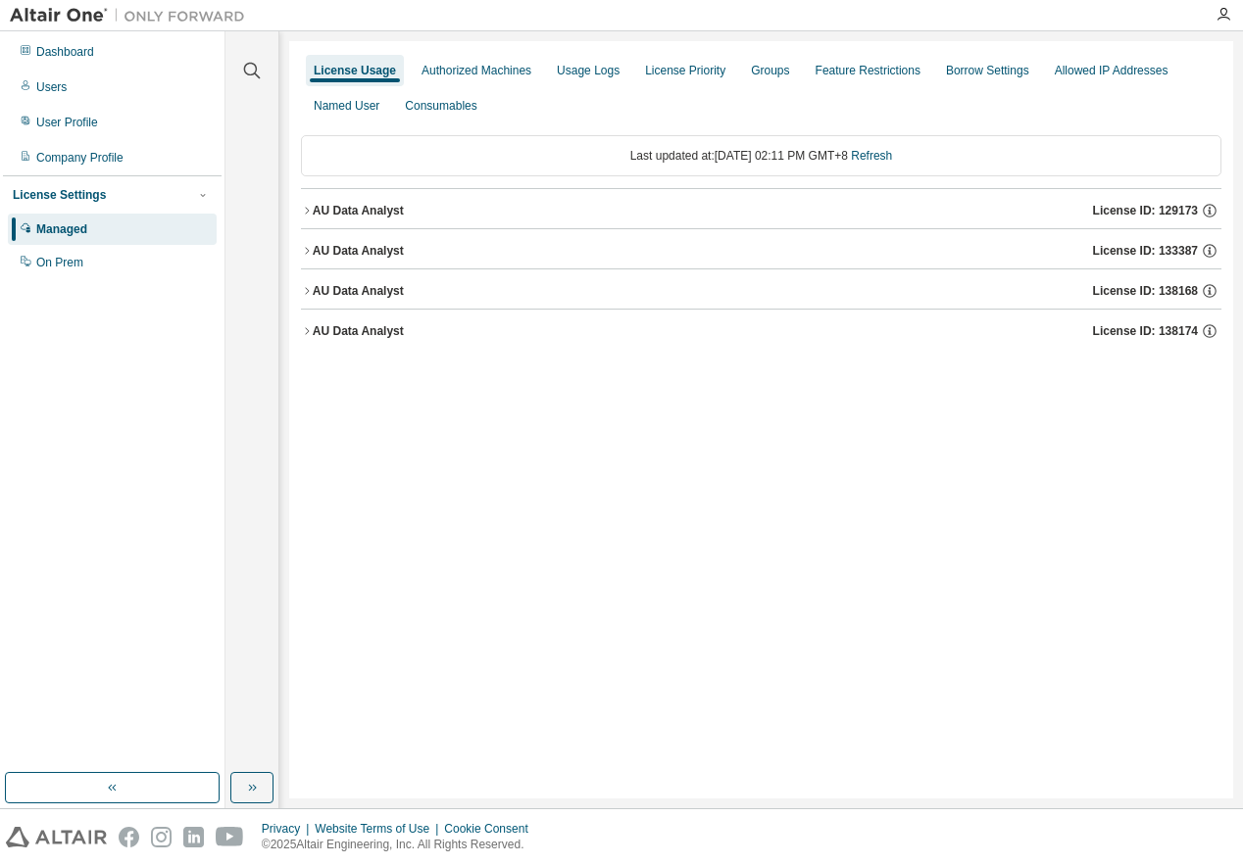
click at [379, 252] on div "AU Data Analyst" at bounding box center [358, 251] width 91 height 16
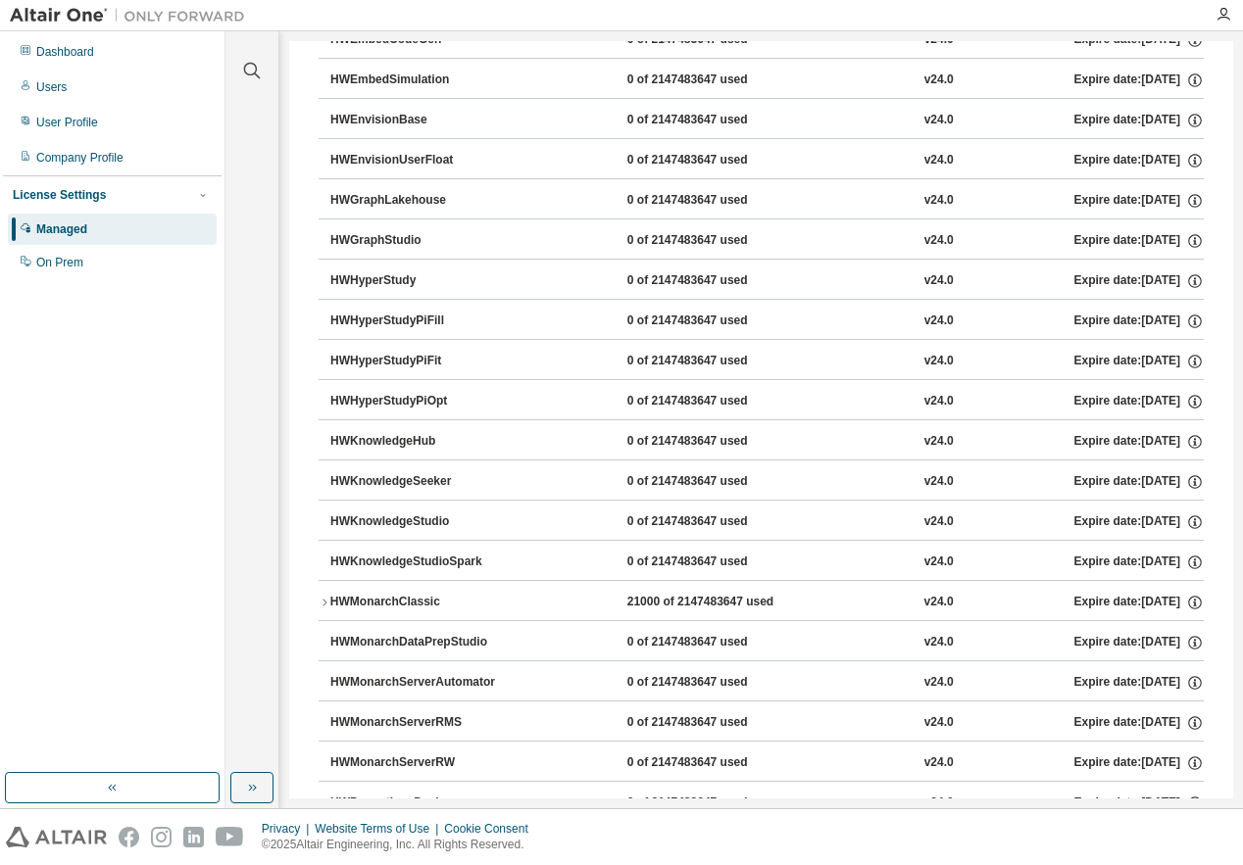
scroll to position [784, 0]
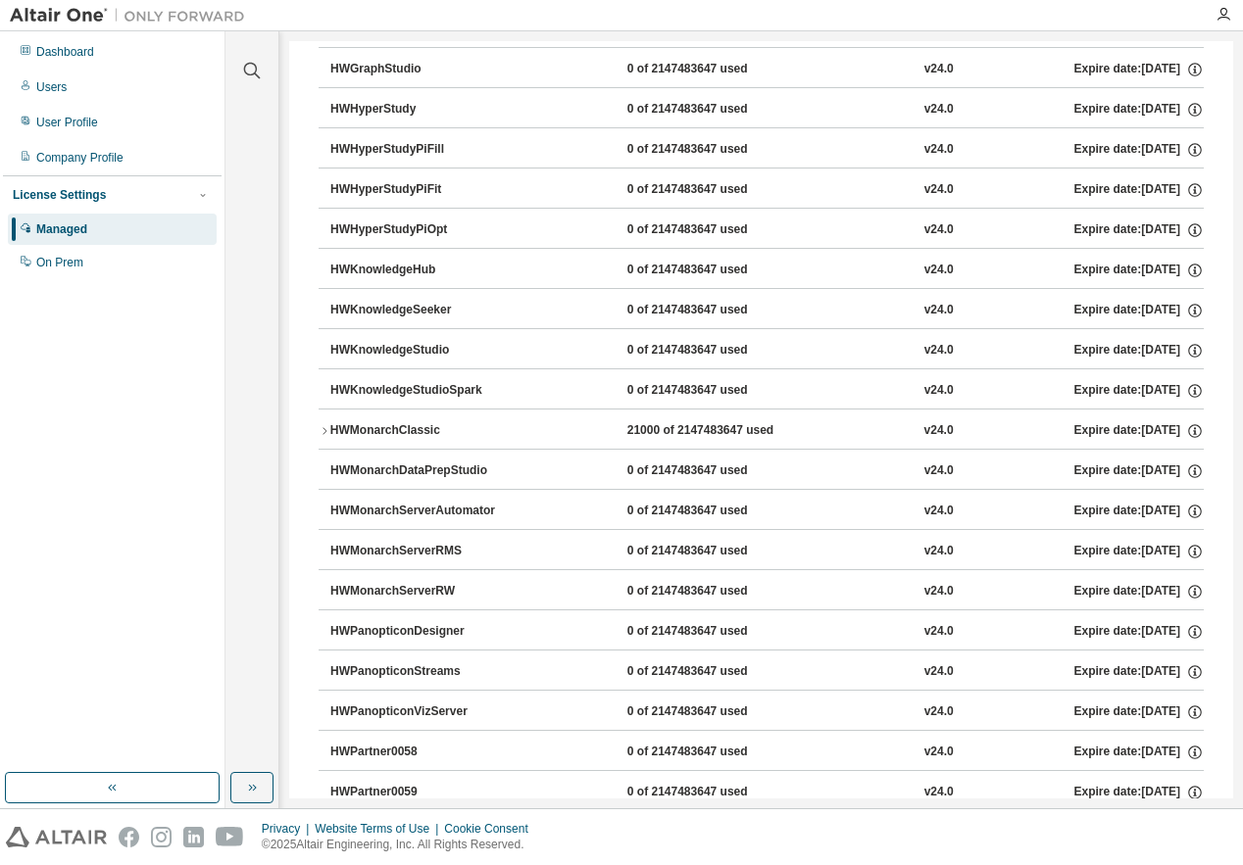
click at [420, 425] on div "HWMonarchClassic" at bounding box center [418, 431] width 176 height 18
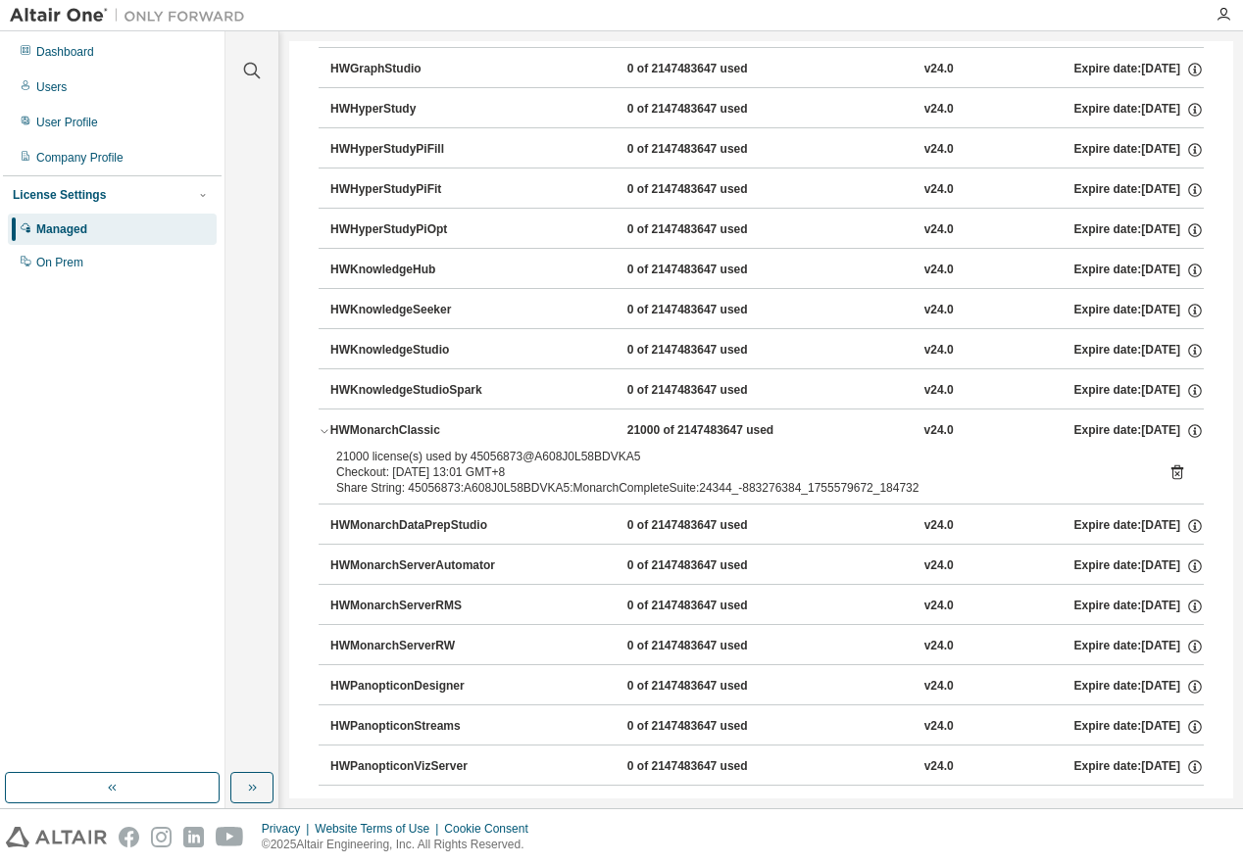
click at [420, 425] on div "HWMonarchClassic" at bounding box center [418, 431] width 176 height 18
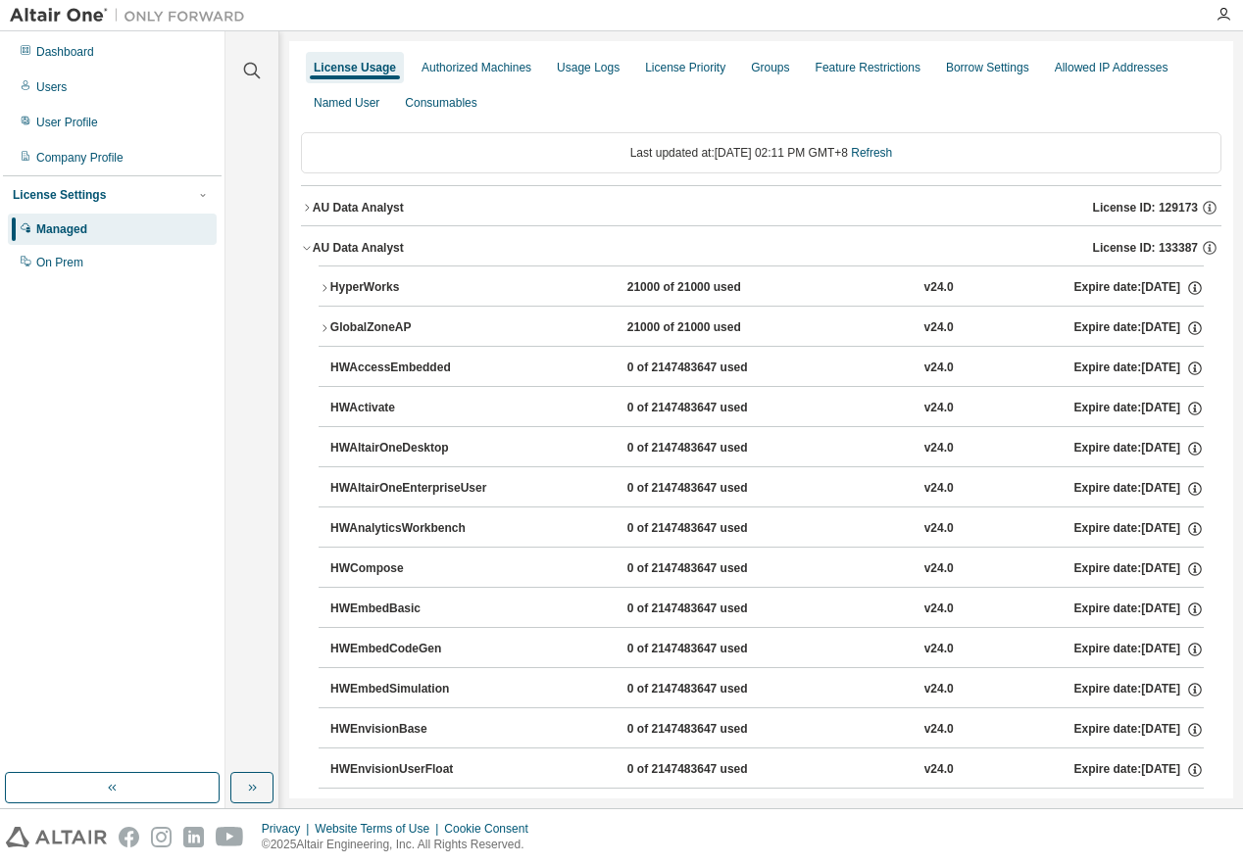
scroll to position [0, 0]
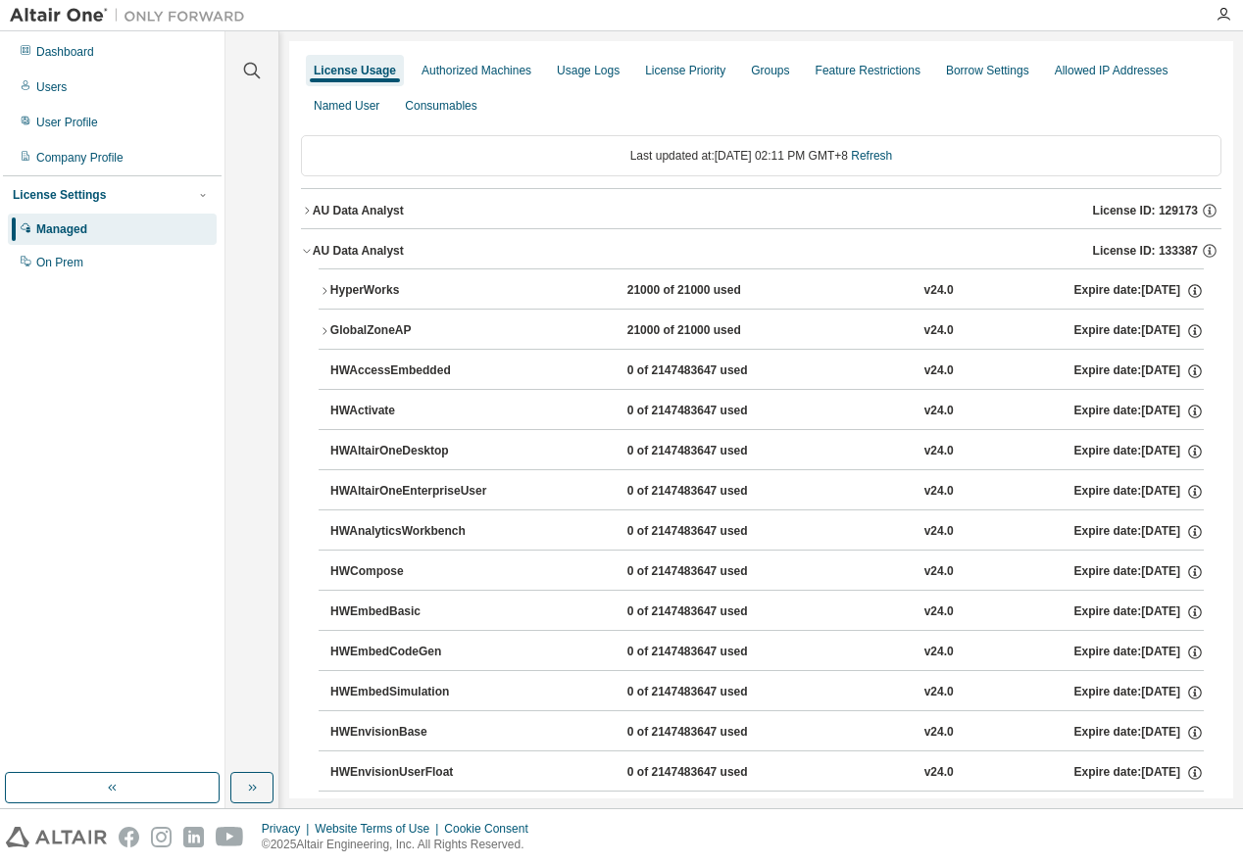
click at [361, 255] on div "AU Data Analyst" at bounding box center [358, 251] width 91 height 16
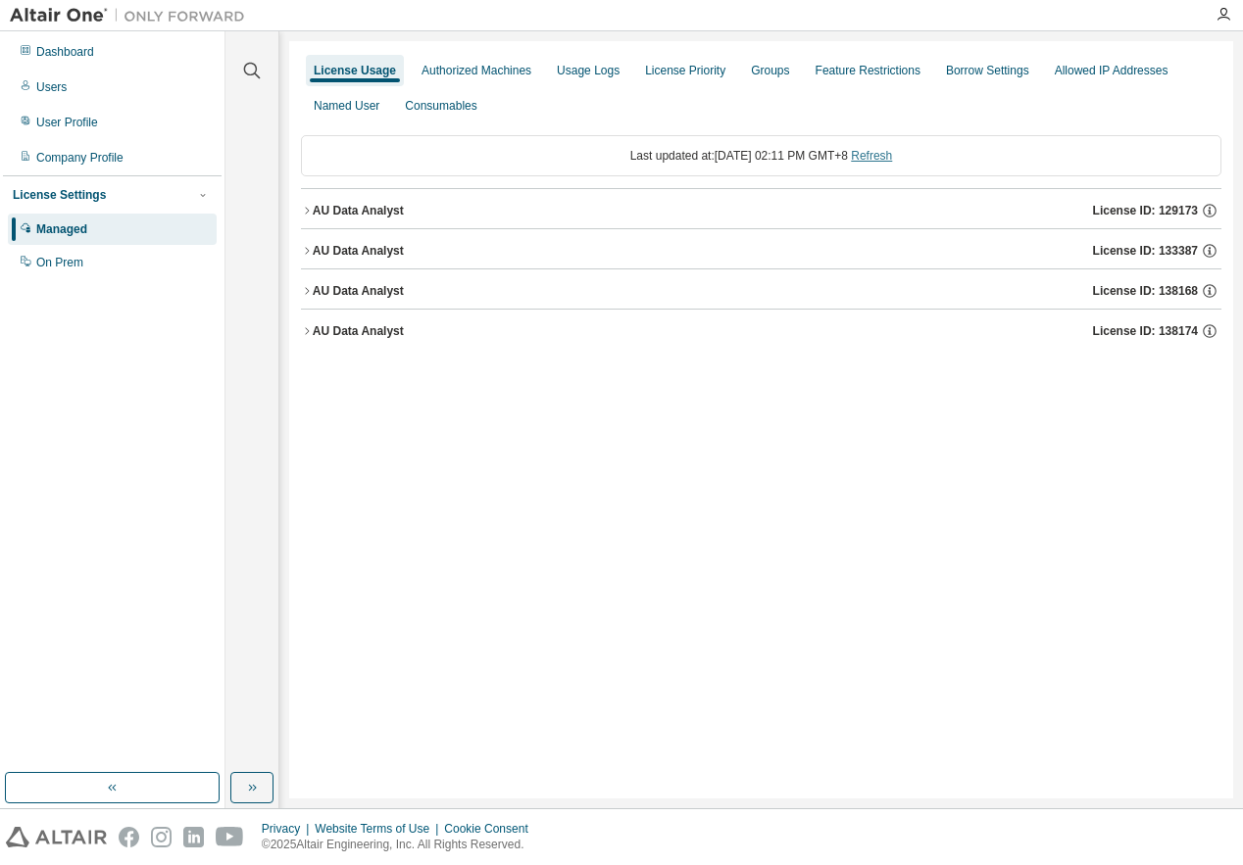
click at [892, 162] on link "Refresh" at bounding box center [871, 156] width 41 height 14
click at [892, 161] on link "Refresh" at bounding box center [871, 156] width 41 height 14
click at [892, 157] on link "Refresh" at bounding box center [871, 156] width 41 height 14
click at [882, 155] on link "Refresh" at bounding box center [871, 156] width 41 height 14
click at [366, 245] on div "AU Data Analyst" at bounding box center [358, 251] width 91 height 16
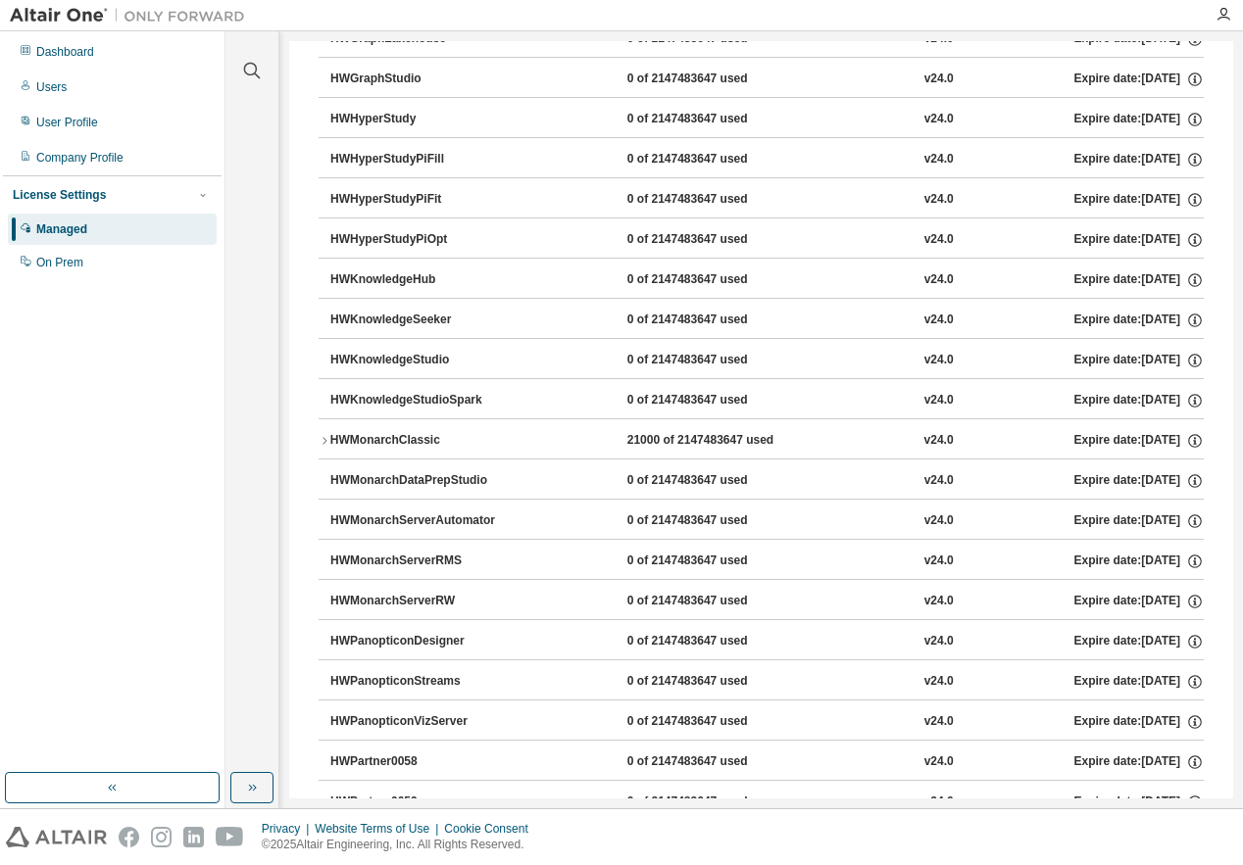
scroll to position [784, 0]
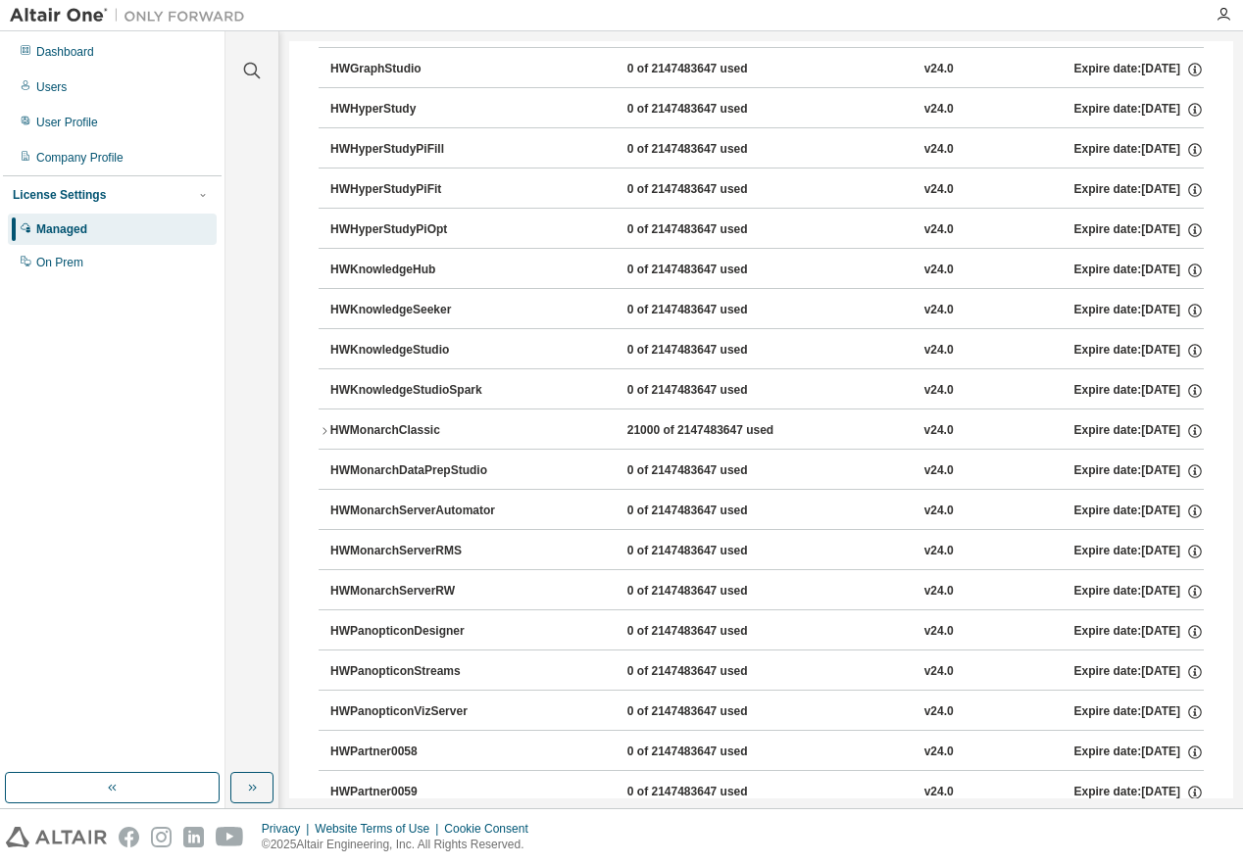
click at [410, 433] on div "HWMonarchClassic" at bounding box center [418, 431] width 176 height 18
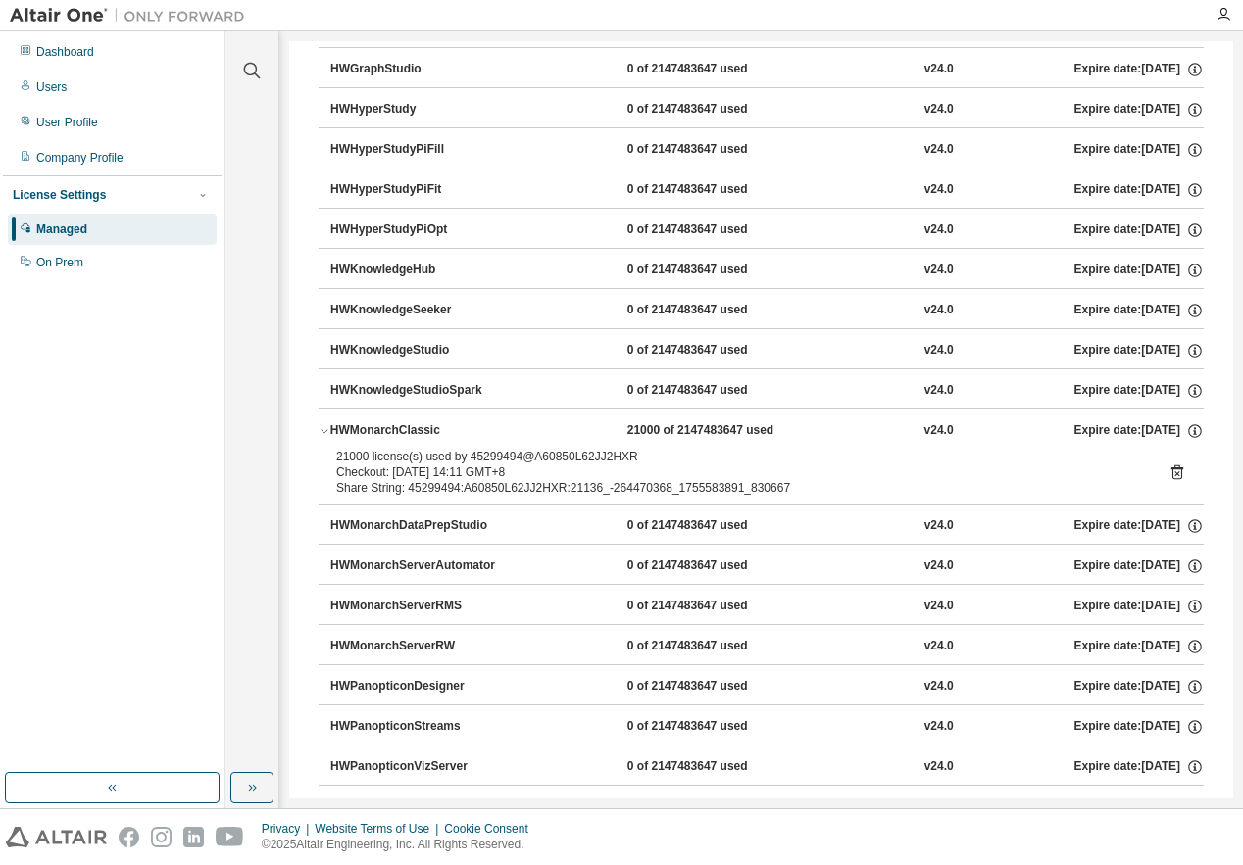
click at [420, 425] on div "HWMonarchClassic" at bounding box center [418, 431] width 176 height 18
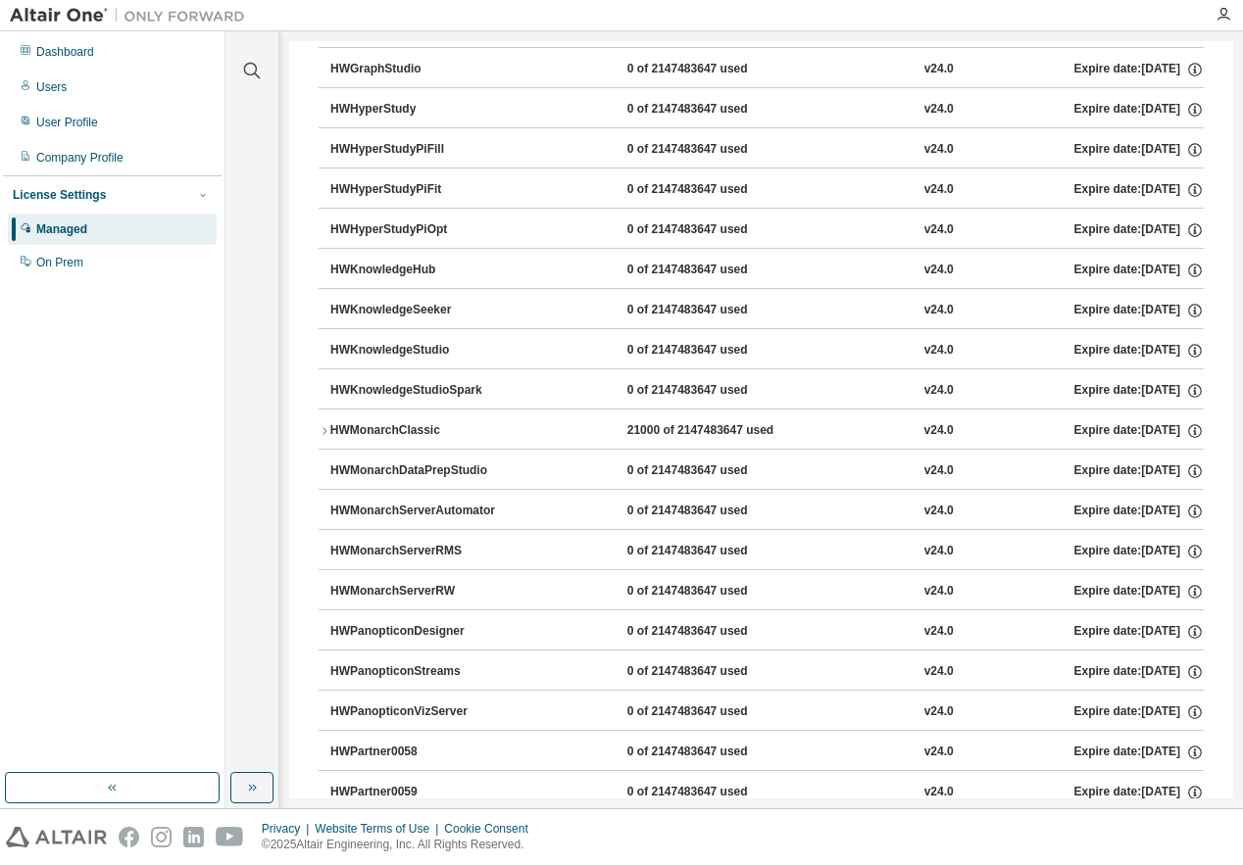
click at [416, 426] on div "HWMonarchClassic" at bounding box center [418, 431] width 176 height 18
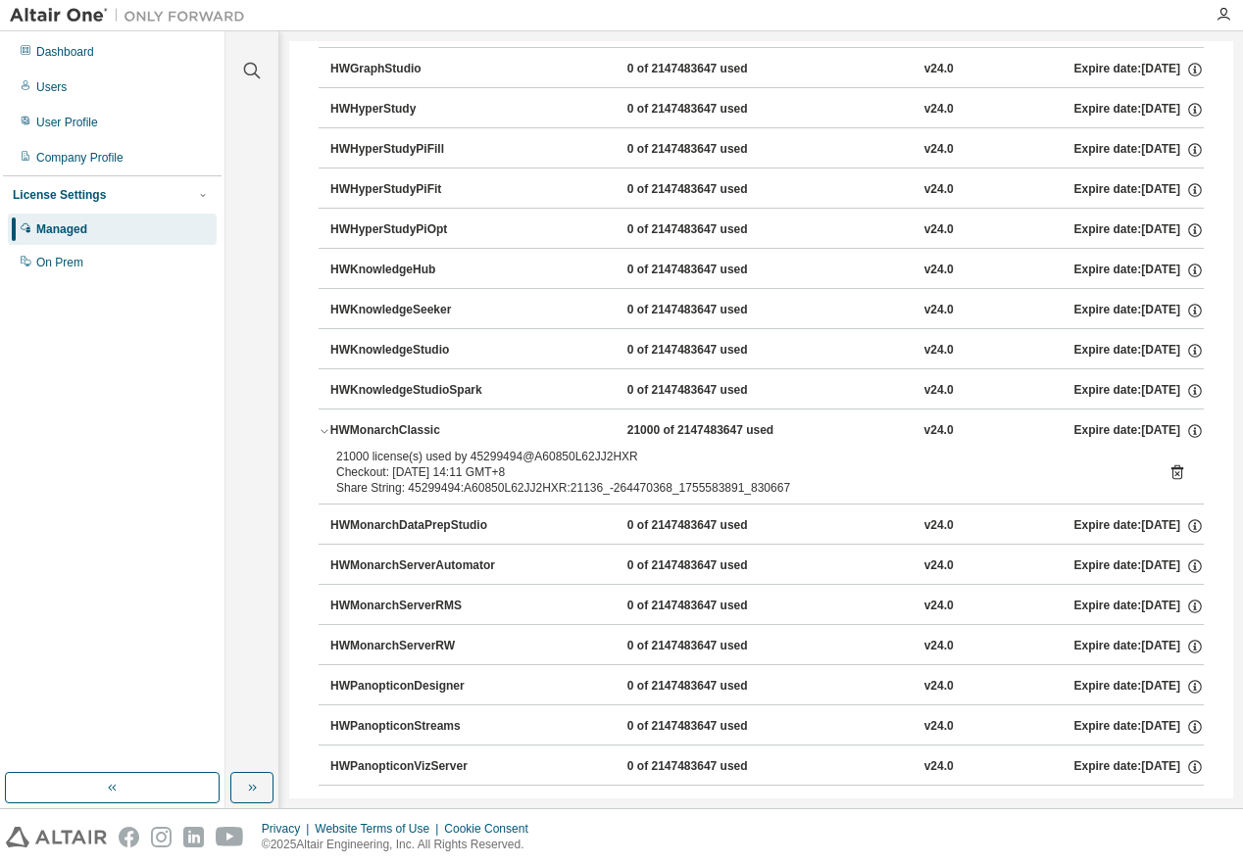
click at [402, 426] on div "HWMonarchClassic" at bounding box center [418, 431] width 176 height 18
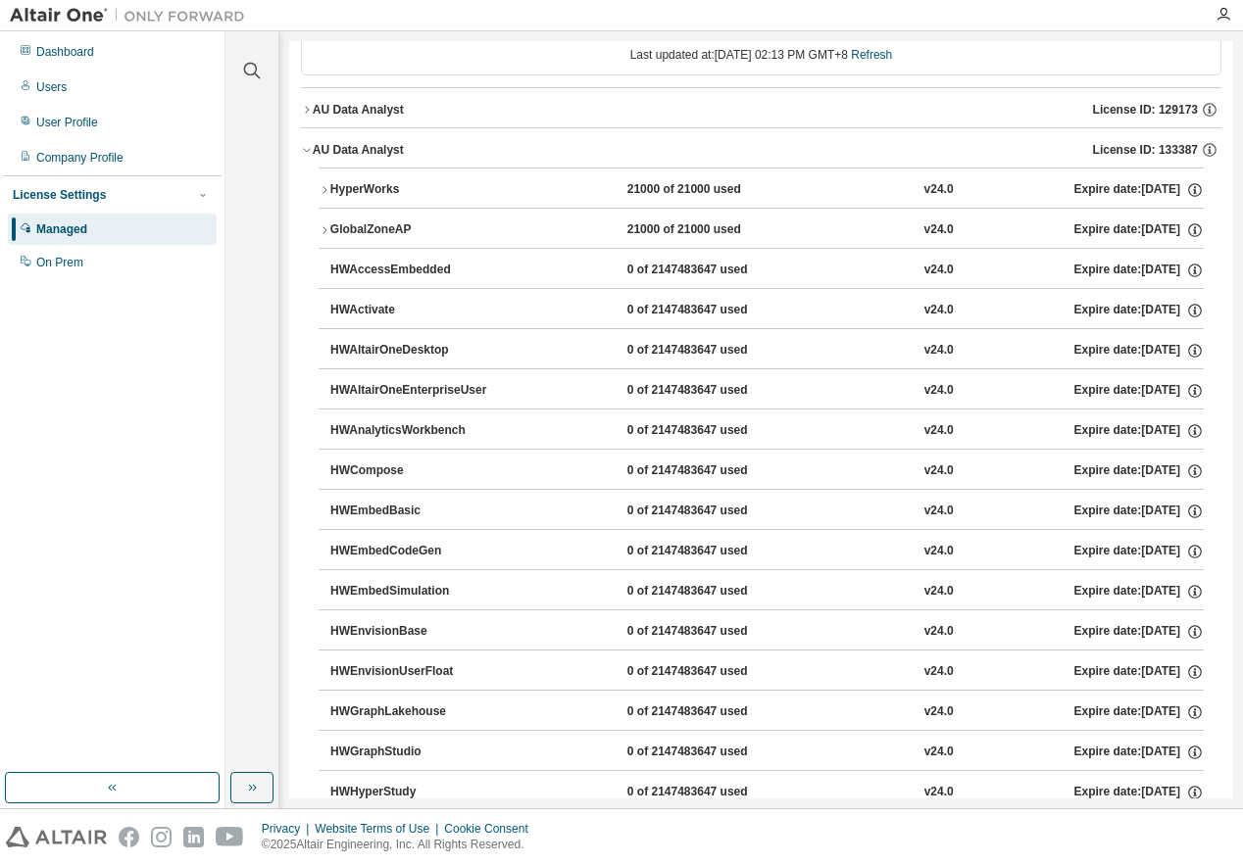
scroll to position [98, 0]
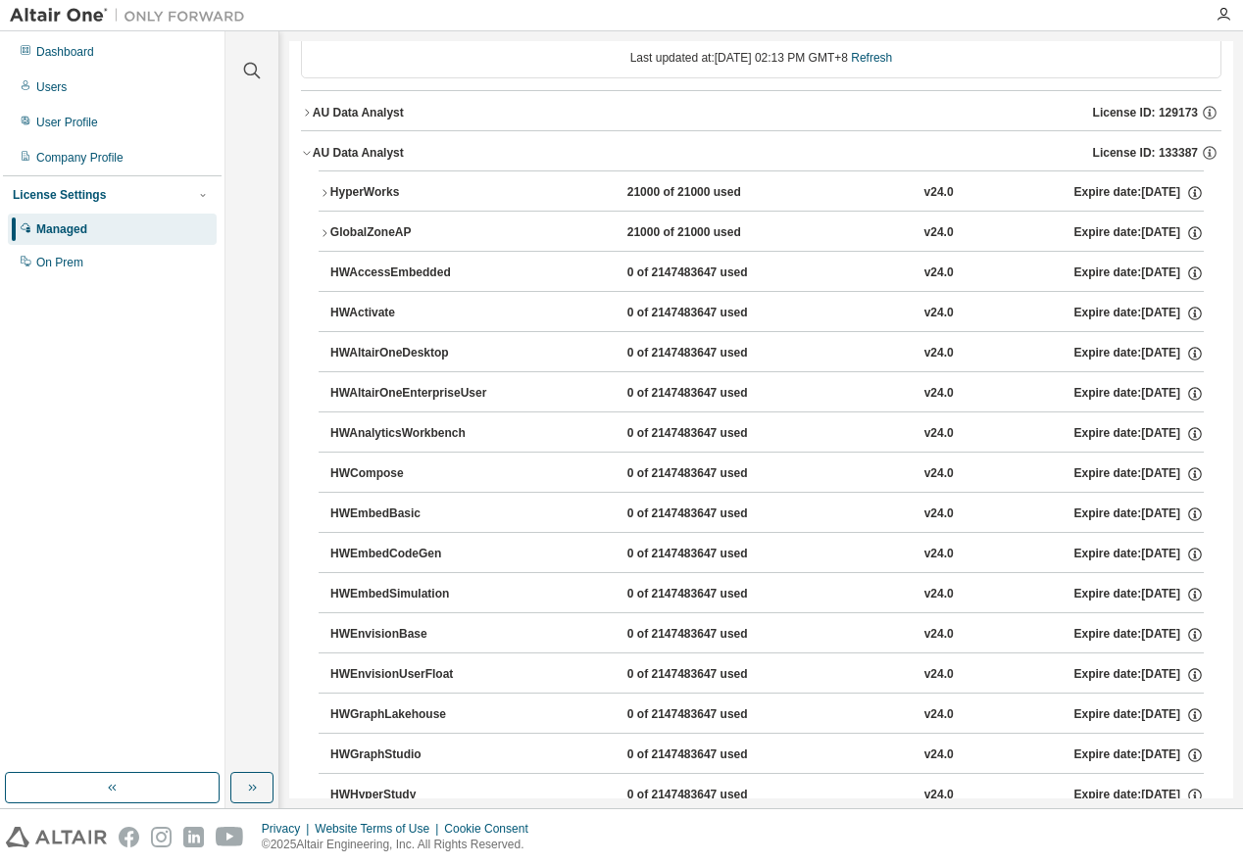
click at [366, 153] on div "AU Data Analyst" at bounding box center [358, 153] width 91 height 16
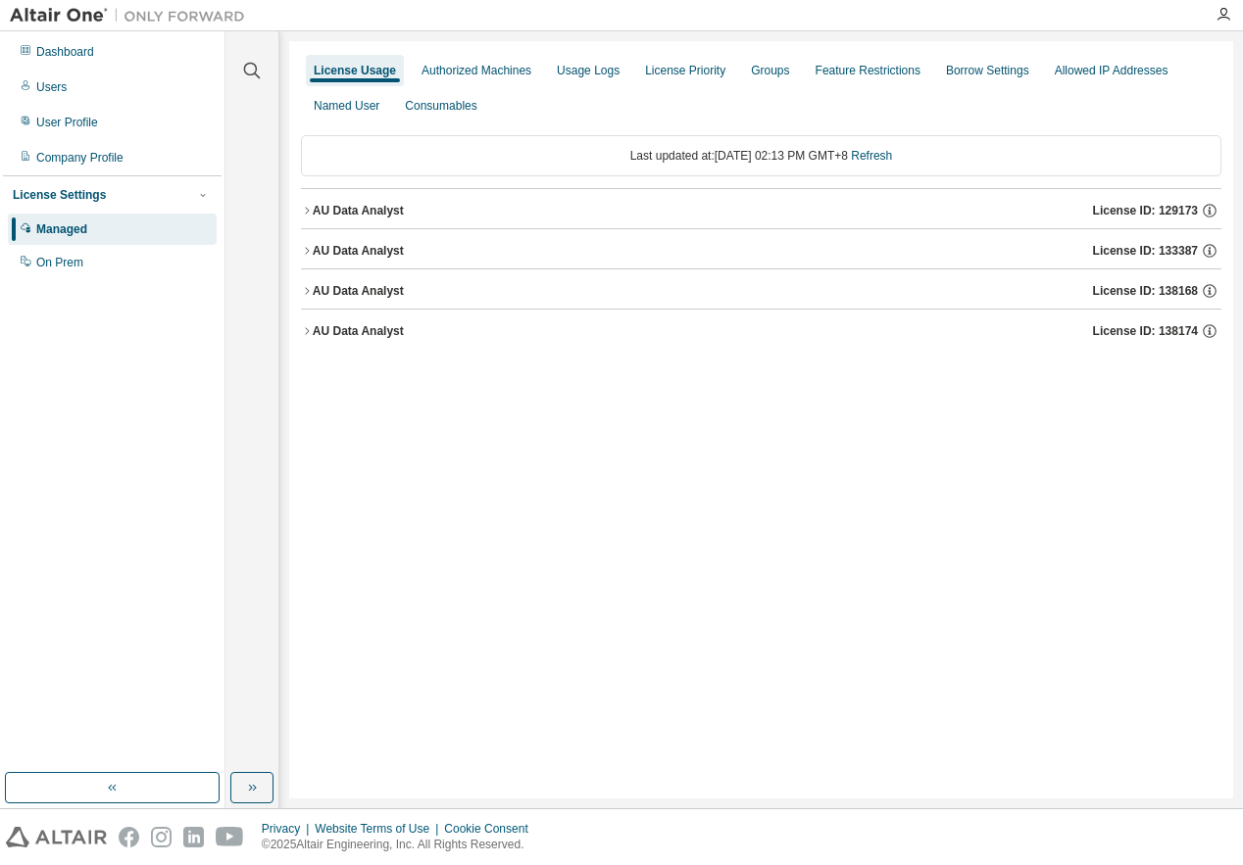
scroll to position [0, 0]
click at [350, 331] on div "AU Data Analyst" at bounding box center [358, 331] width 91 height 16
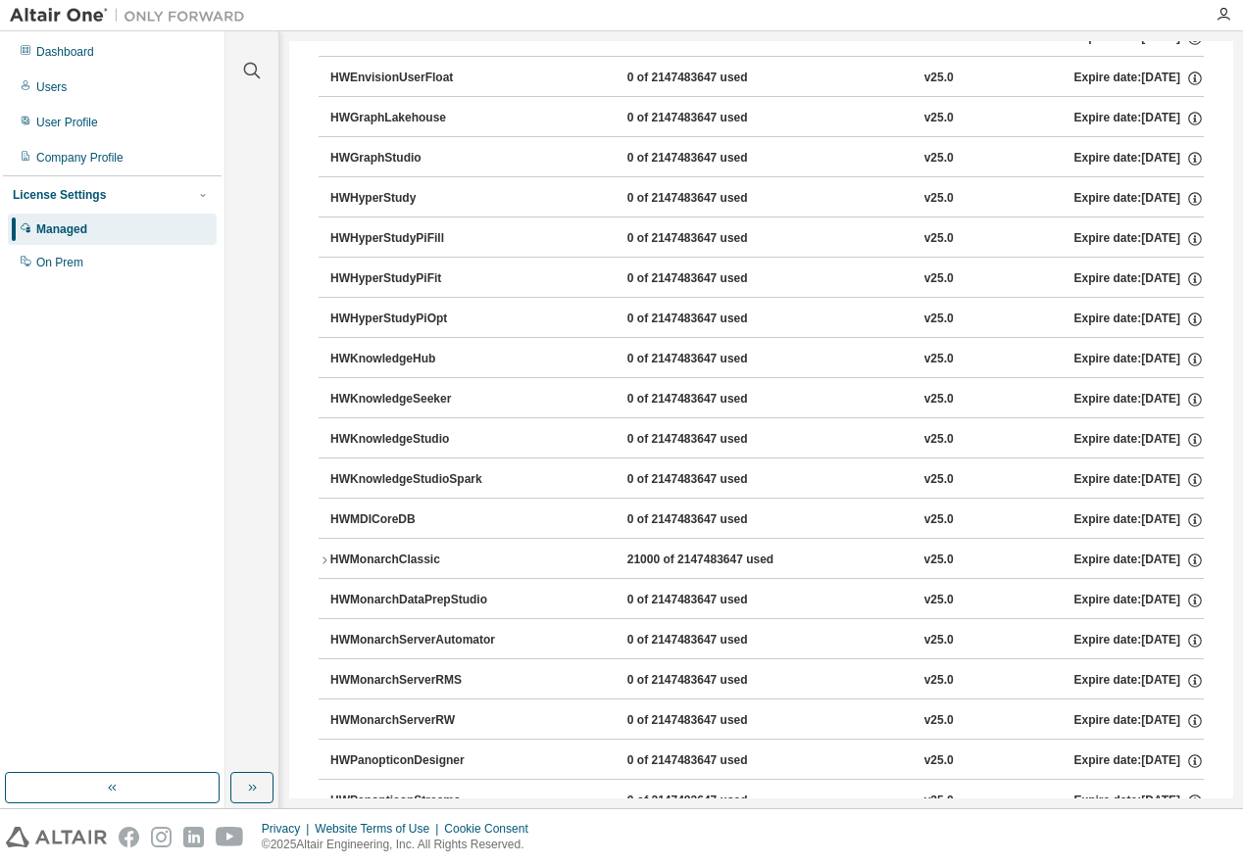
scroll to position [784, 0]
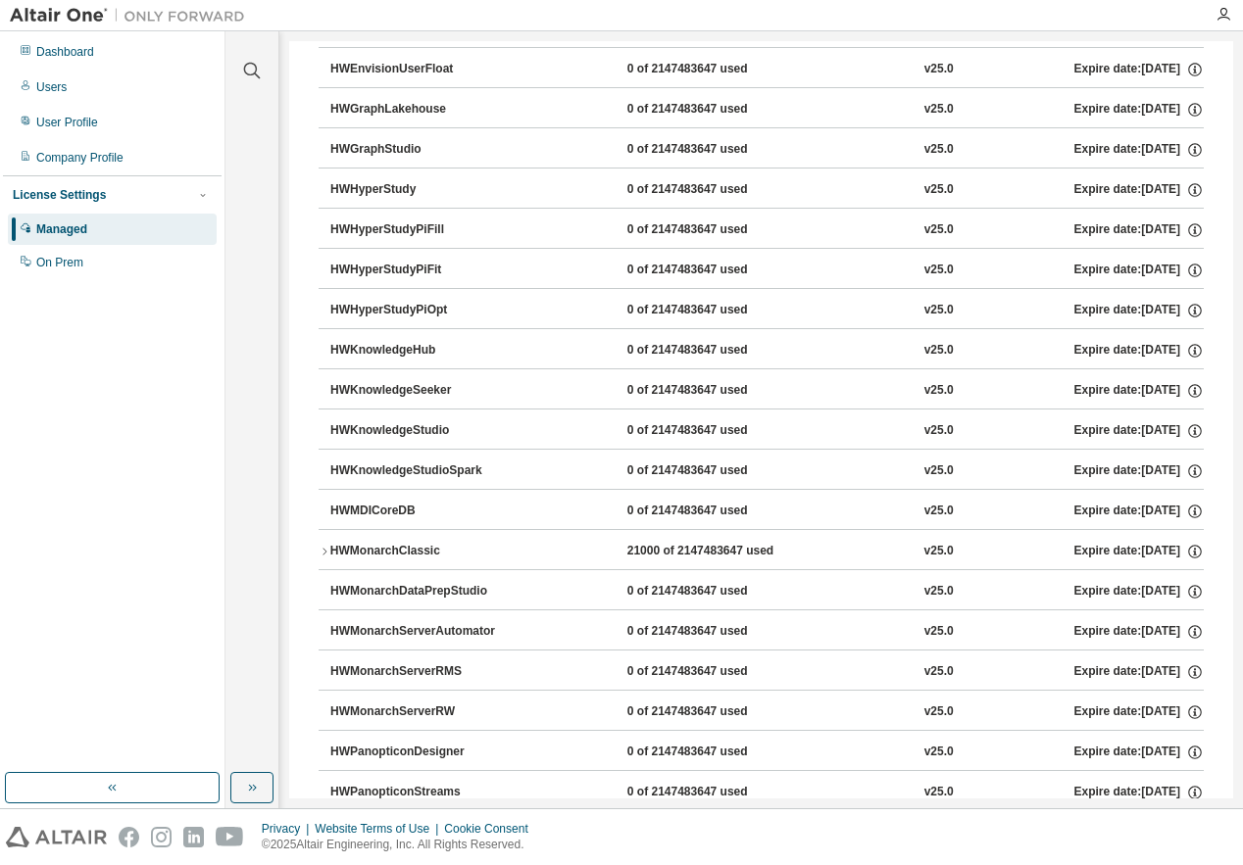
click at [400, 550] on div "HWMonarchClassic" at bounding box center [418, 552] width 176 height 18
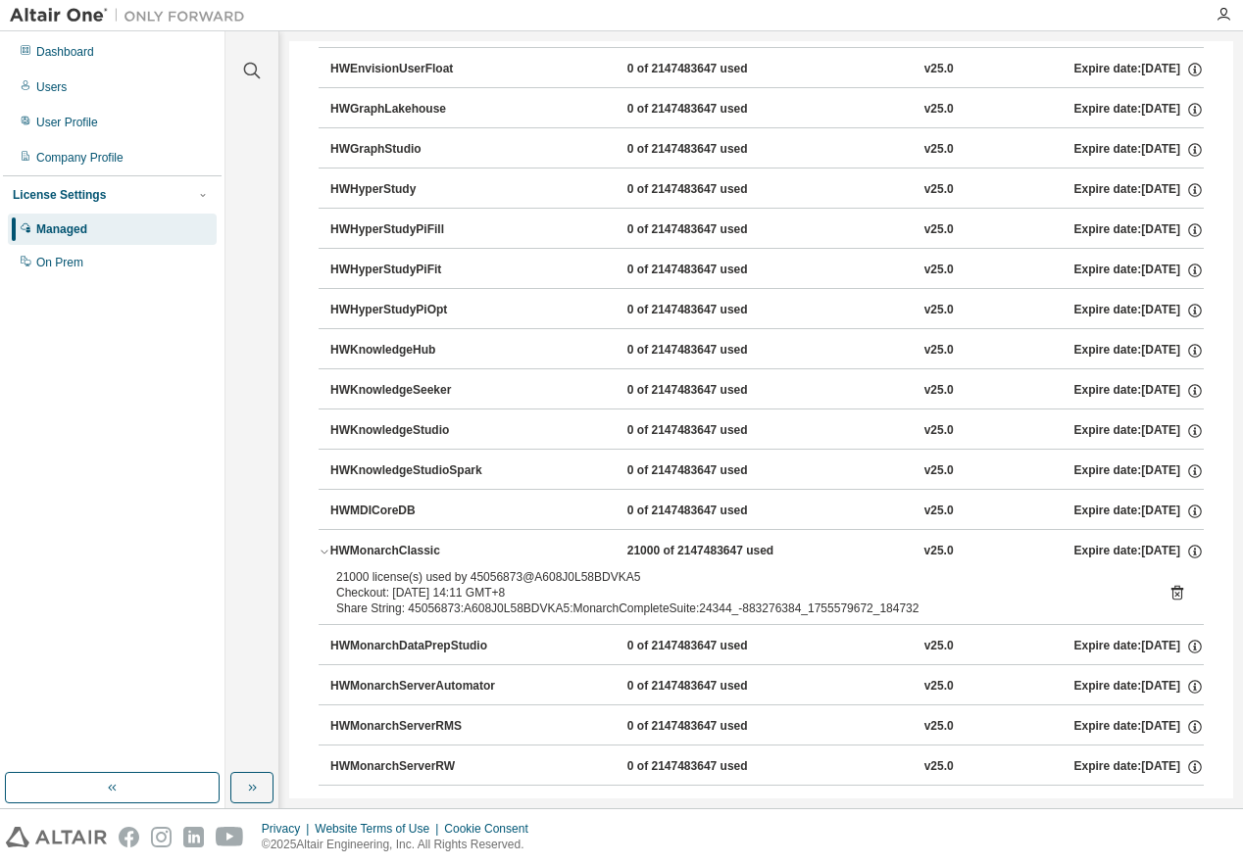
click at [383, 546] on div "HWMonarchClassic" at bounding box center [418, 552] width 176 height 18
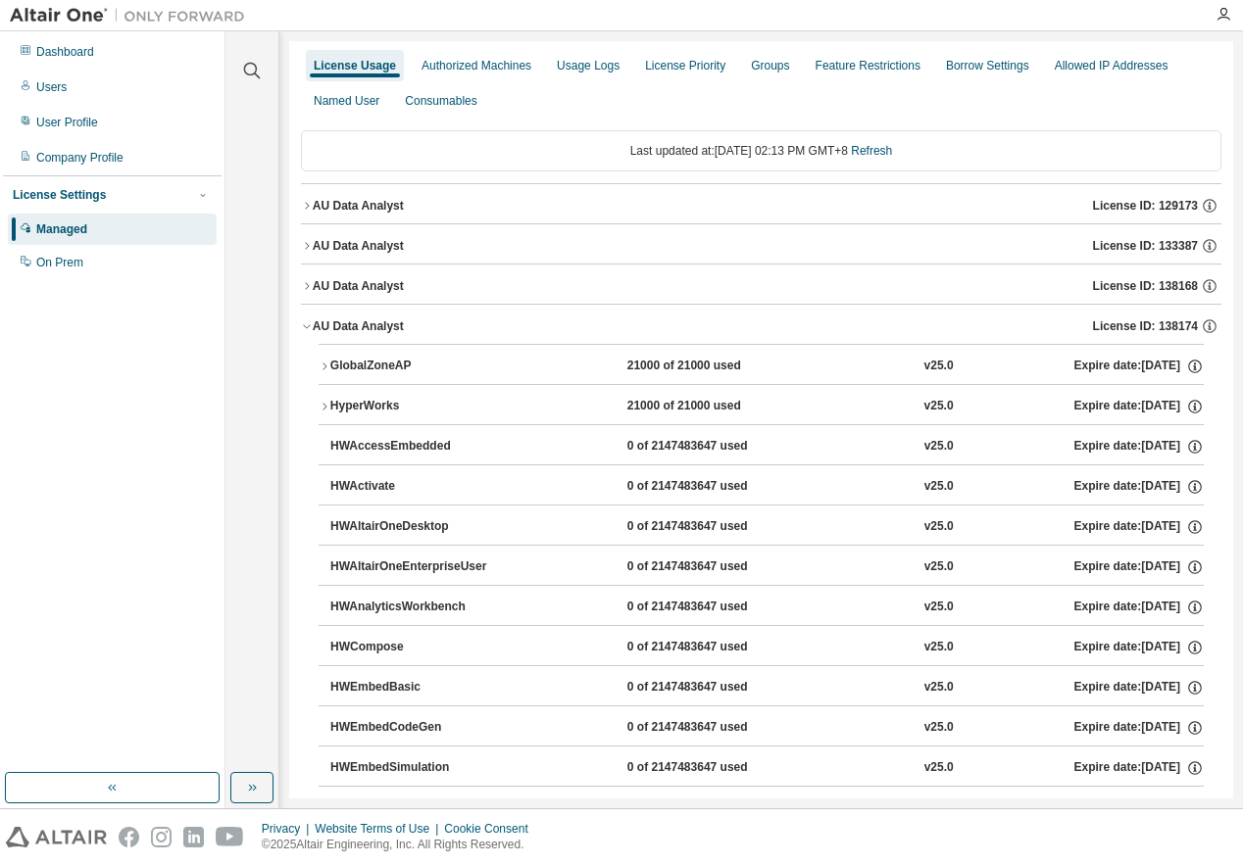
scroll to position [0, 0]
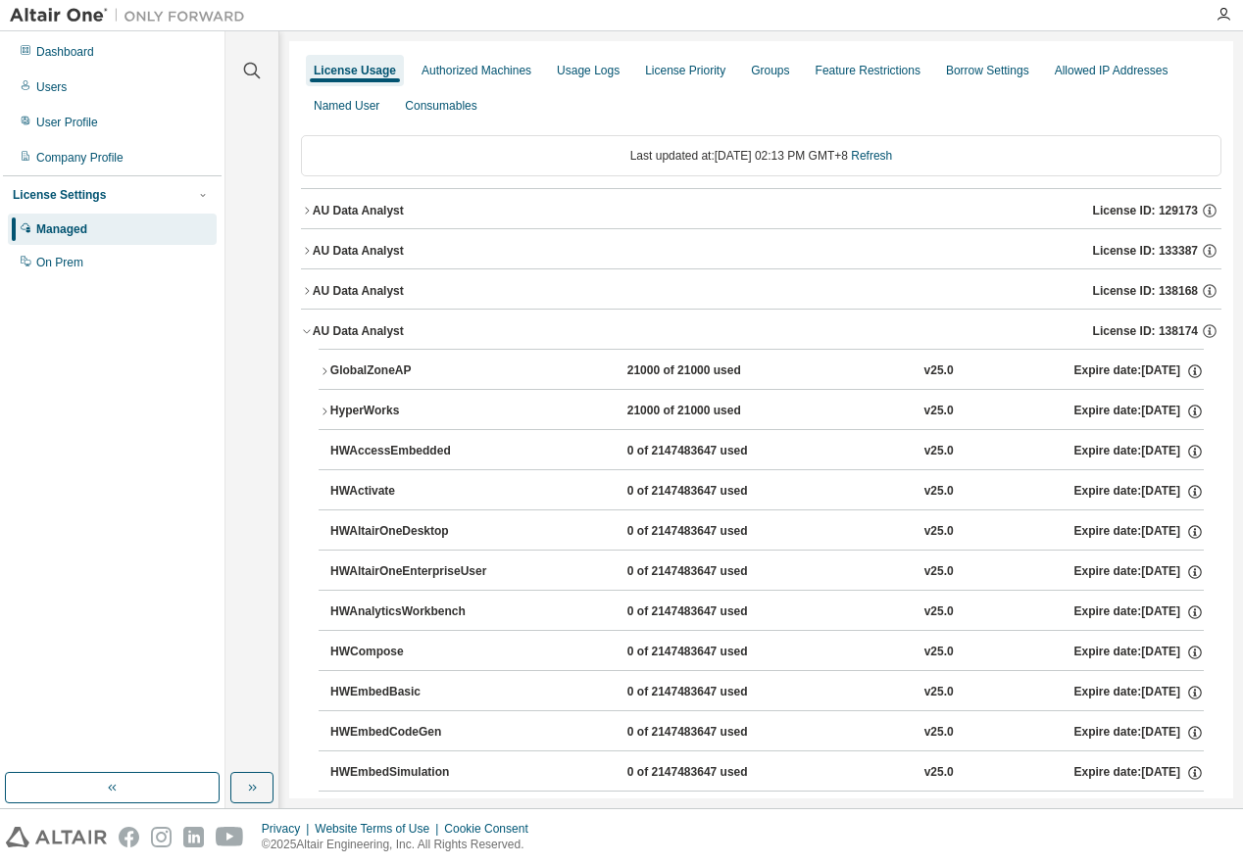
click at [364, 328] on div "AU Data Analyst" at bounding box center [358, 331] width 91 height 16
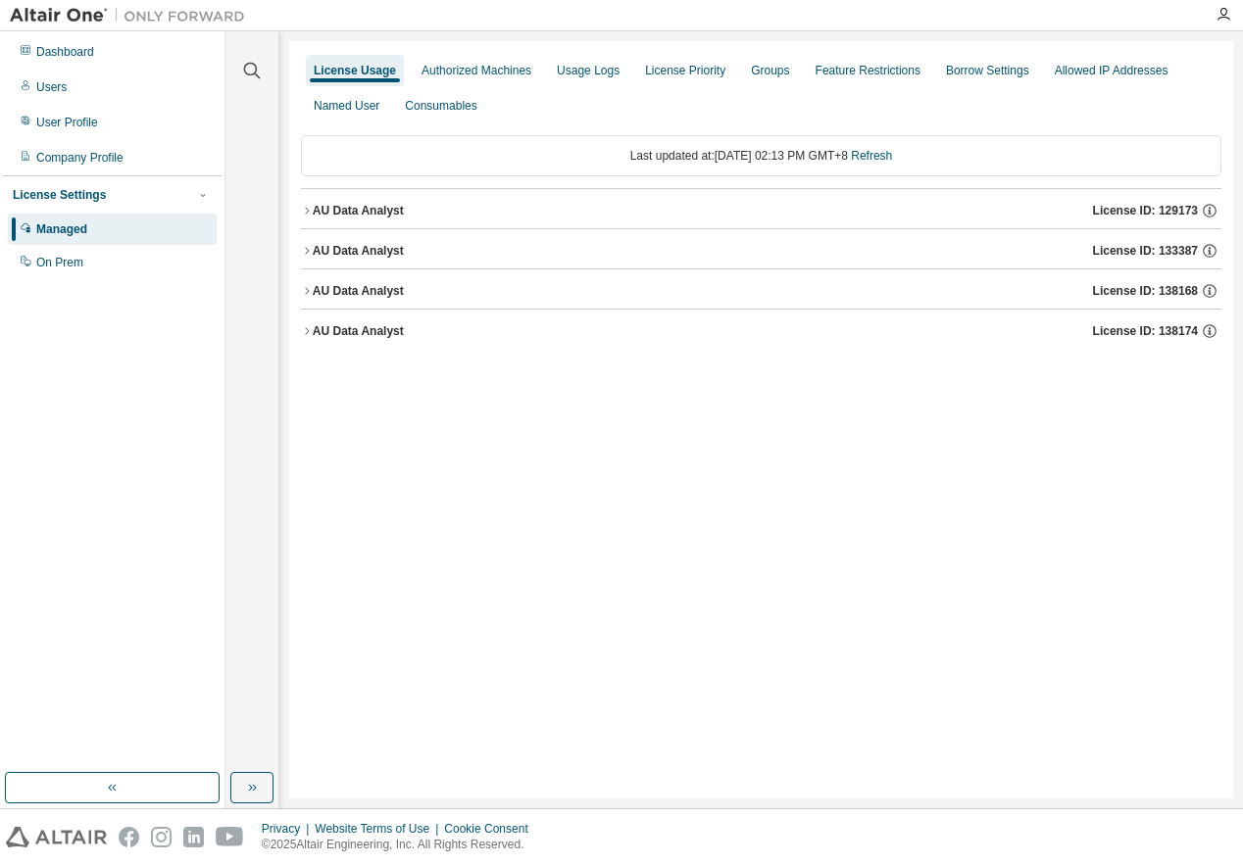
click at [370, 286] on div "AU Data Analyst" at bounding box center [358, 291] width 91 height 16
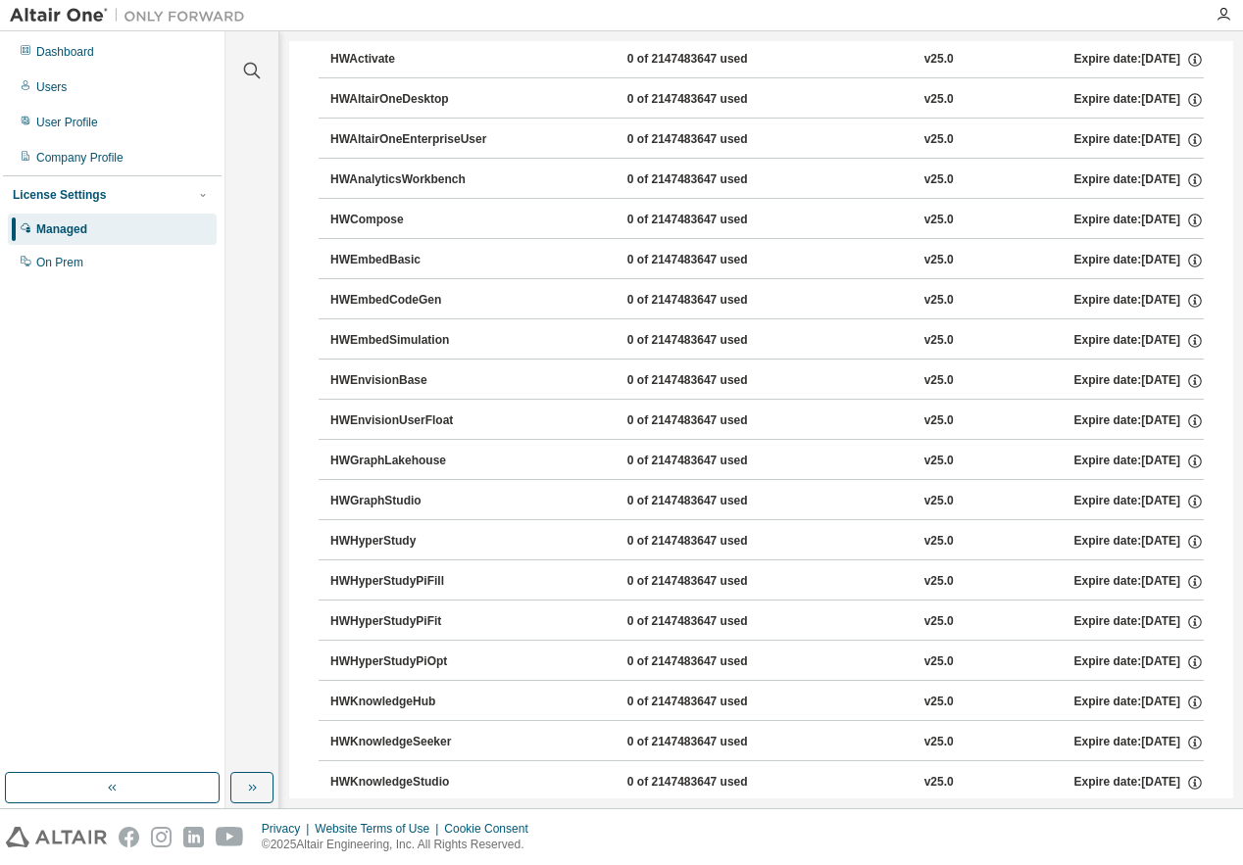
scroll to position [686, 0]
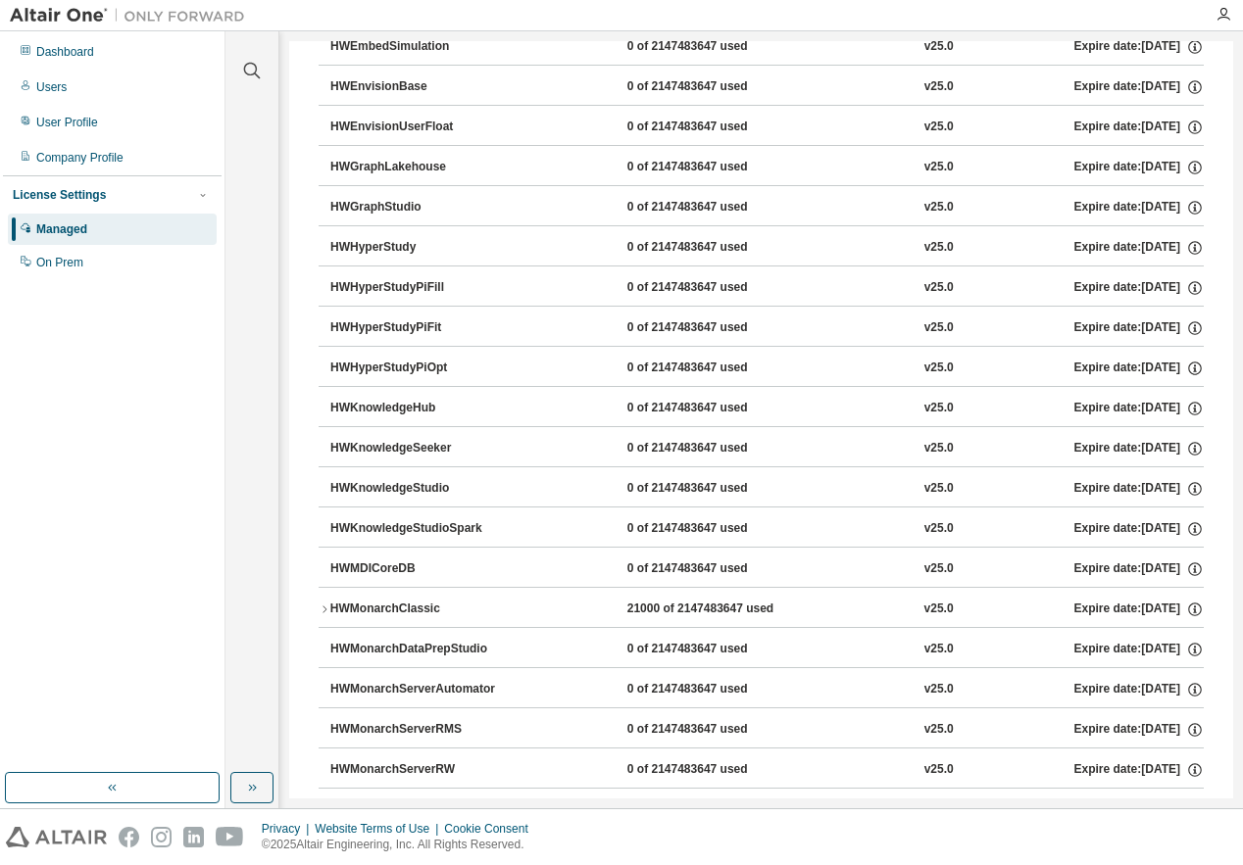
click at [411, 611] on div "HWMonarchClassic" at bounding box center [418, 610] width 176 height 18
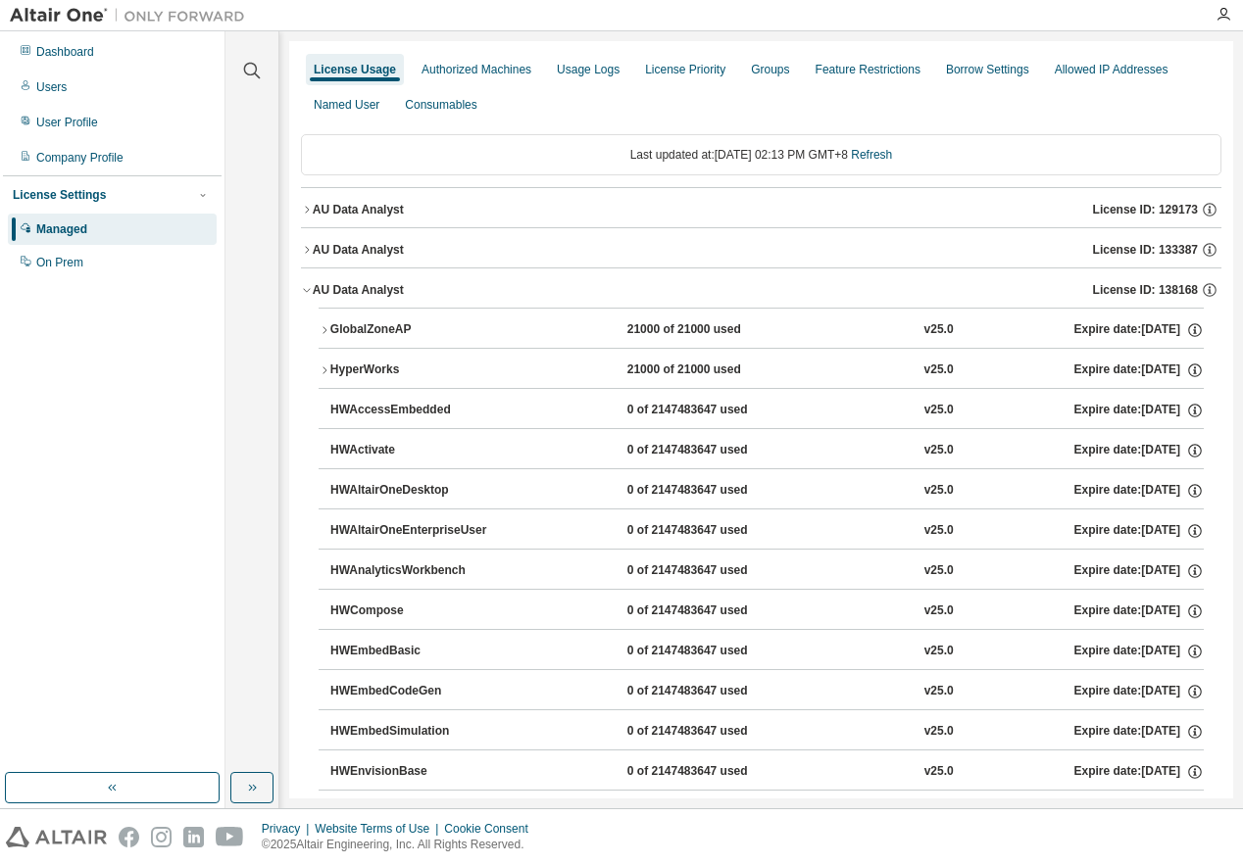
scroll to position [0, 0]
click at [365, 292] on div "AU Data Analyst" at bounding box center [358, 291] width 91 height 16
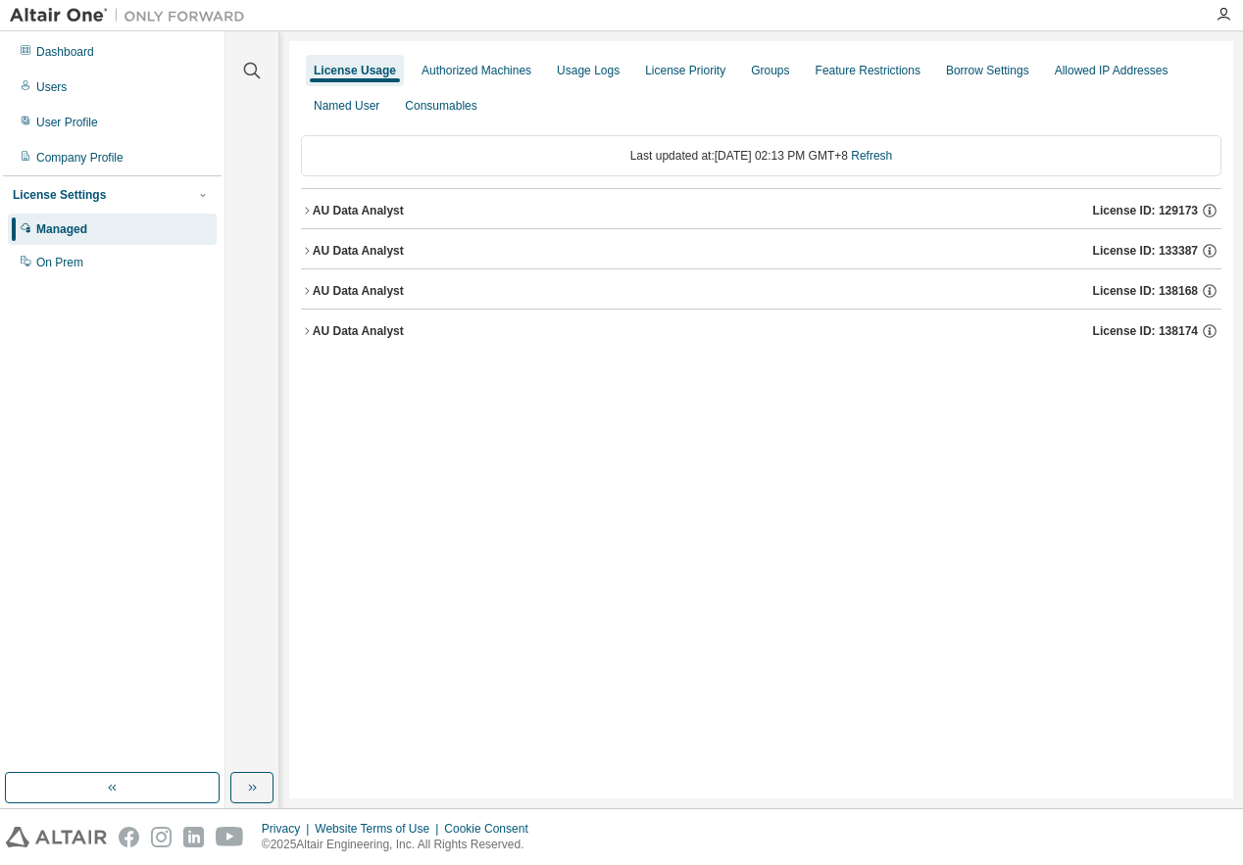
click at [369, 252] on div "AU Data Analyst" at bounding box center [358, 251] width 91 height 16
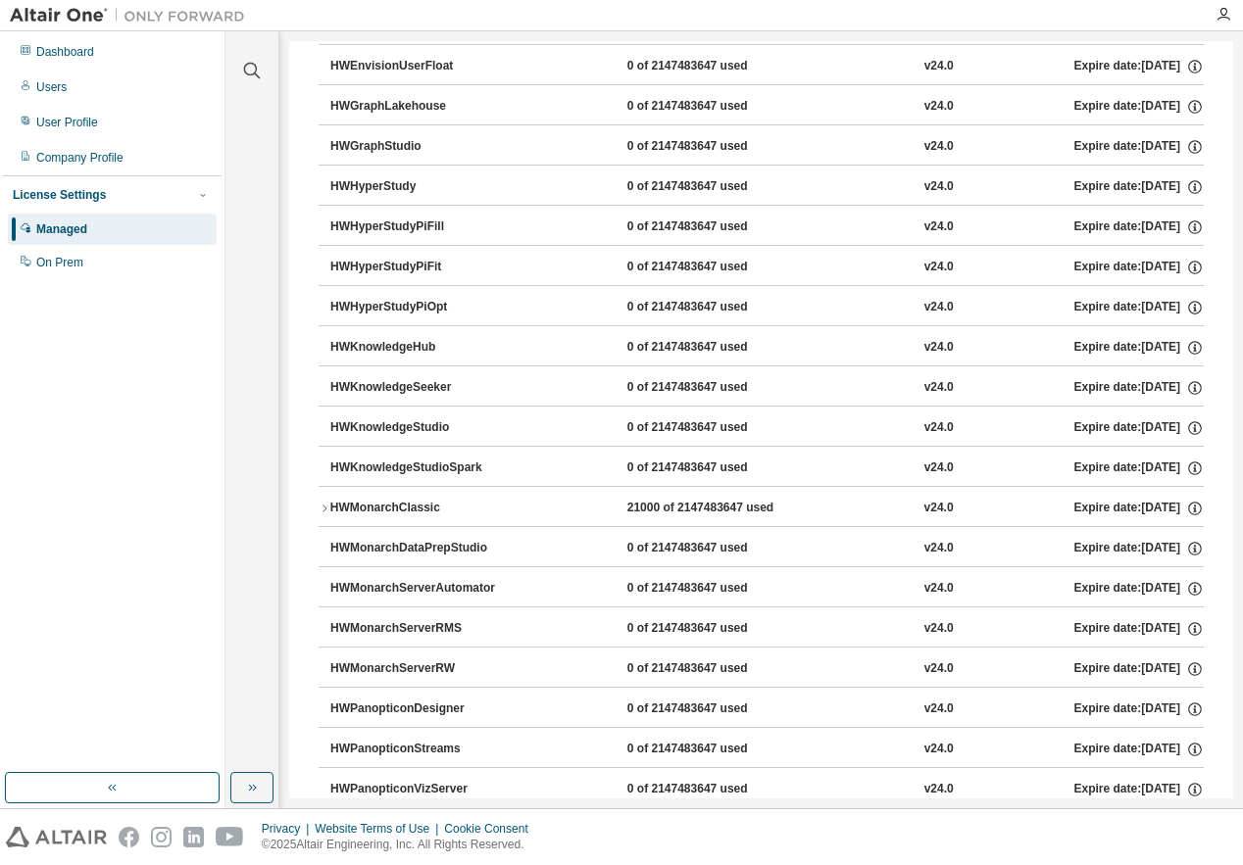
scroll to position [784, 0]
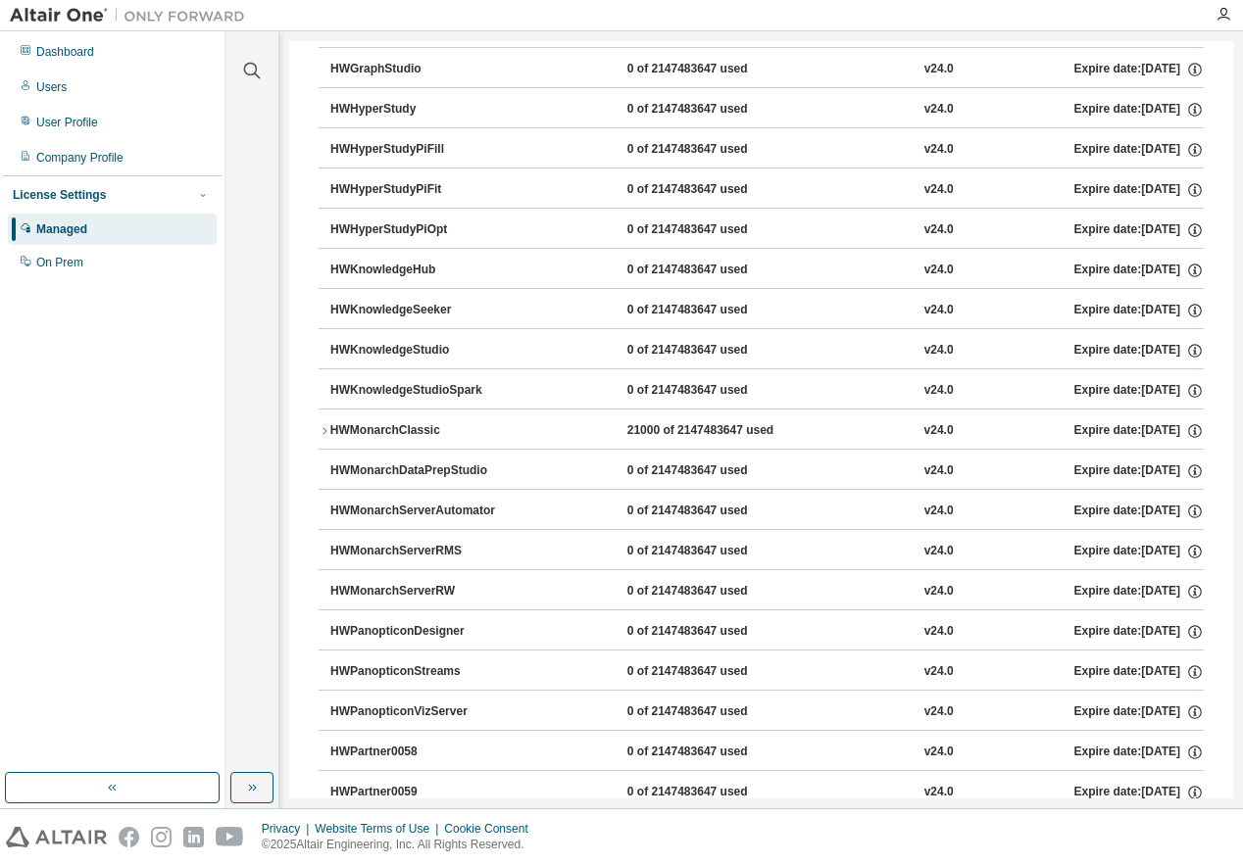
click at [391, 427] on div "HWMonarchClassic" at bounding box center [418, 431] width 176 height 18
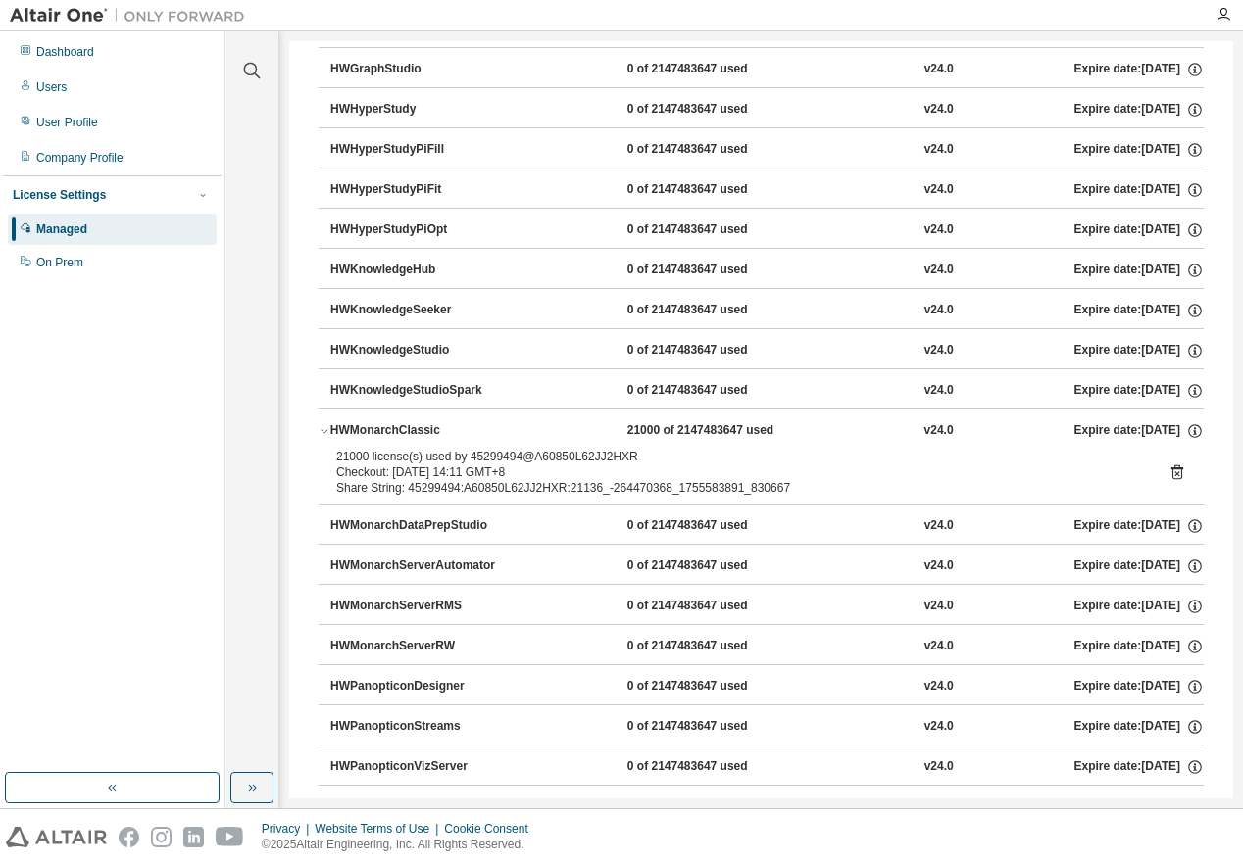
click at [391, 427] on div "HWMonarchClassic" at bounding box center [418, 431] width 176 height 18
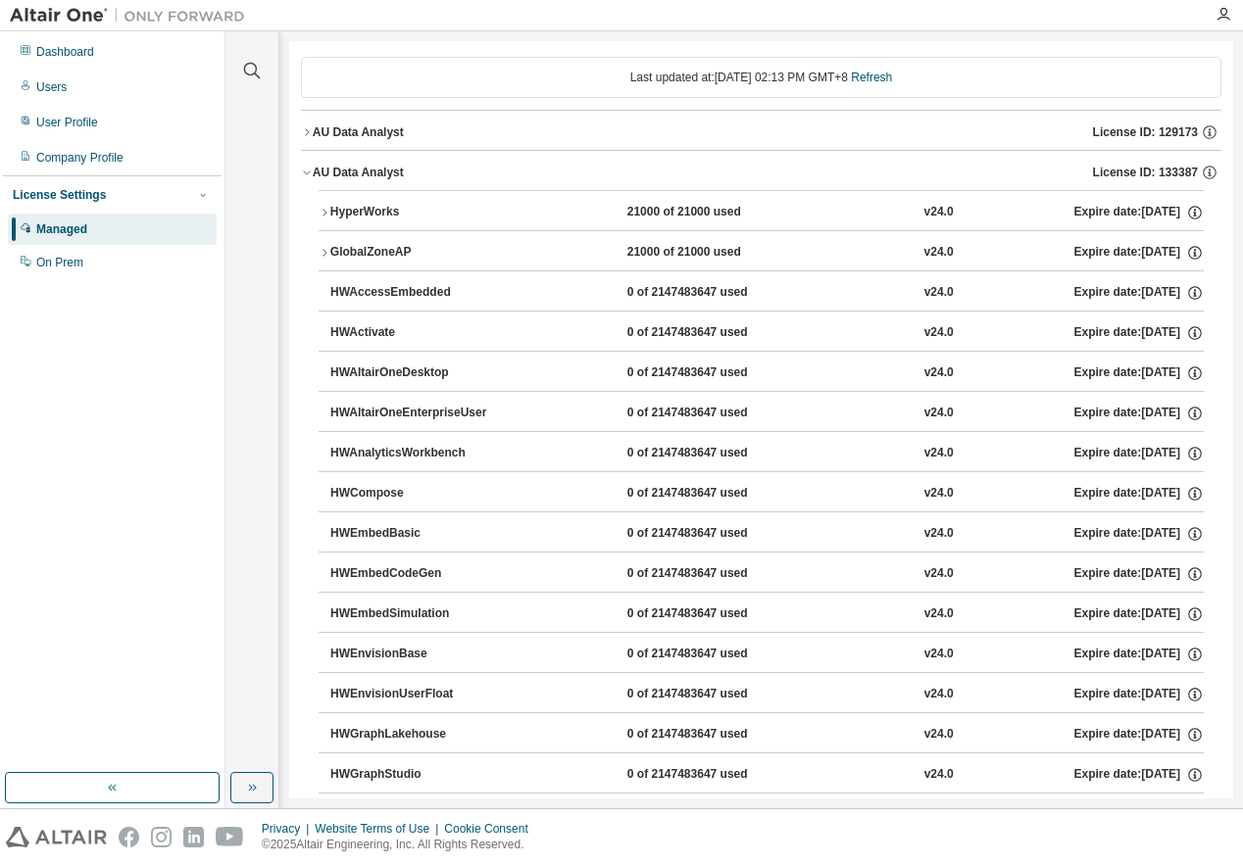
scroll to position [0, 0]
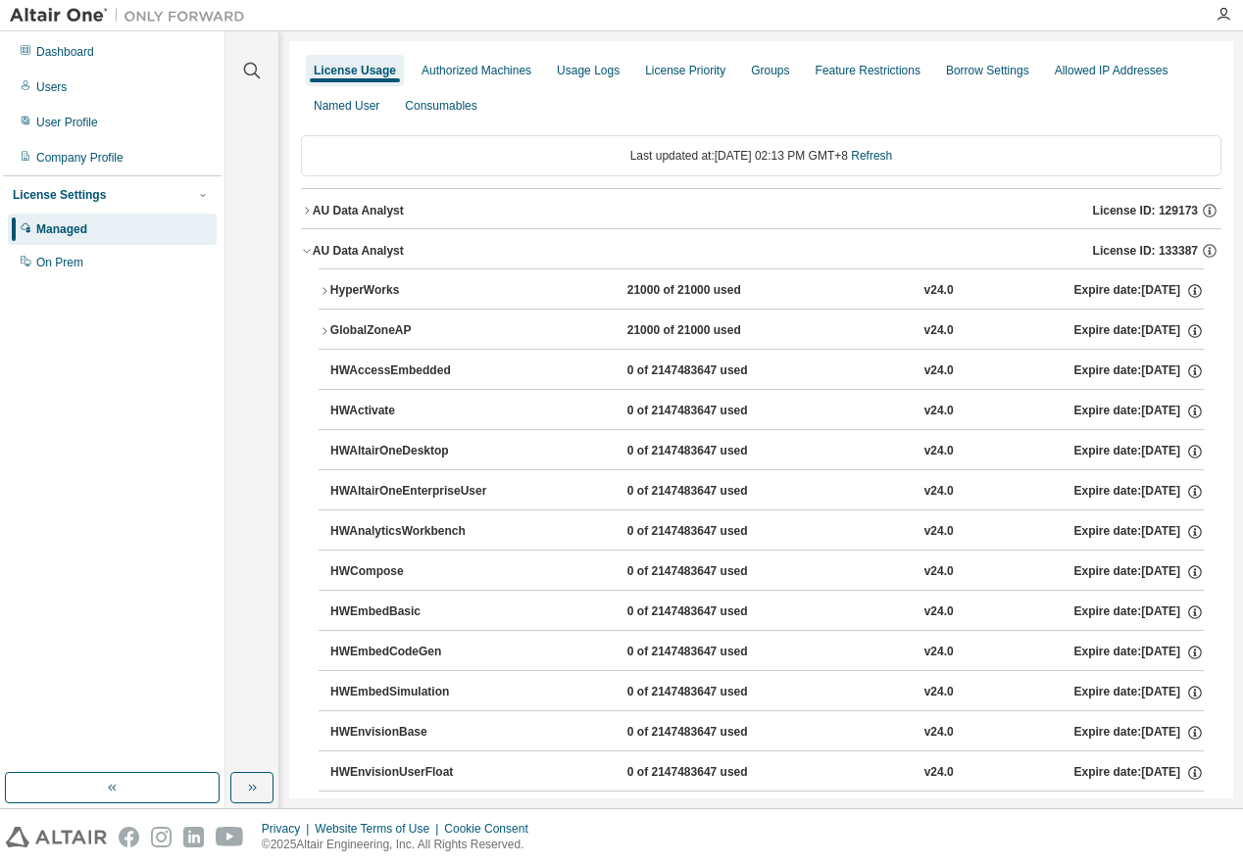
click at [364, 251] on div "AU Data Analyst" at bounding box center [358, 251] width 91 height 16
